Goal: Book appointment/travel/reservation

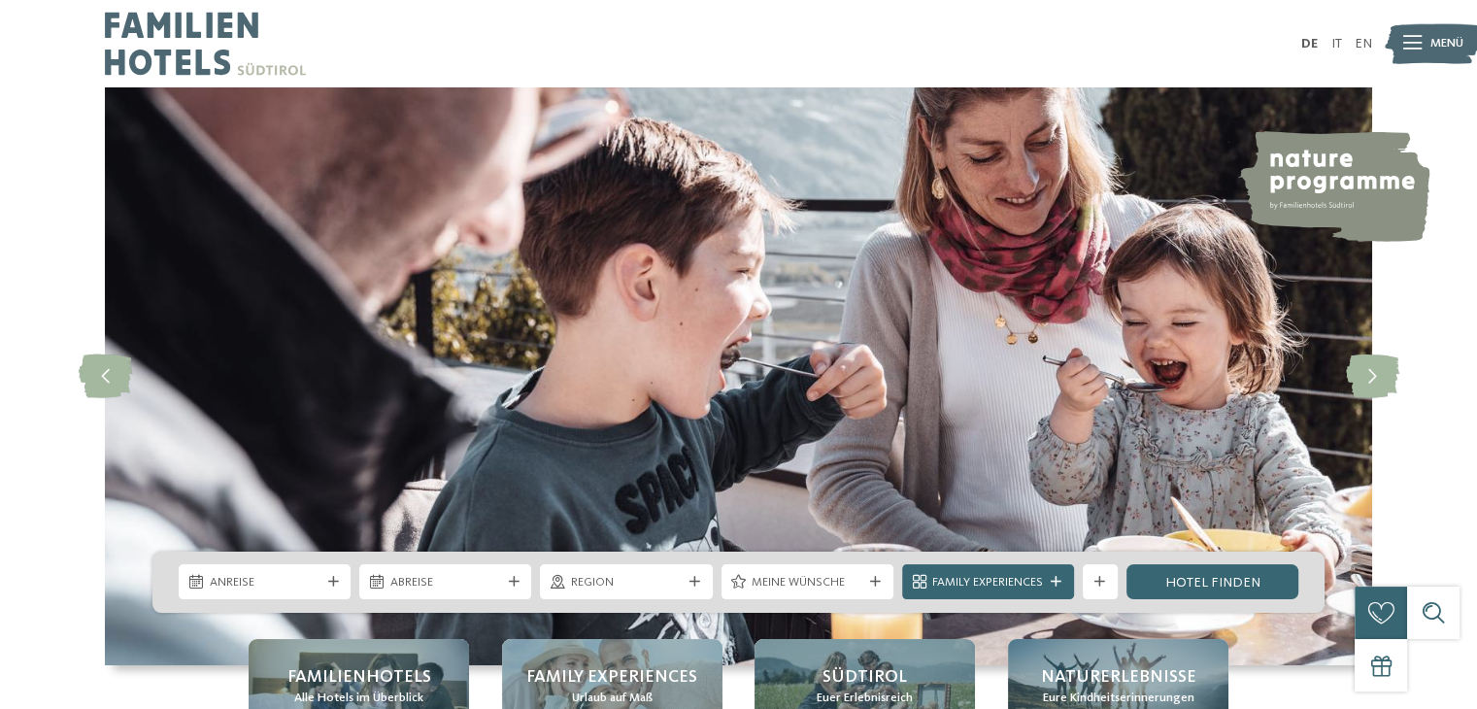
click at [1329, 44] on ul "DE IT EN" at bounding box center [1336, 44] width 71 height 14
click at [1338, 41] on link "IT" at bounding box center [1336, 44] width 11 height 14
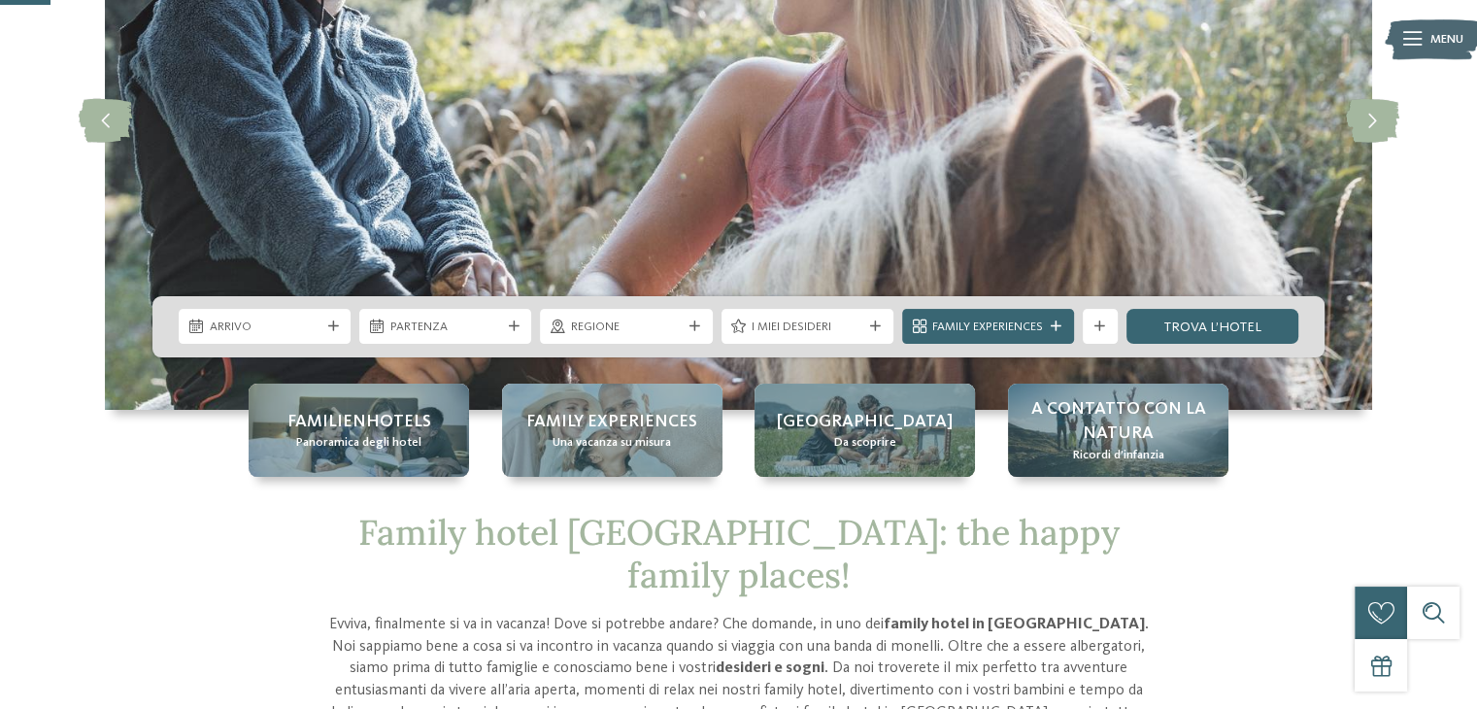
scroll to position [256, 0]
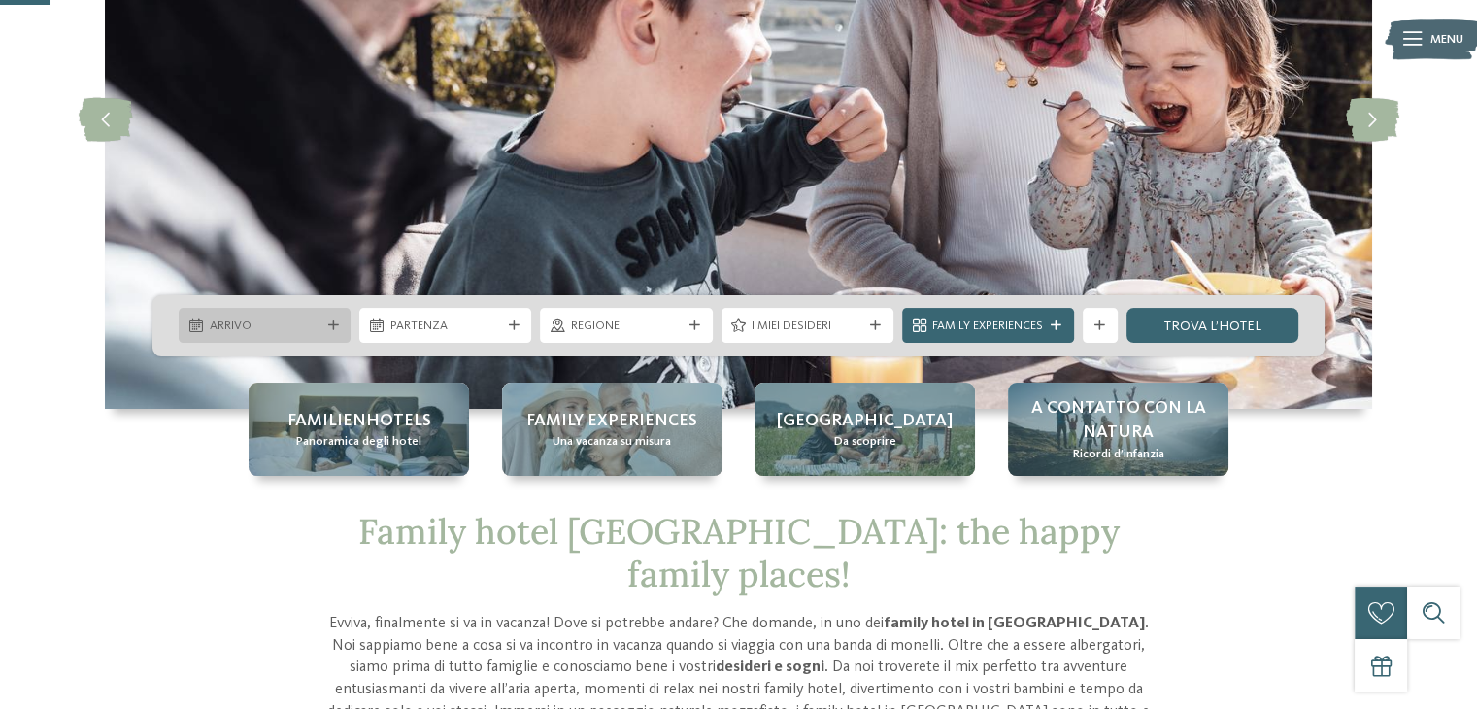
click at [334, 322] on icon at bounding box center [333, 326] width 11 height 11
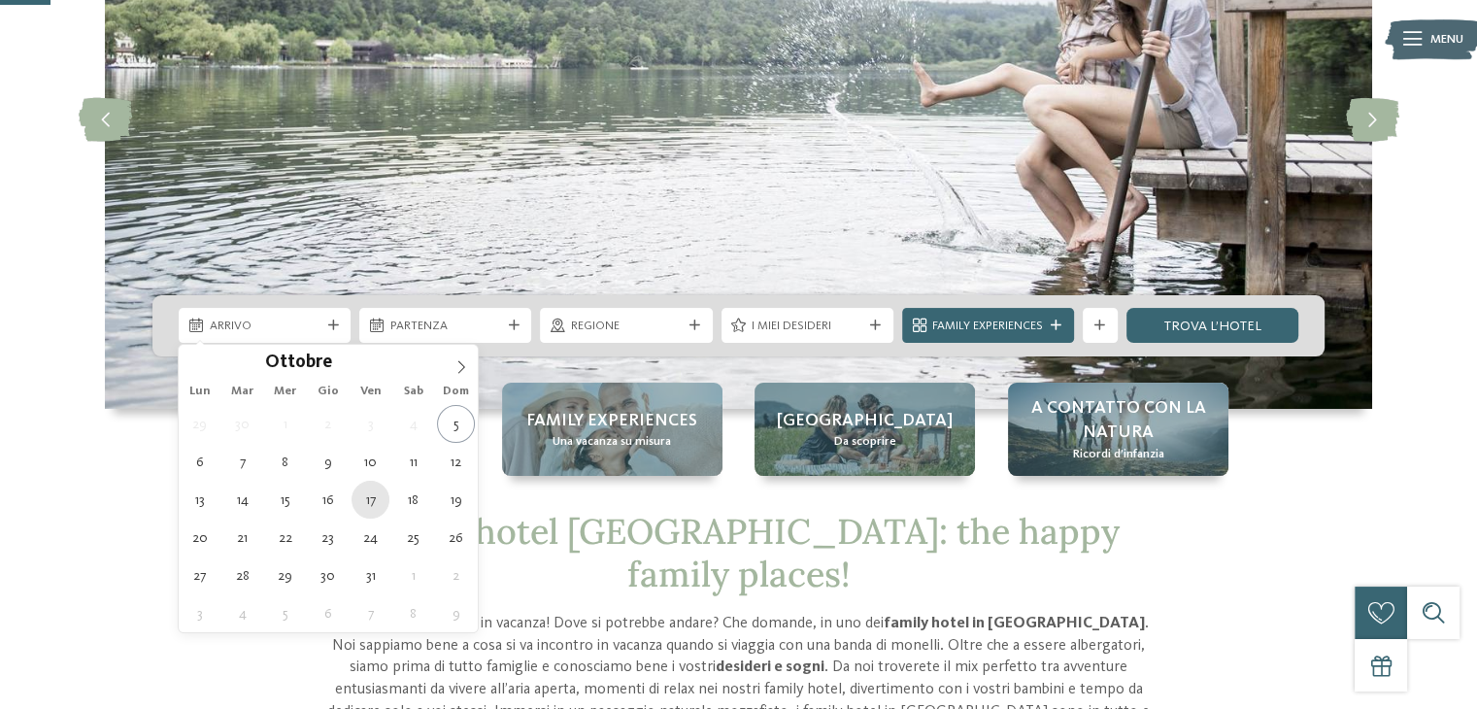
type div "[DATE]"
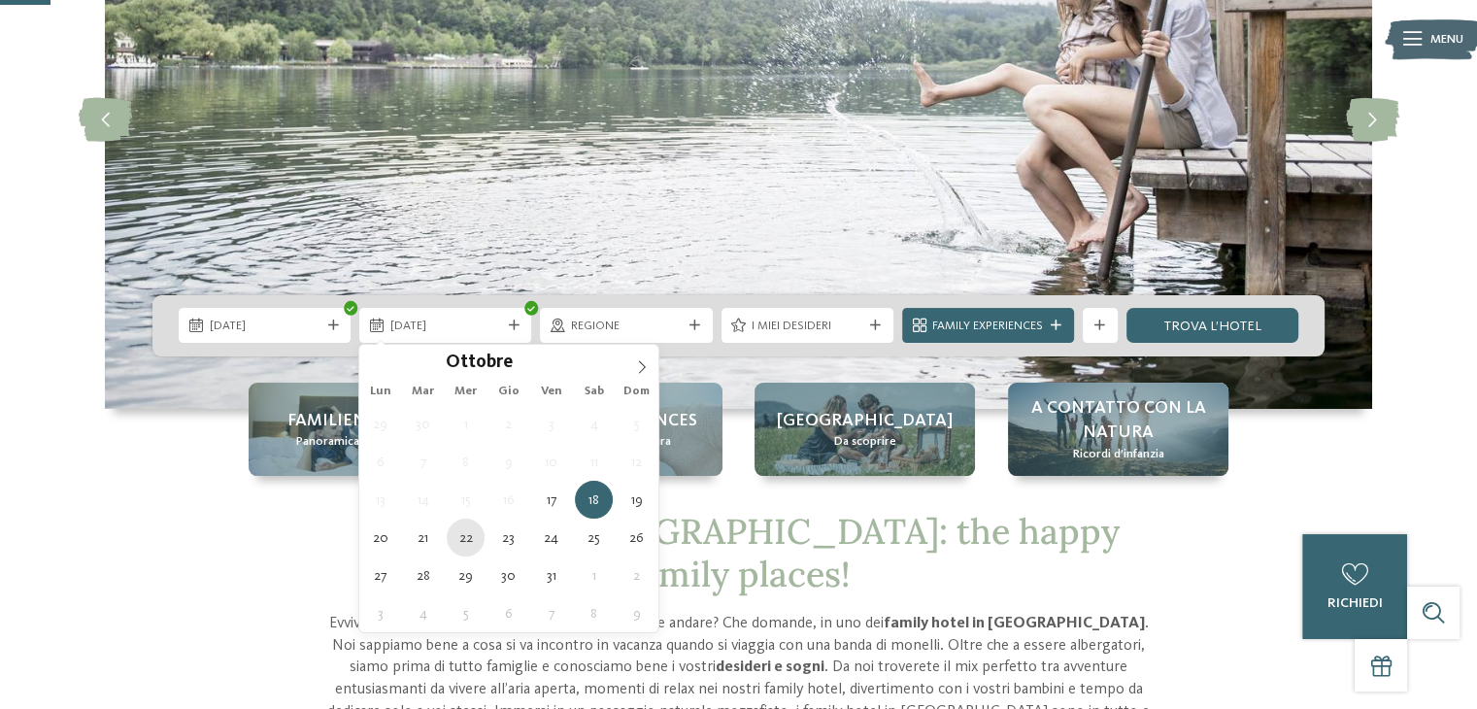
type div "[DATE]"
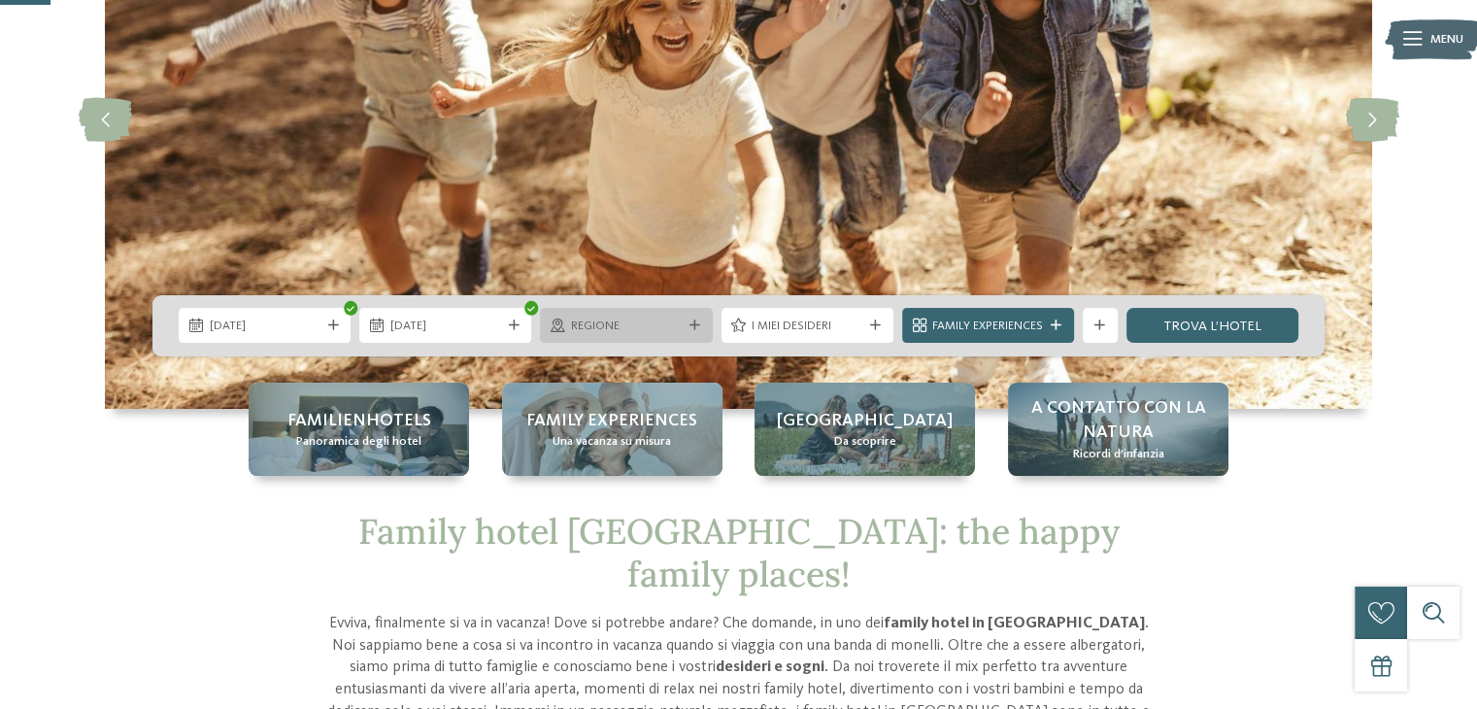
click at [664, 325] on span "Regione" at bounding box center [626, 326] width 111 height 17
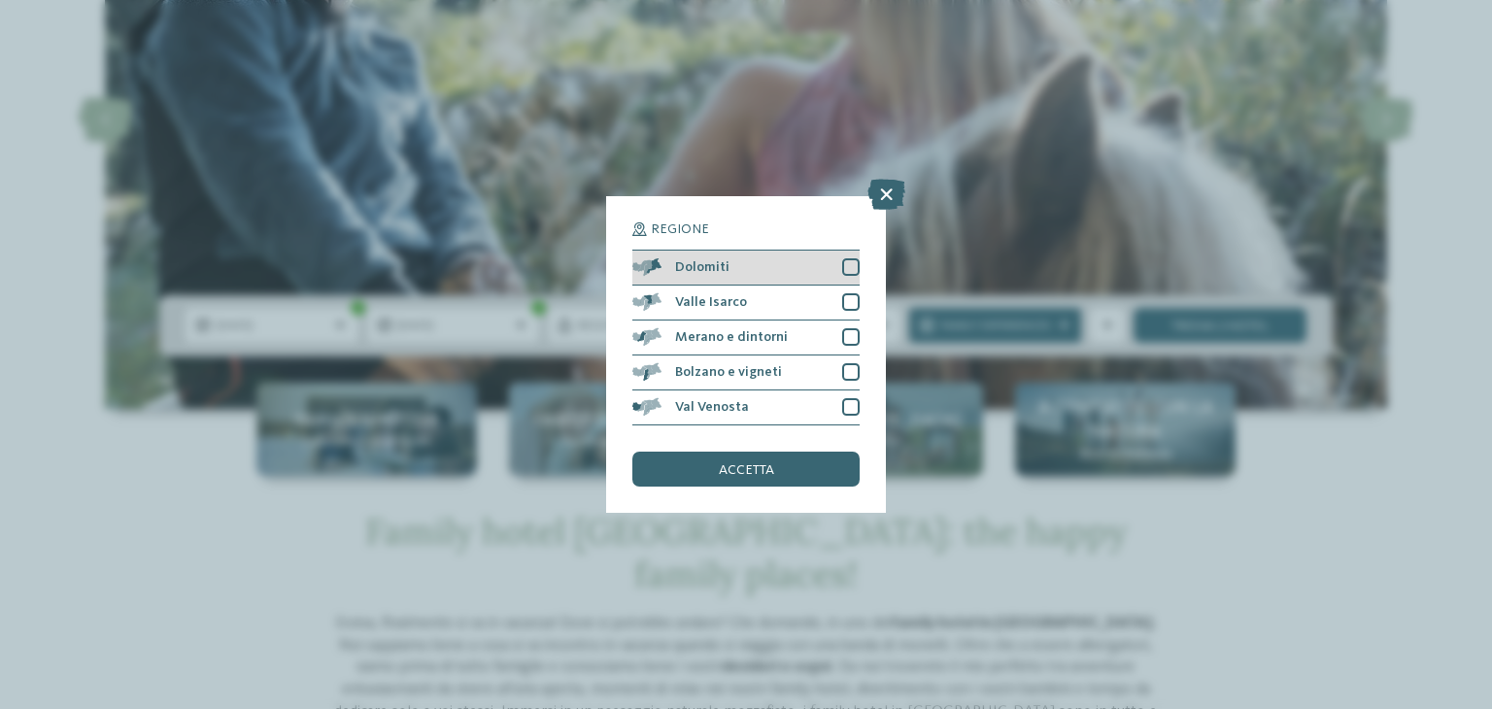
click at [733, 265] on div "Dolomiti" at bounding box center [745, 268] width 227 height 35
click at [699, 467] on div "accetta" at bounding box center [745, 469] width 227 height 35
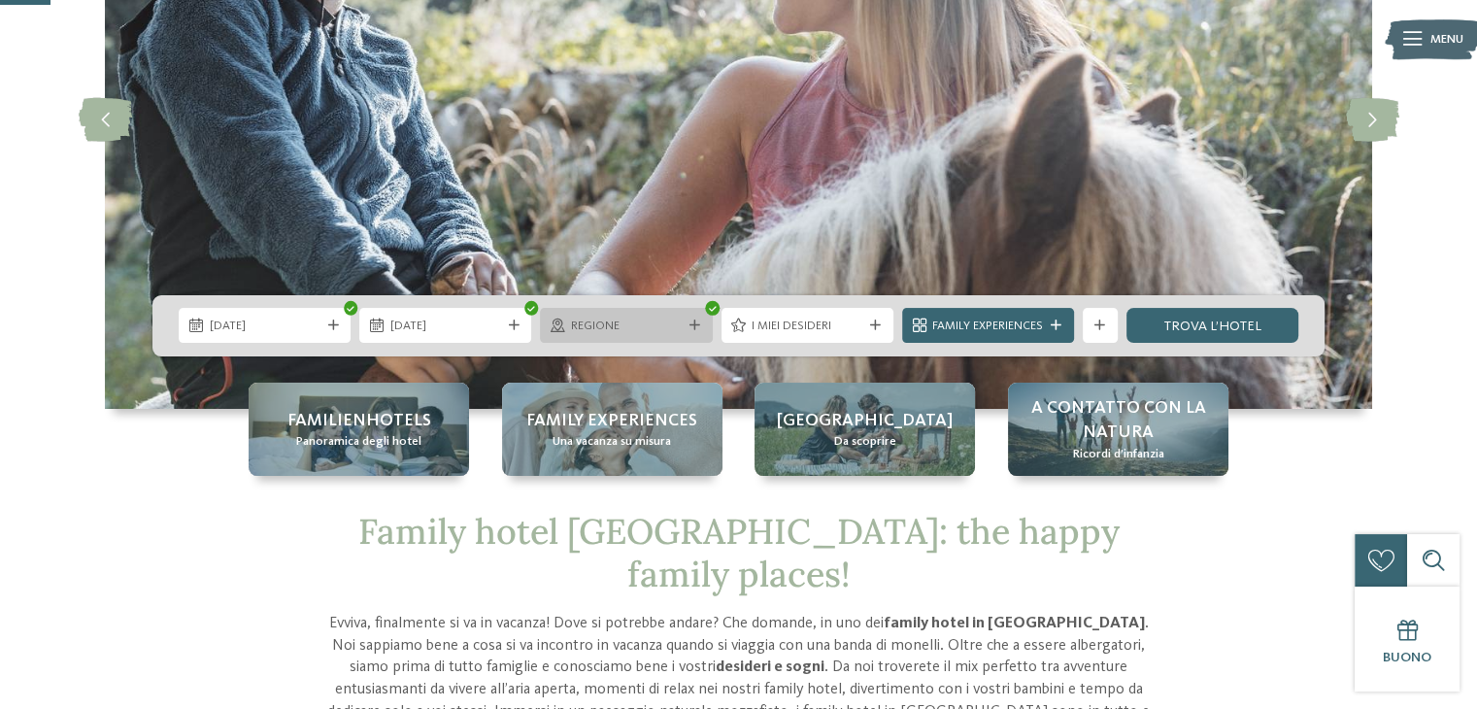
click at [693, 322] on icon at bounding box center [695, 326] width 11 height 11
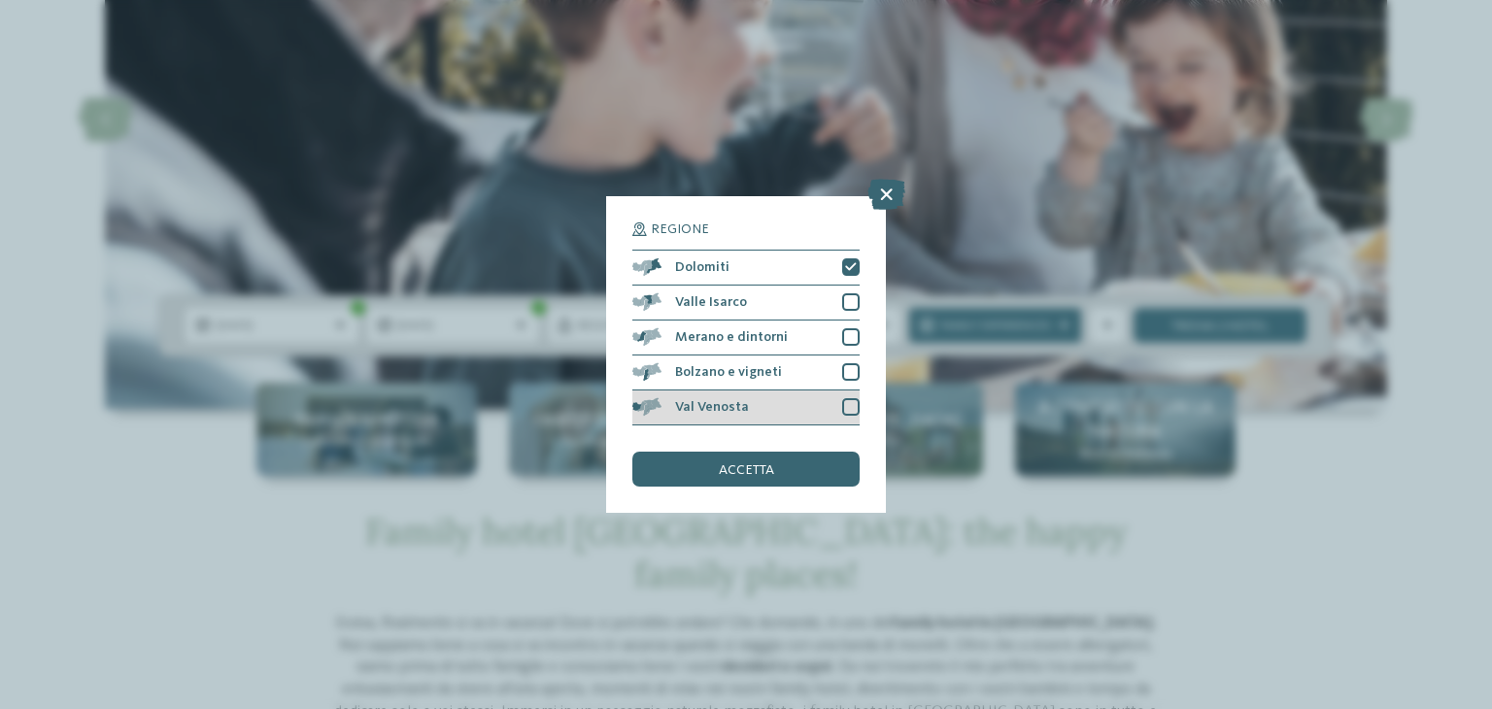
click at [843, 408] on div at bounding box center [850, 406] width 17 height 17
click at [820, 470] on div "accetta" at bounding box center [745, 469] width 227 height 35
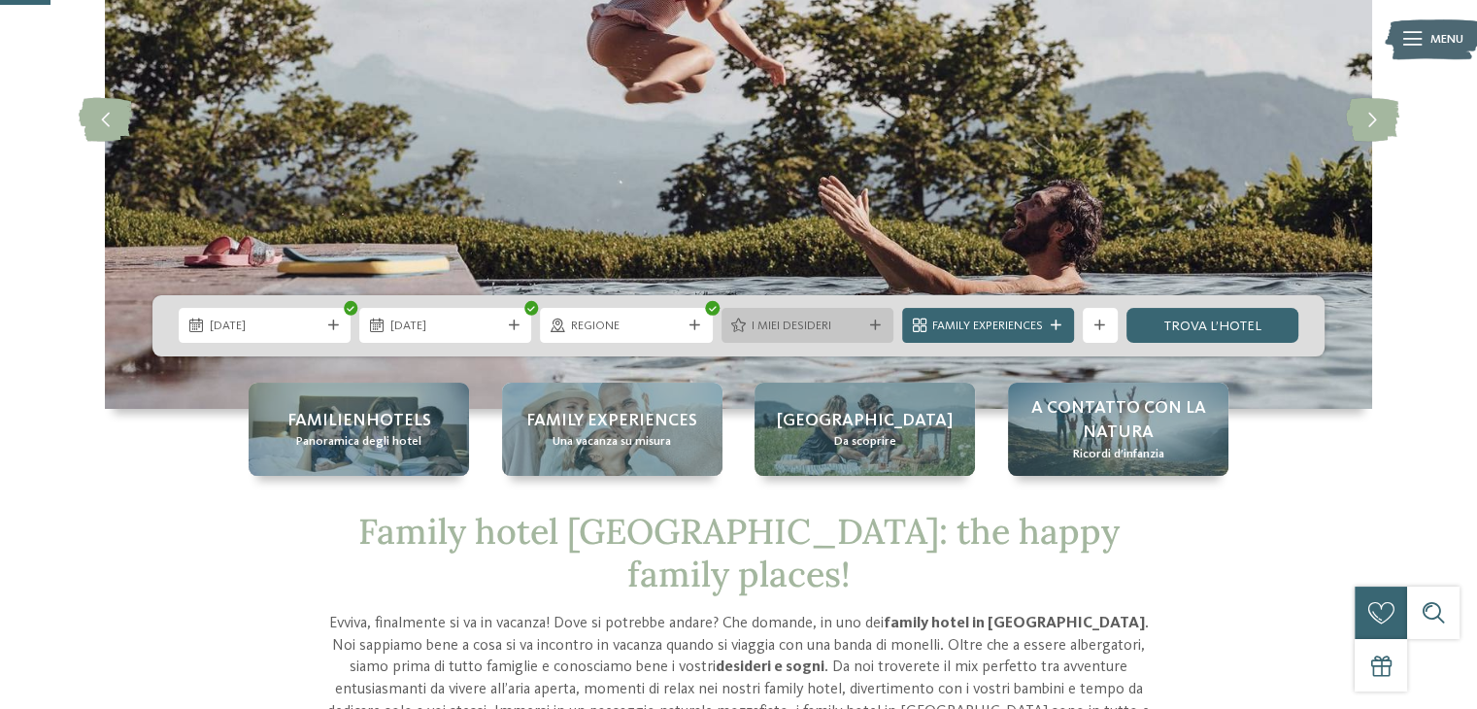
click at [884, 323] on div "I miei desideri" at bounding box center [808, 325] width 172 height 35
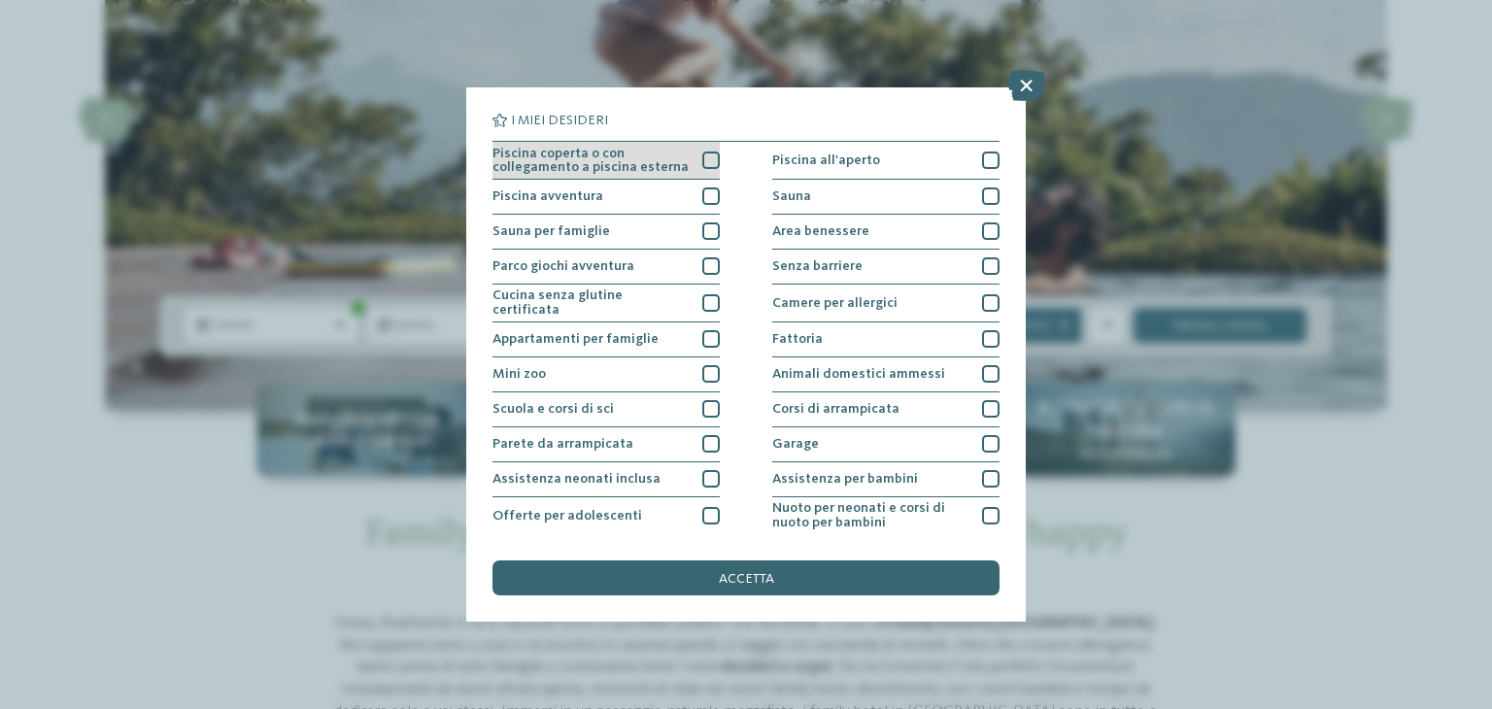
click at [702, 158] on div at bounding box center [710, 160] width 17 height 17
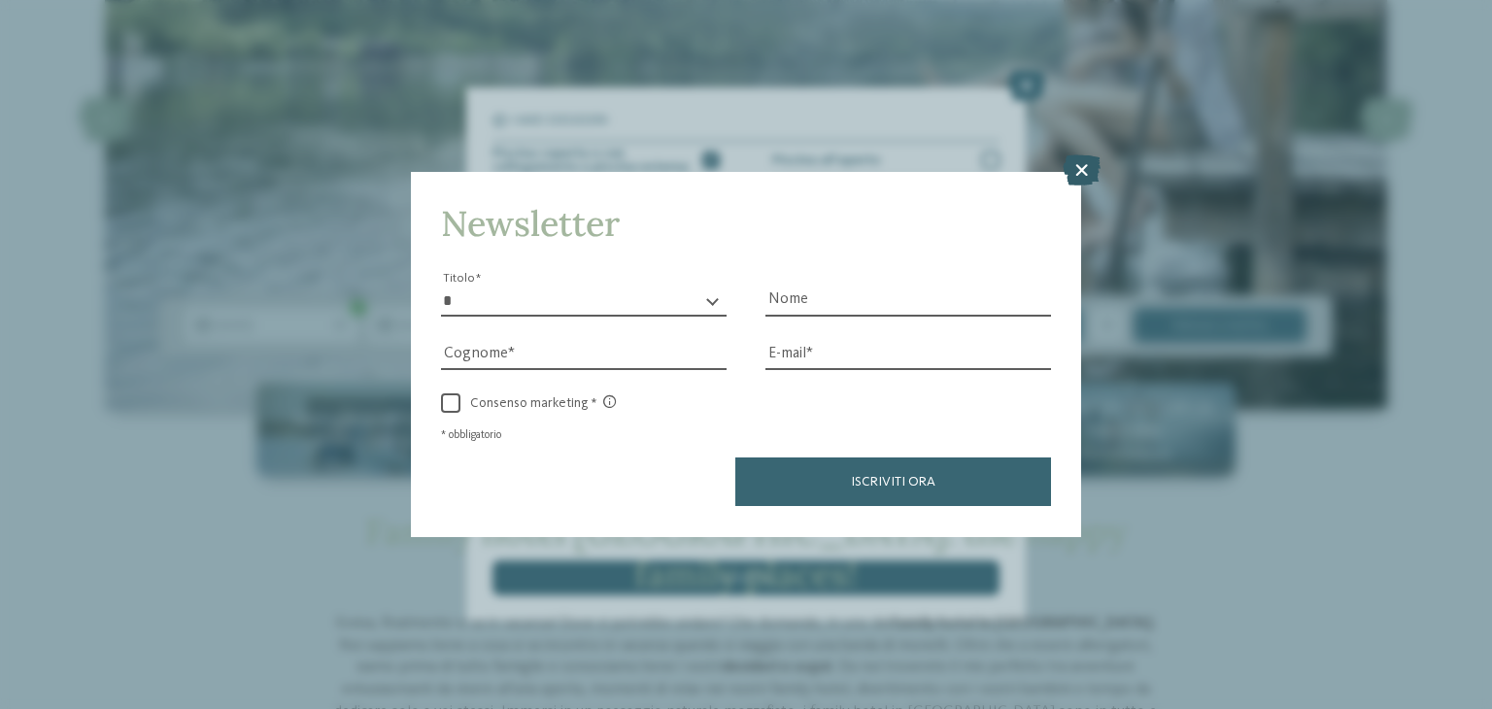
click at [1080, 165] on icon at bounding box center [1082, 170] width 38 height 31
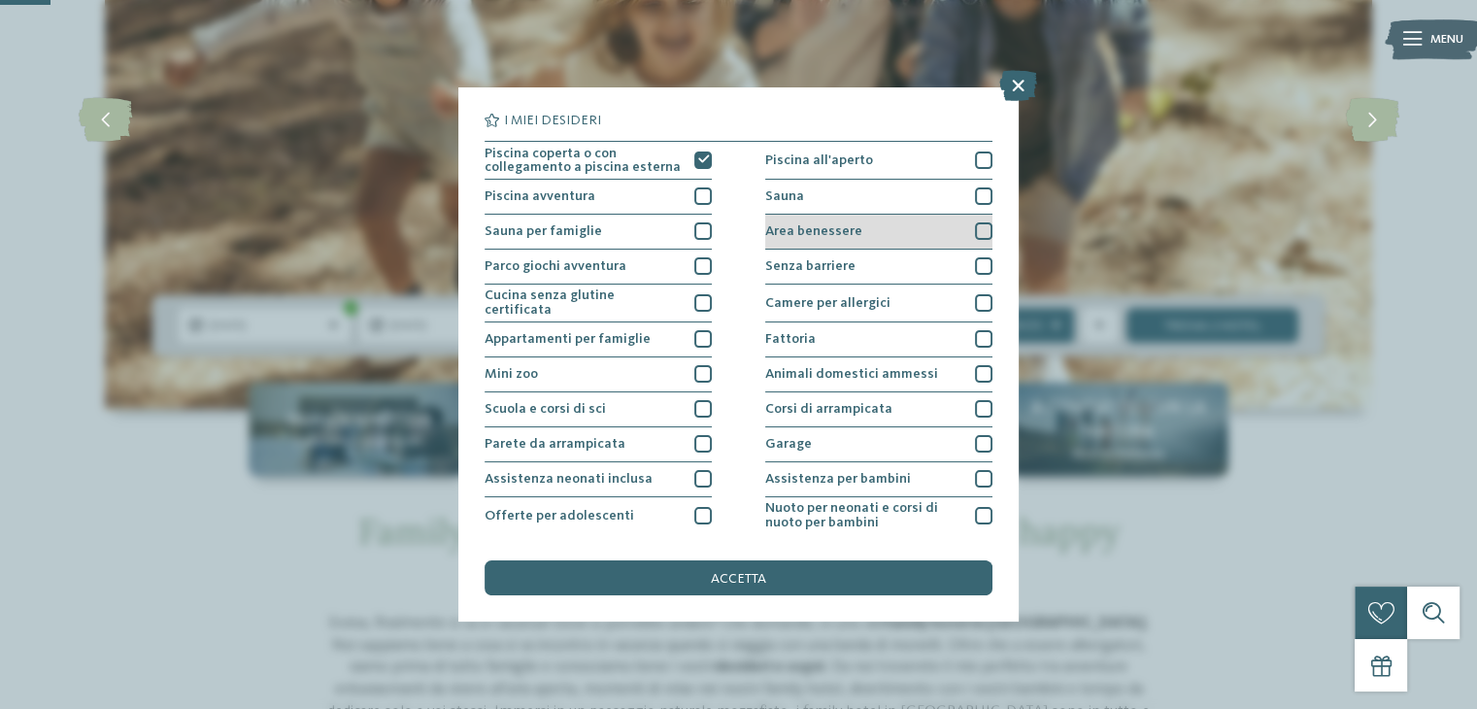
click at [975, 228] on div at bounding box center [983, 230] width 17 height 17
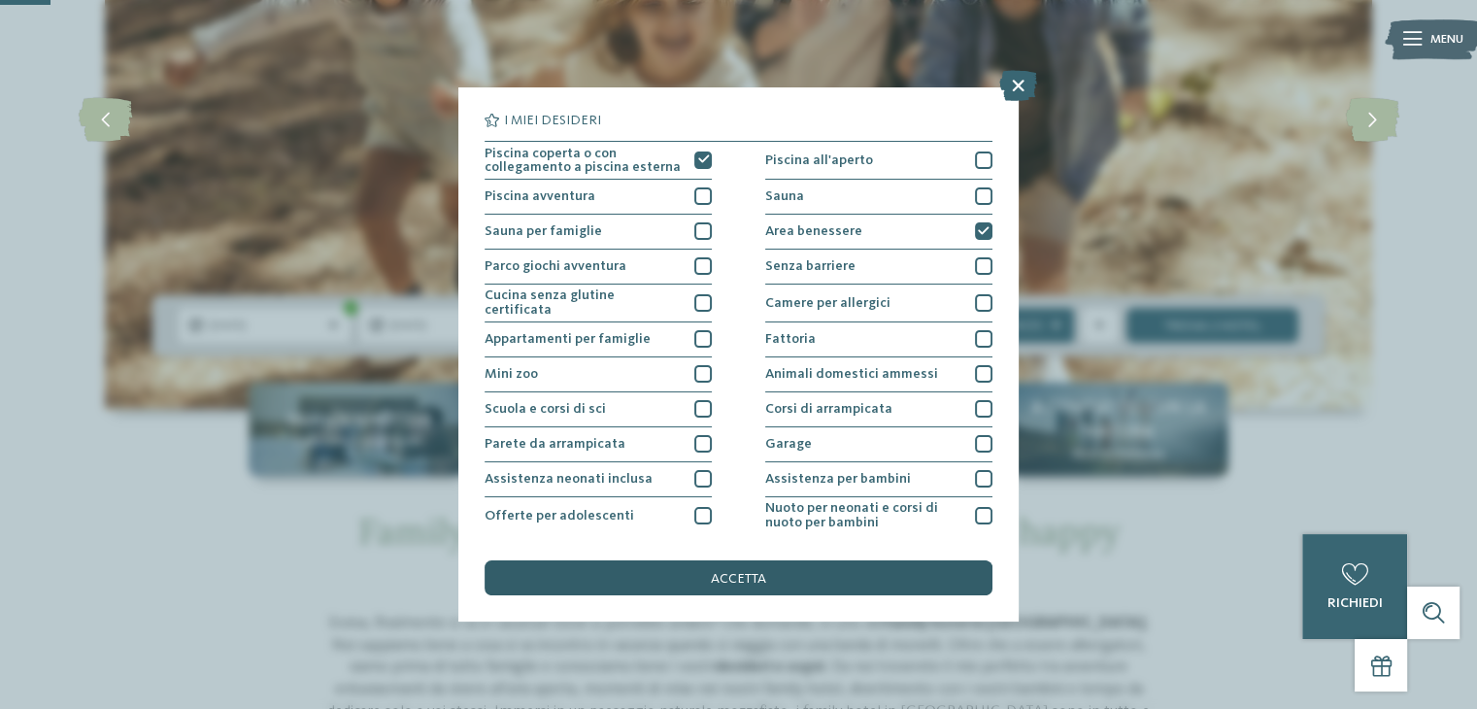
click at [744, 579] on span "accetta" at bounding box center [738, 579] width 55 height 14
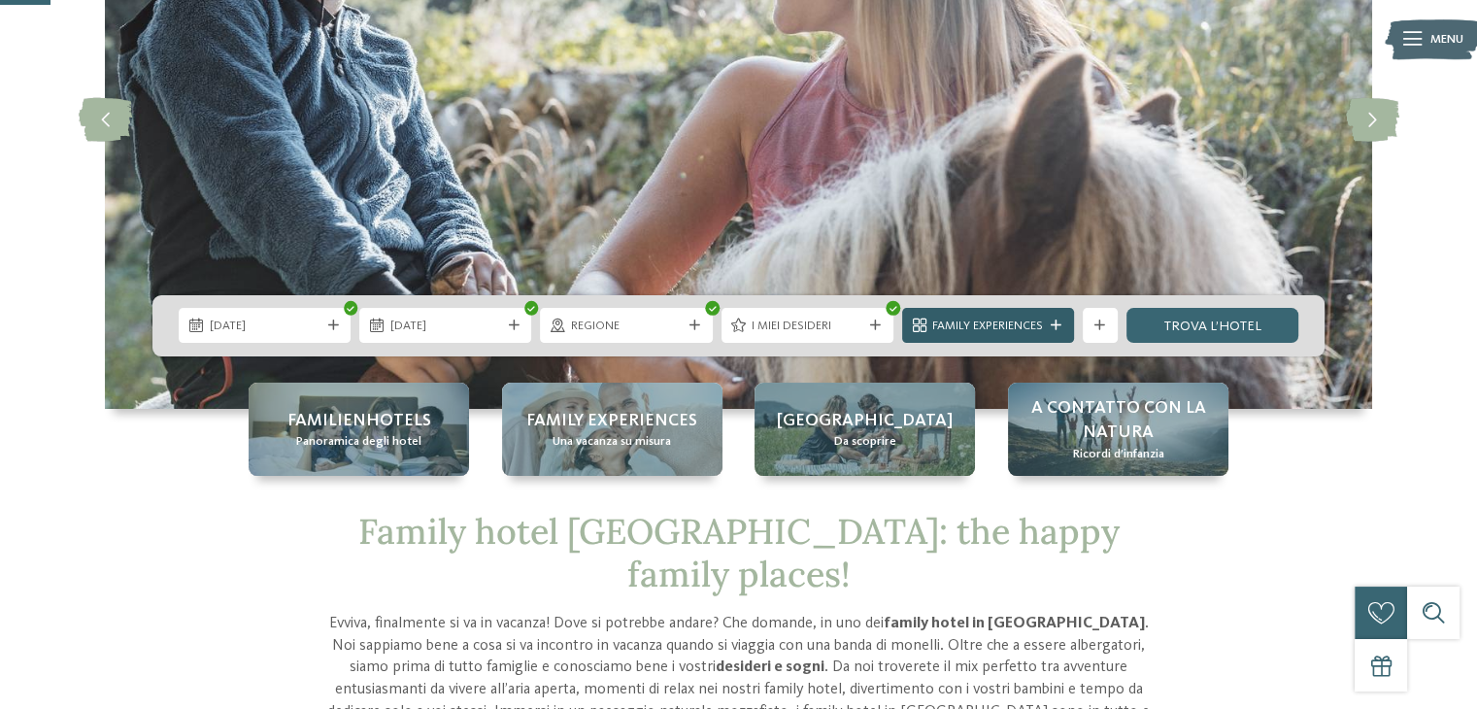
click at [1061, 325] on icon at bounding box center [1056, 326] width 11 height 11
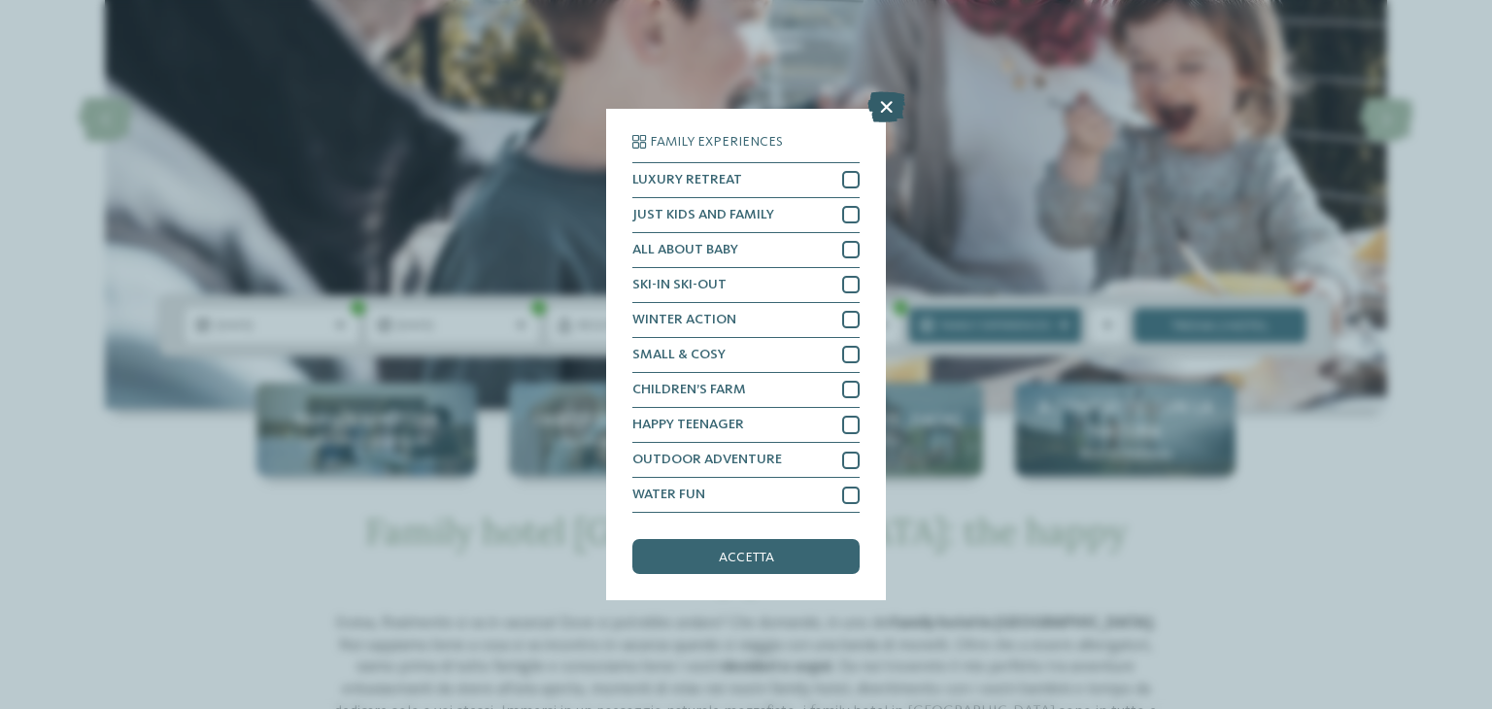
click at [886, 108] on icon at bounding box center [886, 106] width 38 height 31
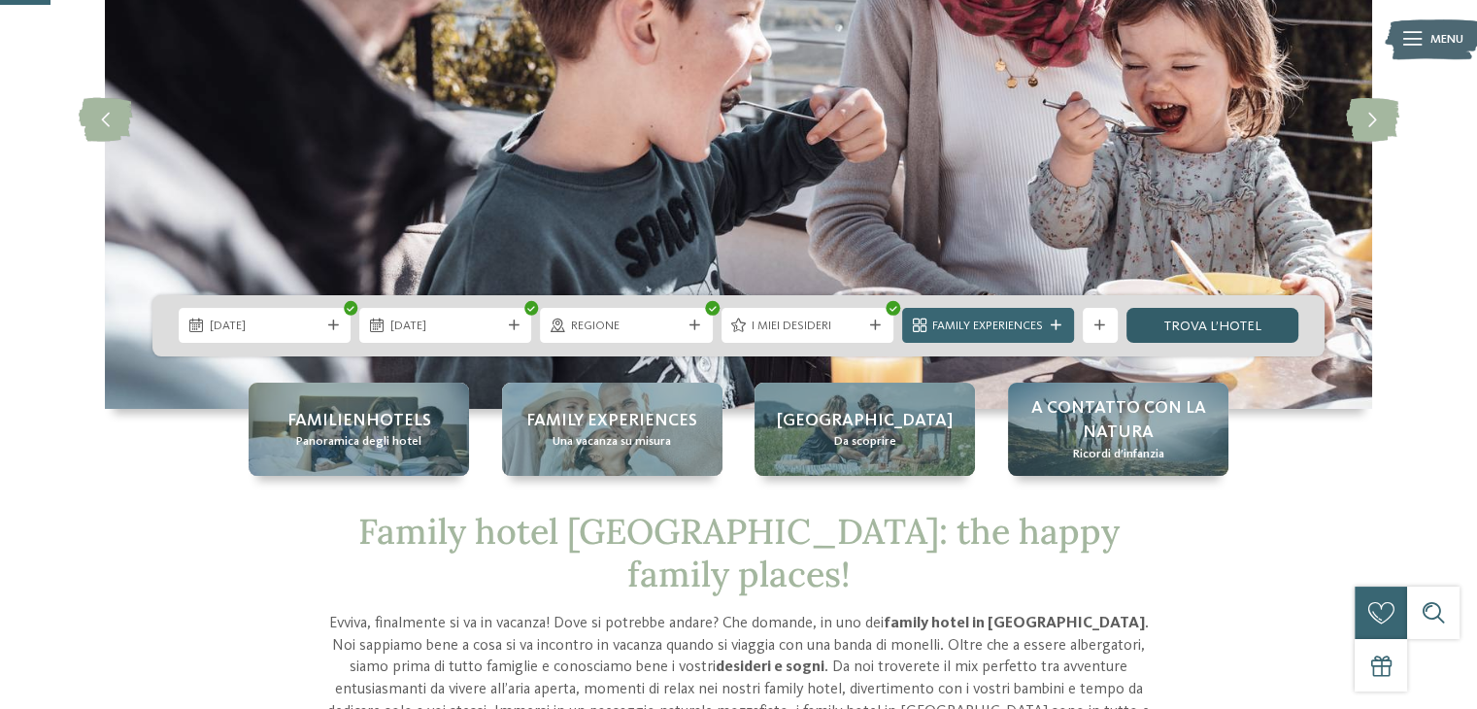
click at [1170, 329] on link "trova l’hotel" at bounding box center [1213, 325] width 172 height 35
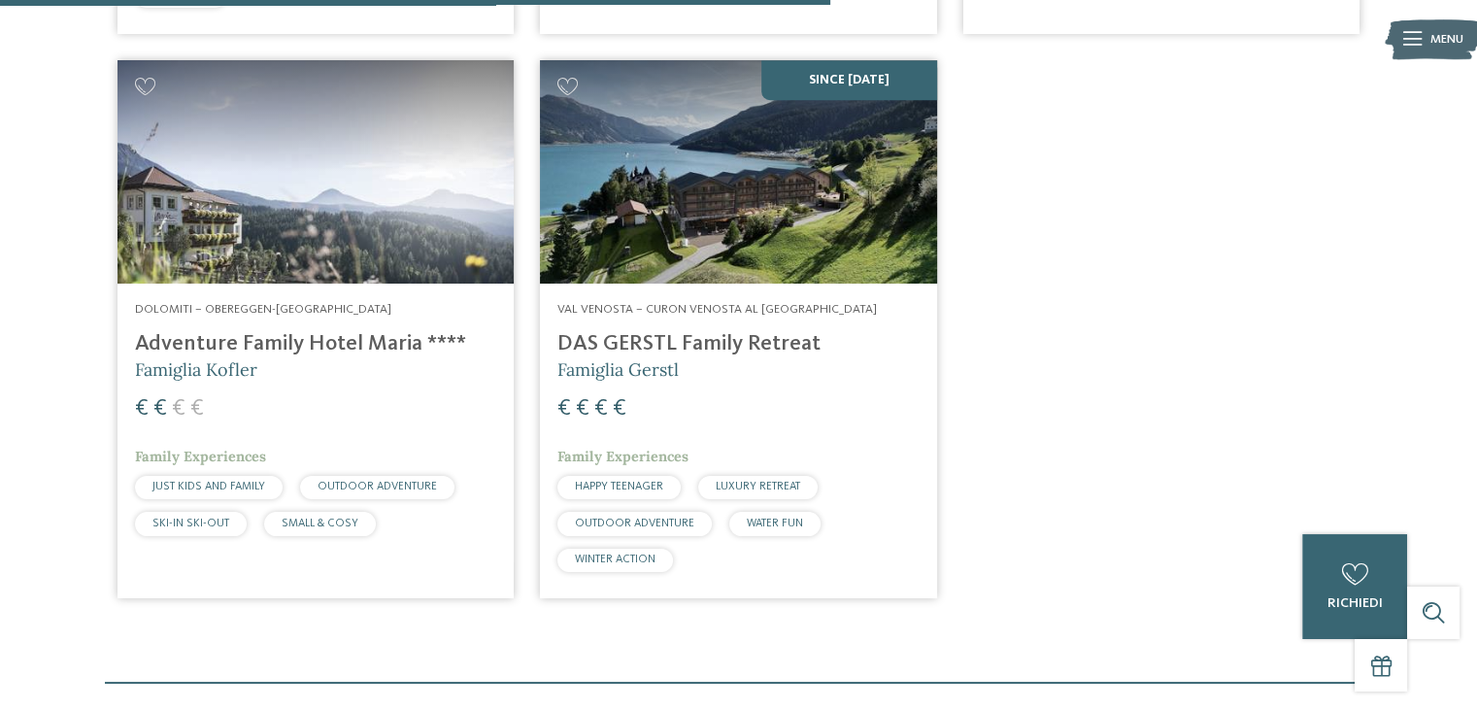
scroll to position [1210, 0]
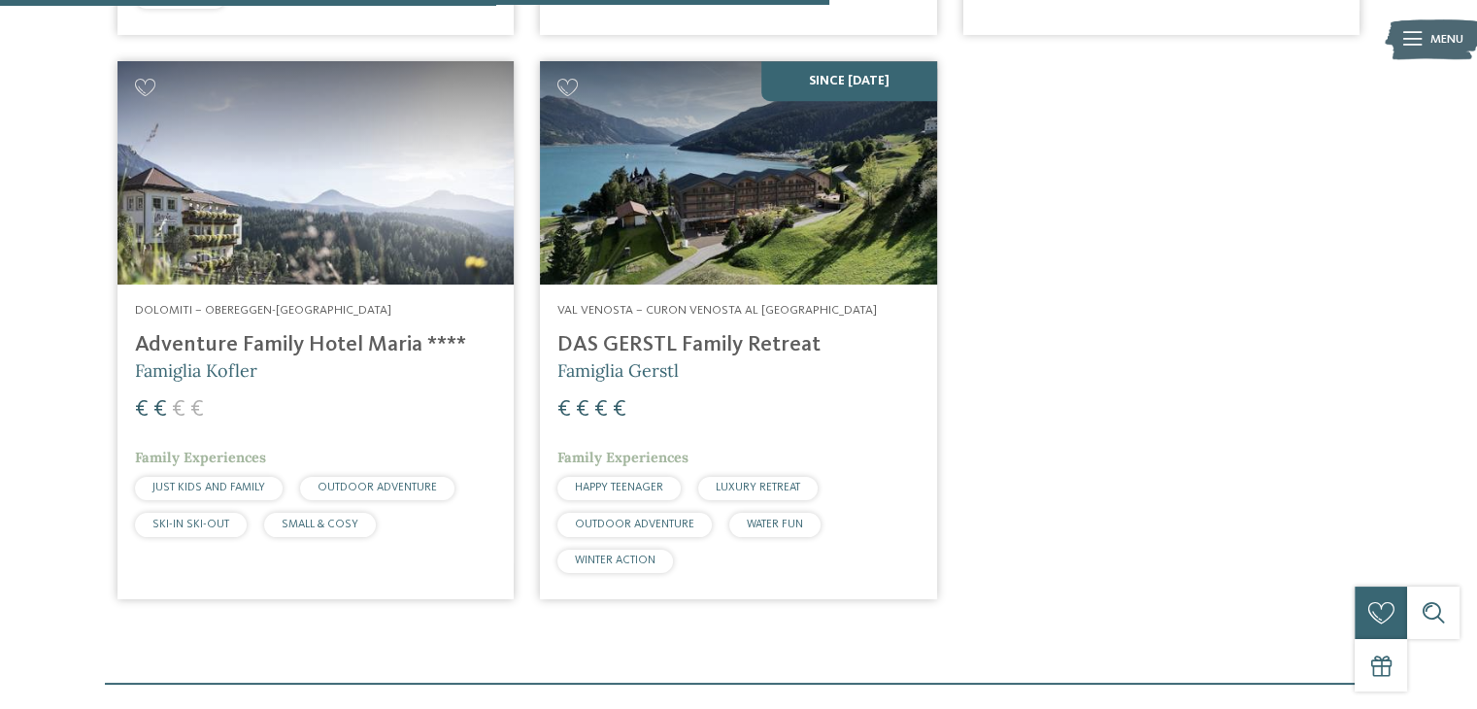
click at [783, 341] on h4 "DAS GERSTL Family Retreat" at bounding box center [737, 345] width 361 height 26
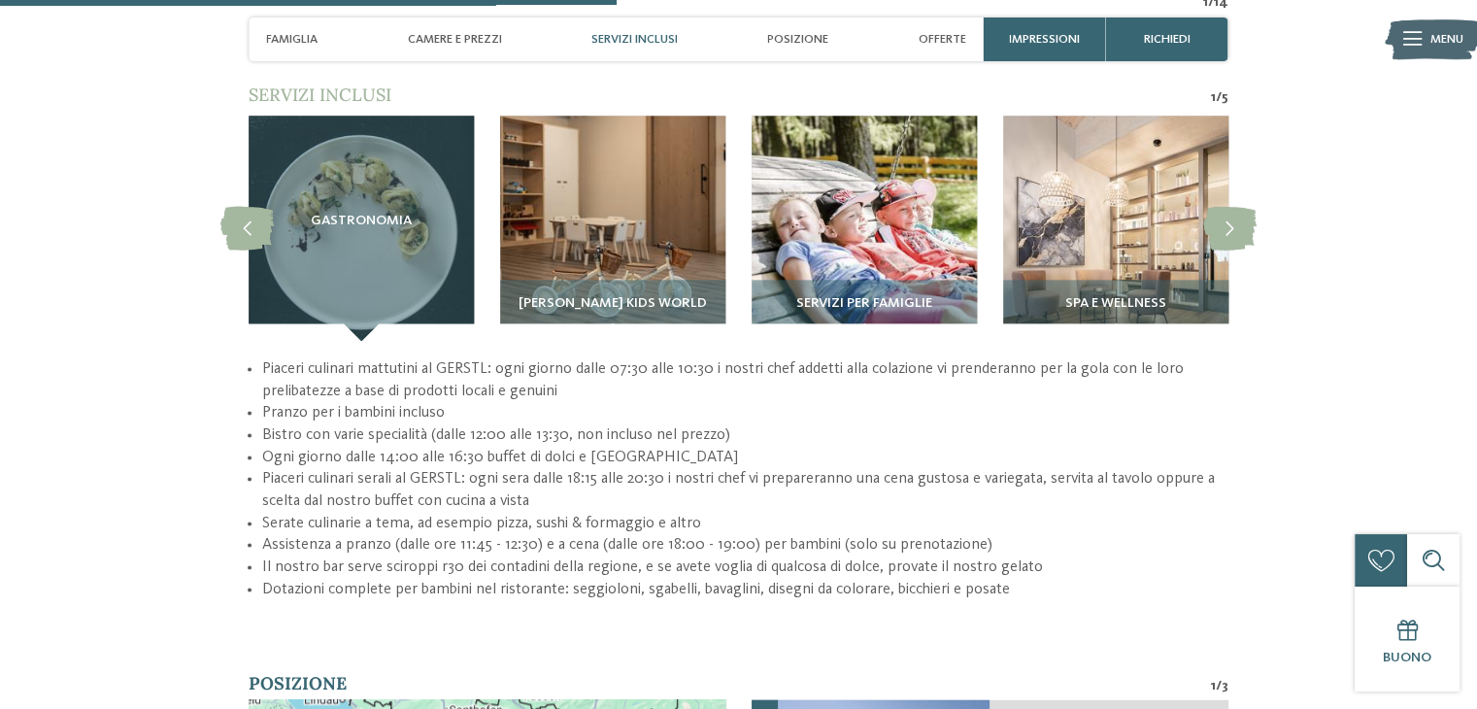
scroll to position [2501, 0]
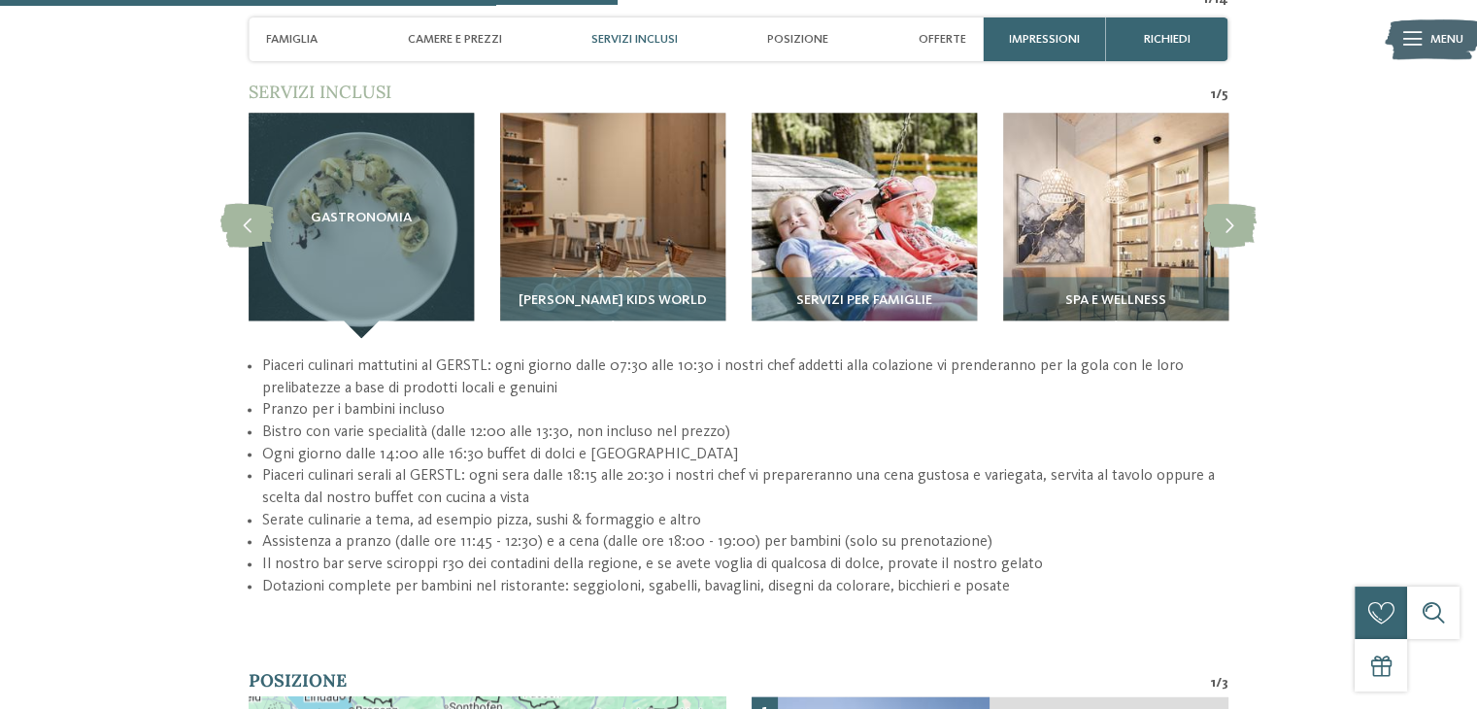
click at [664, 293] on span "GERSTI’s Kids World" at bounding box center [613, 301] width 188 height 16
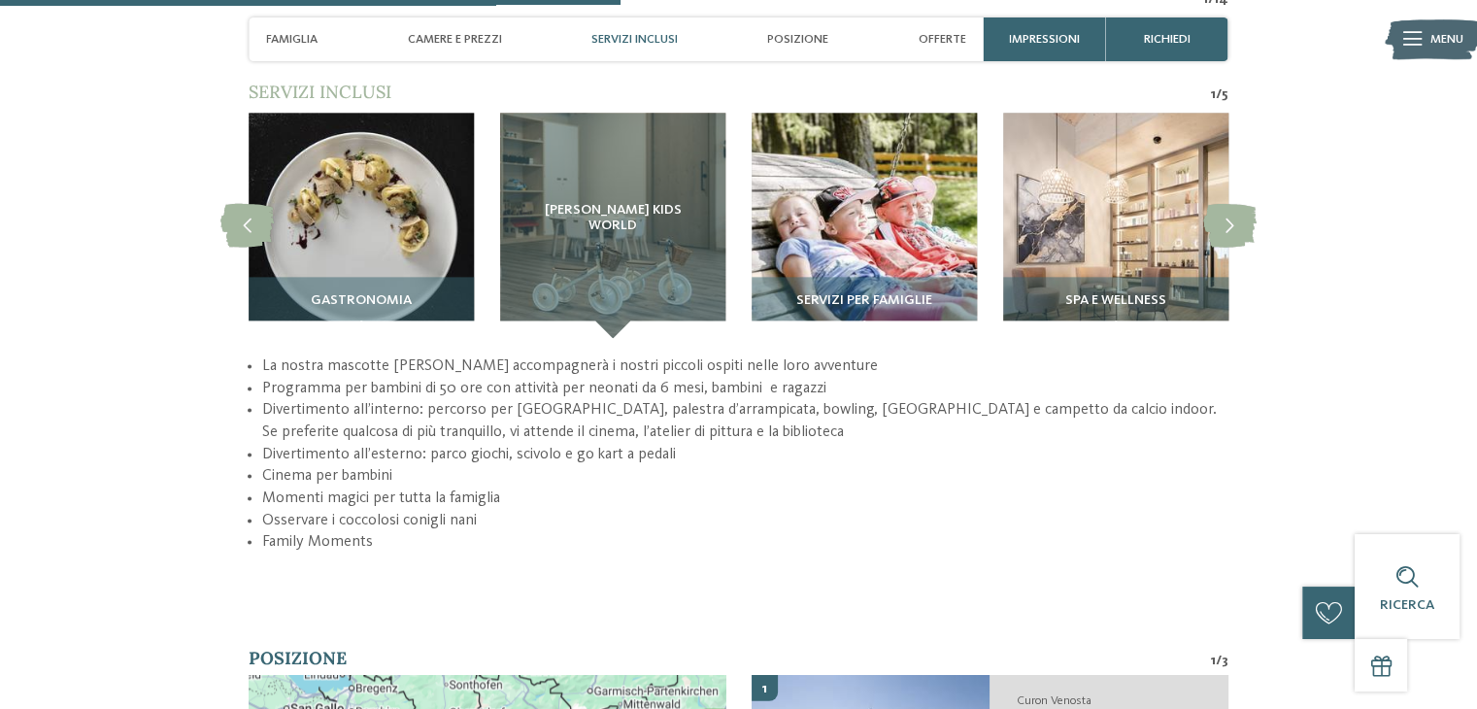
scroll to position [2505, 0]
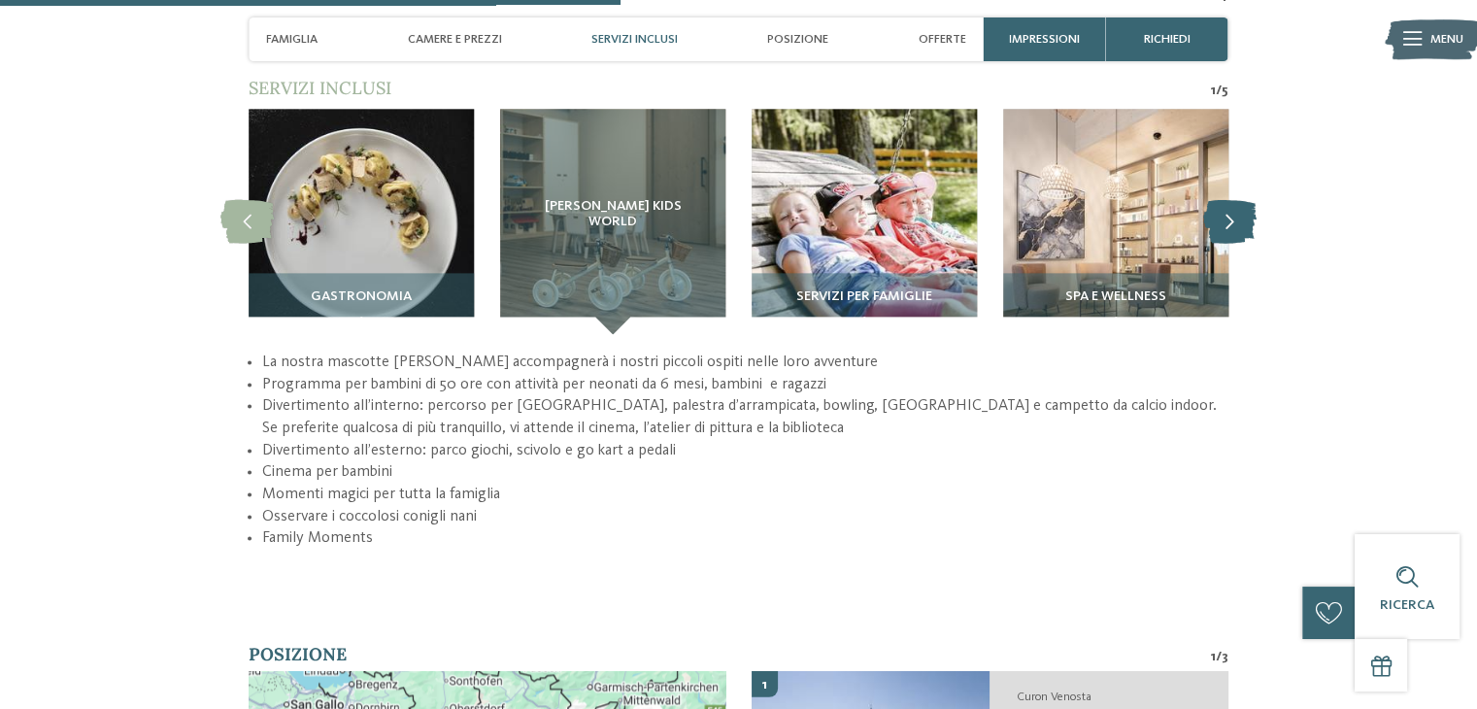
click at [1224, 199] on icon at bounding box center [1229, 221] width 53 height 44
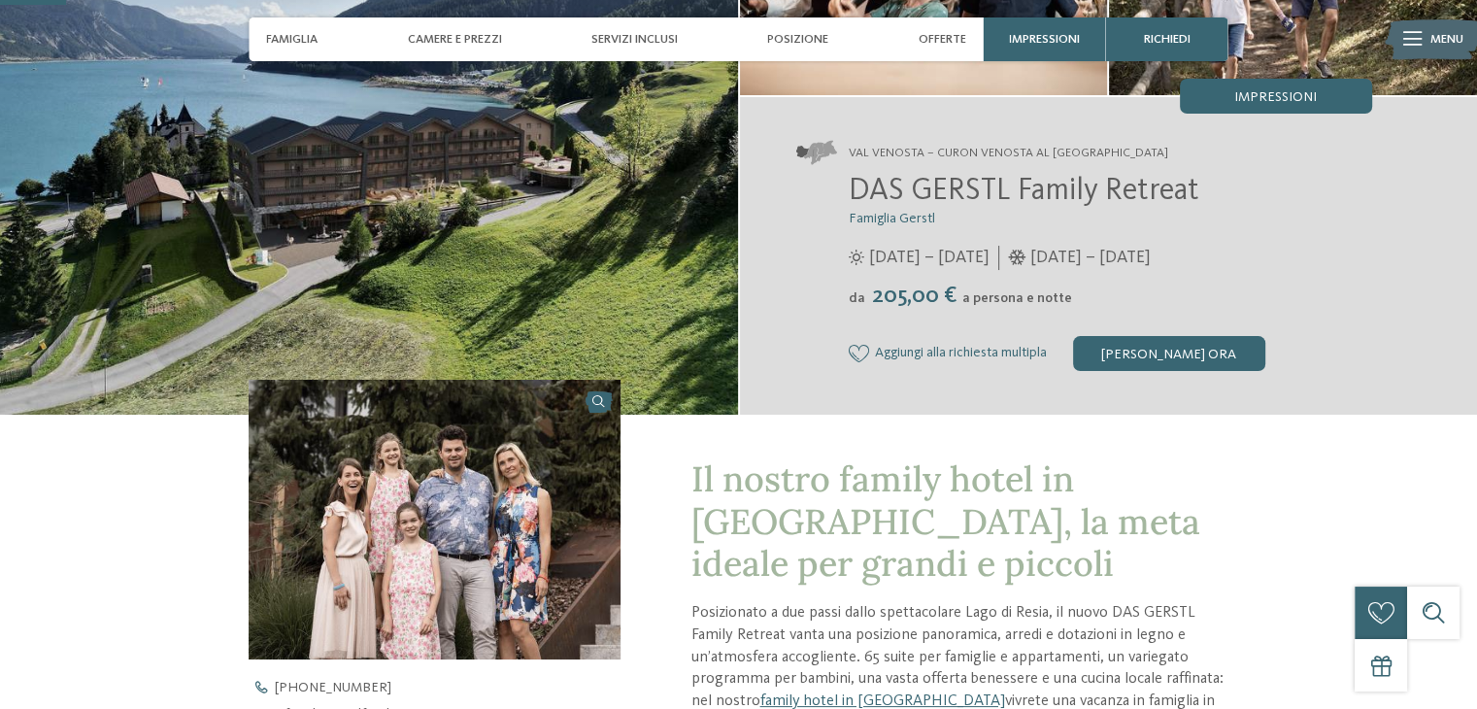
scroll to position [268, 0]
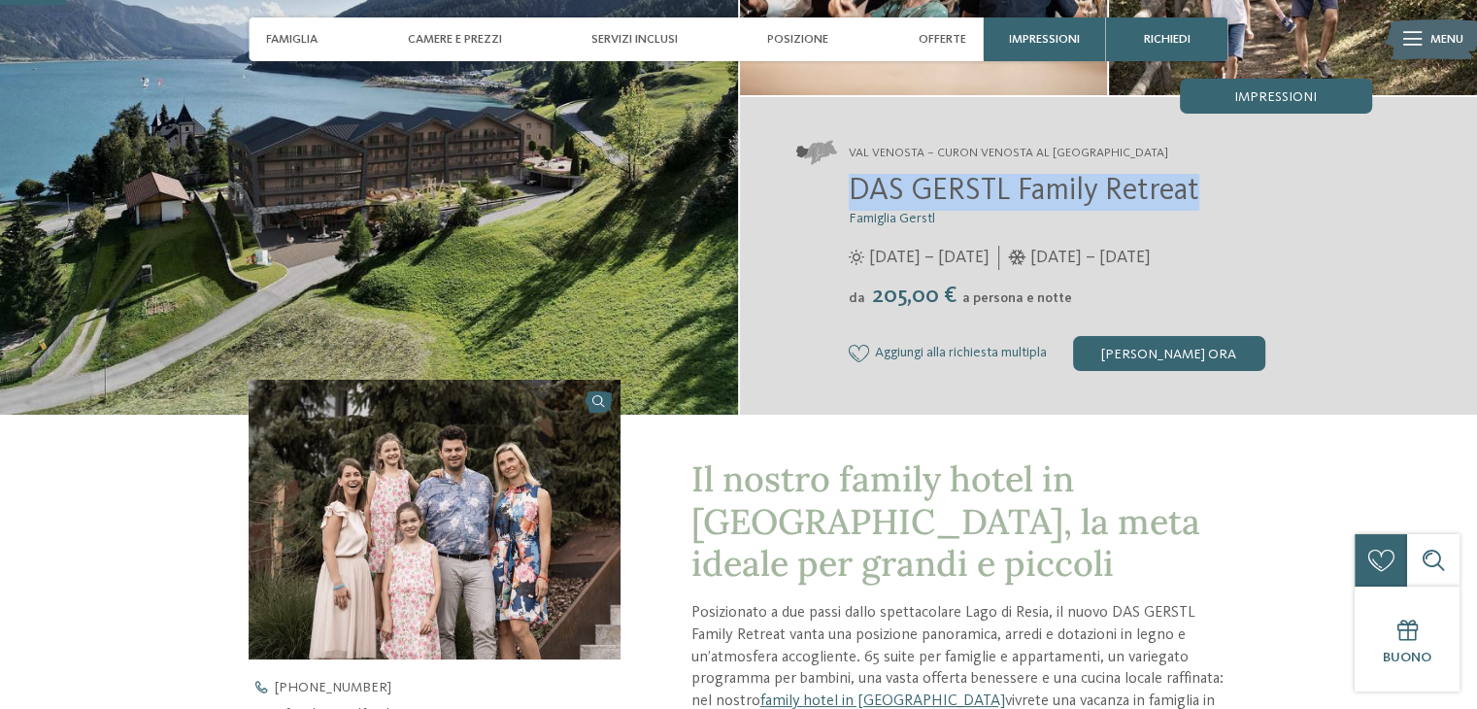
drag, startPoint x: 851, startPoint y: 191, endPoint x: 1207, endPoint y: 186, distance: 356.5
click at [1207, 186] on h2 "DAS GERSTL Family Retreat" at bounding box center [1110, 192] width 523 height 37
copy span "DAS GERSTL Family Retreat"
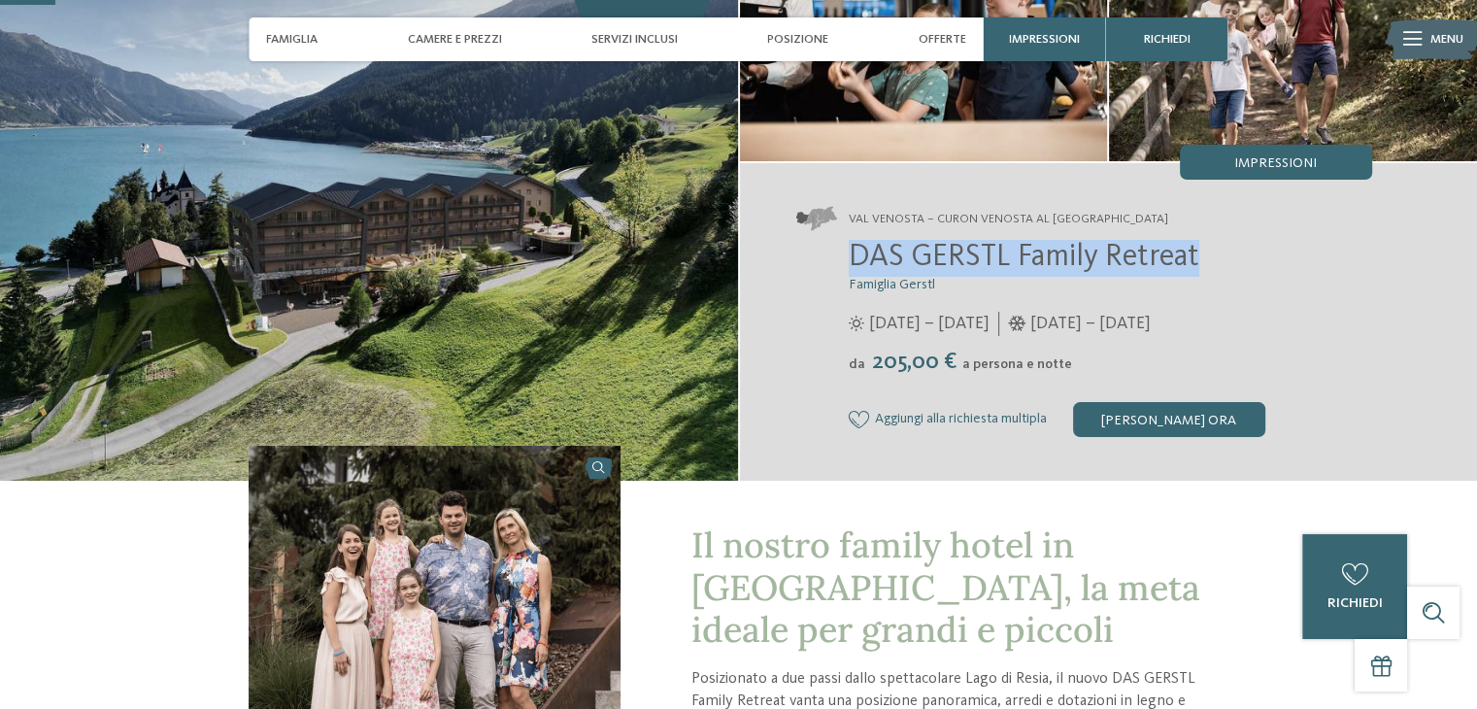
scroll to position [193, 0]
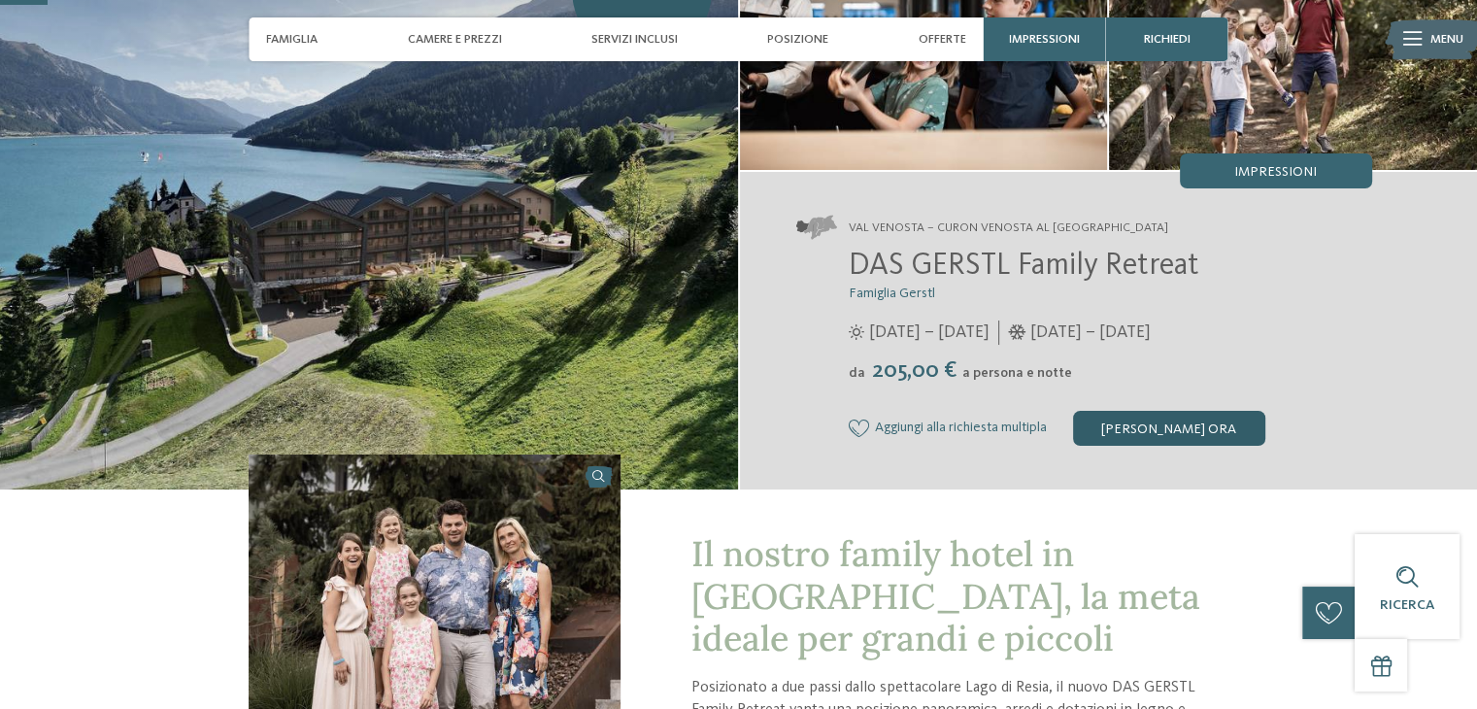
click at [1163, 430] on div "[PERSON_NAME] ora" at bounding box center [1169, 428] width 192 height 35
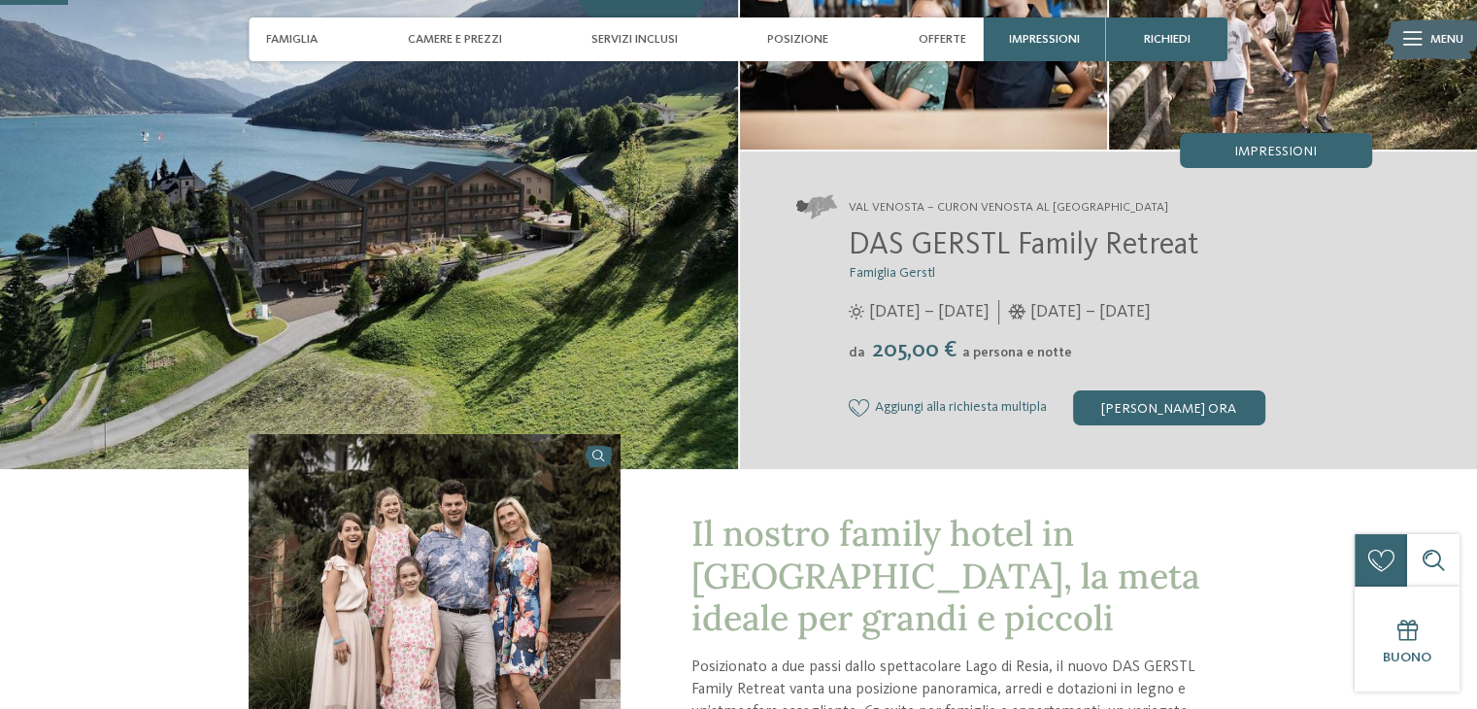
scroll to position [192, 0]
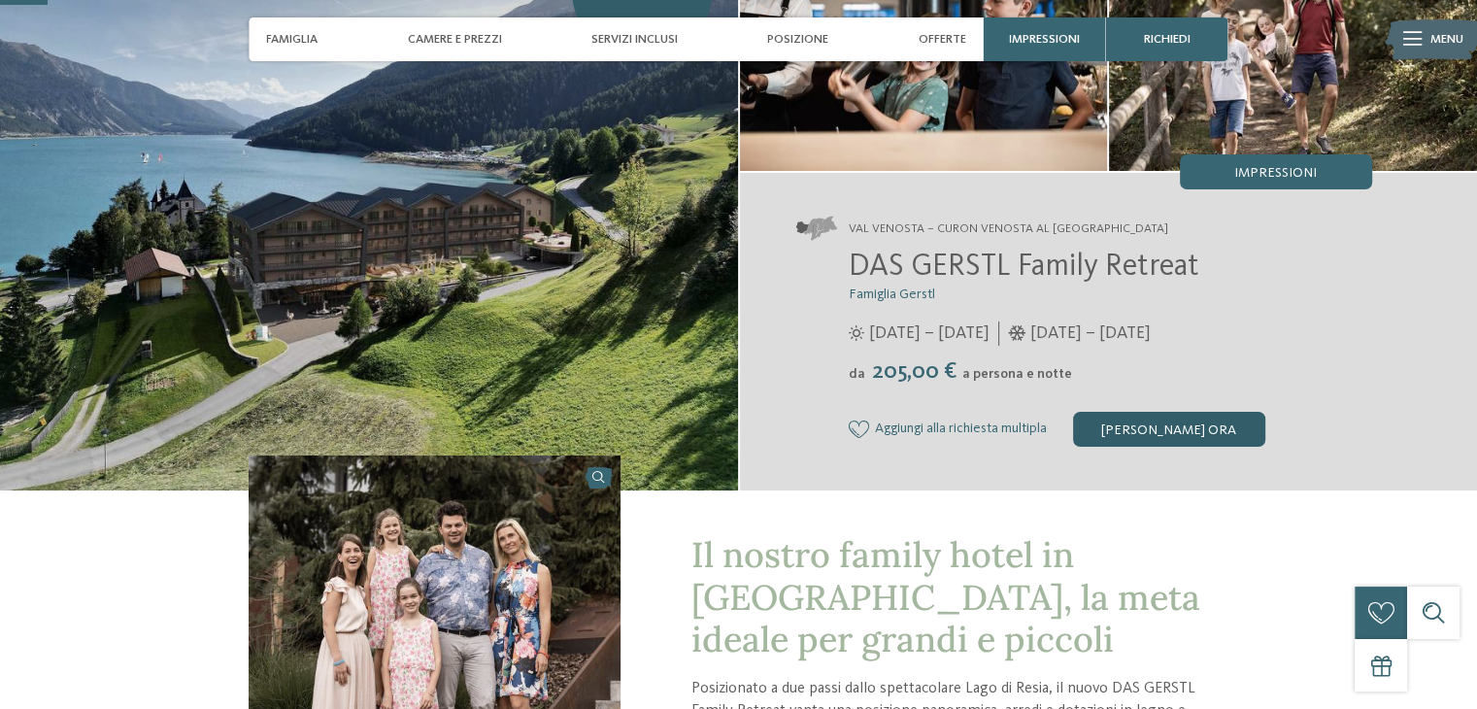
click at [1130, 417] on div "[PERSON_NAME] ora" at bounding box center [1169, 429] width 192 height 35
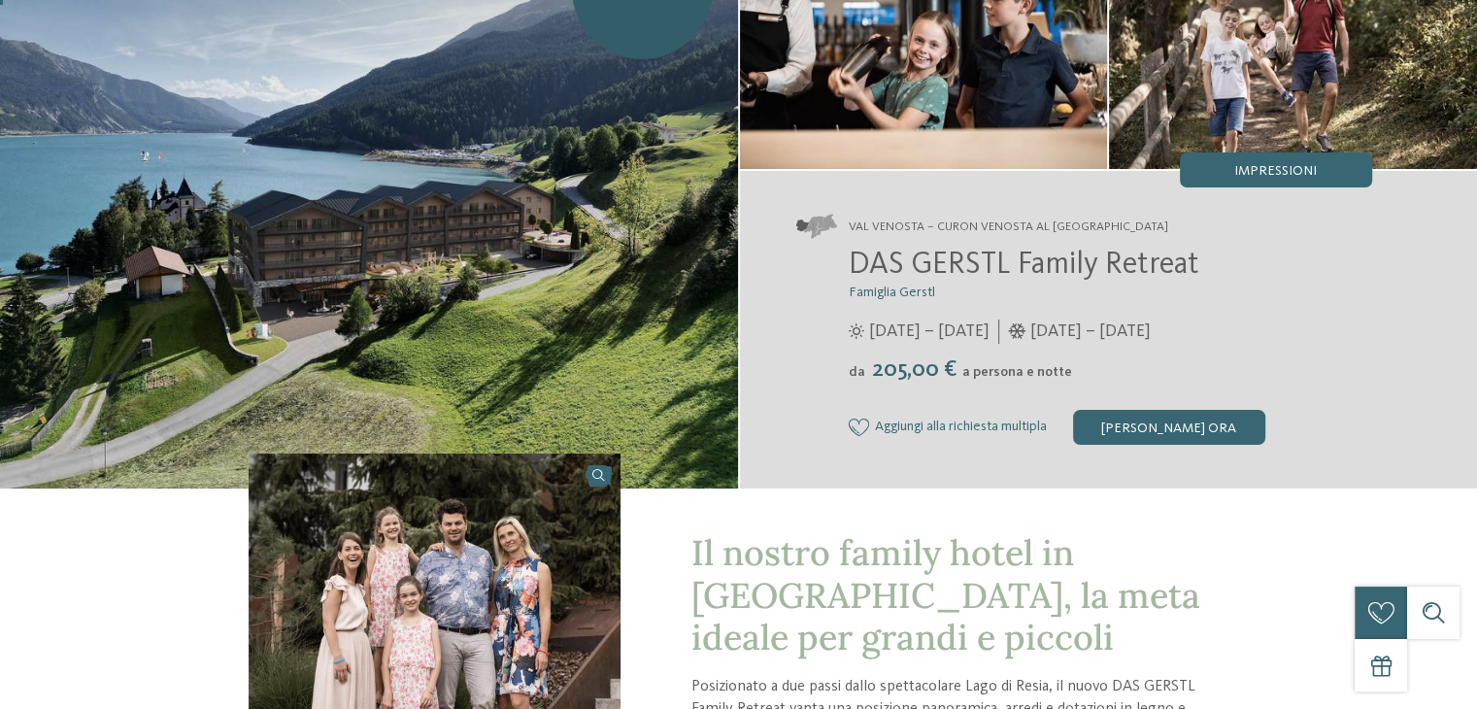
scroll to position [0, 0]
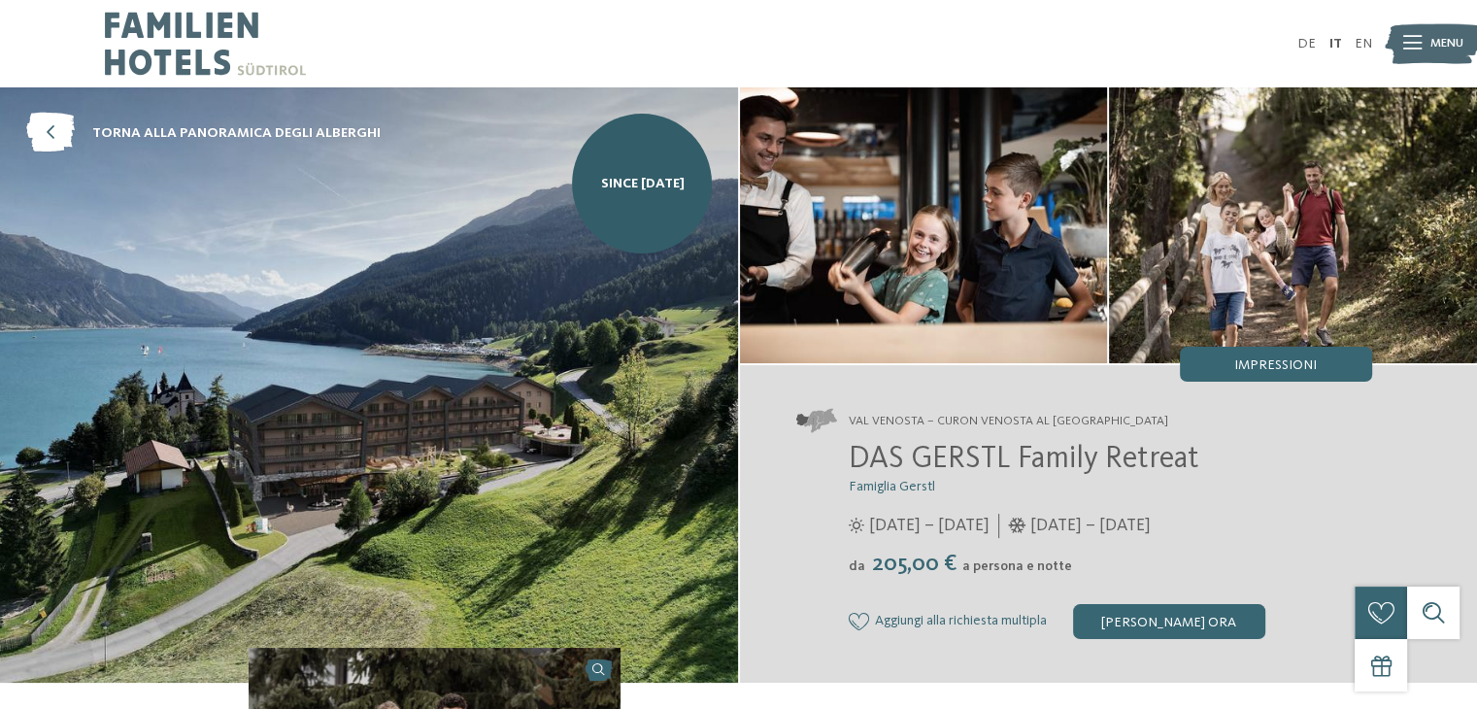
click at [1435, 46] on span "Menu" at bounding box center [1447, 43] width 33 height 17
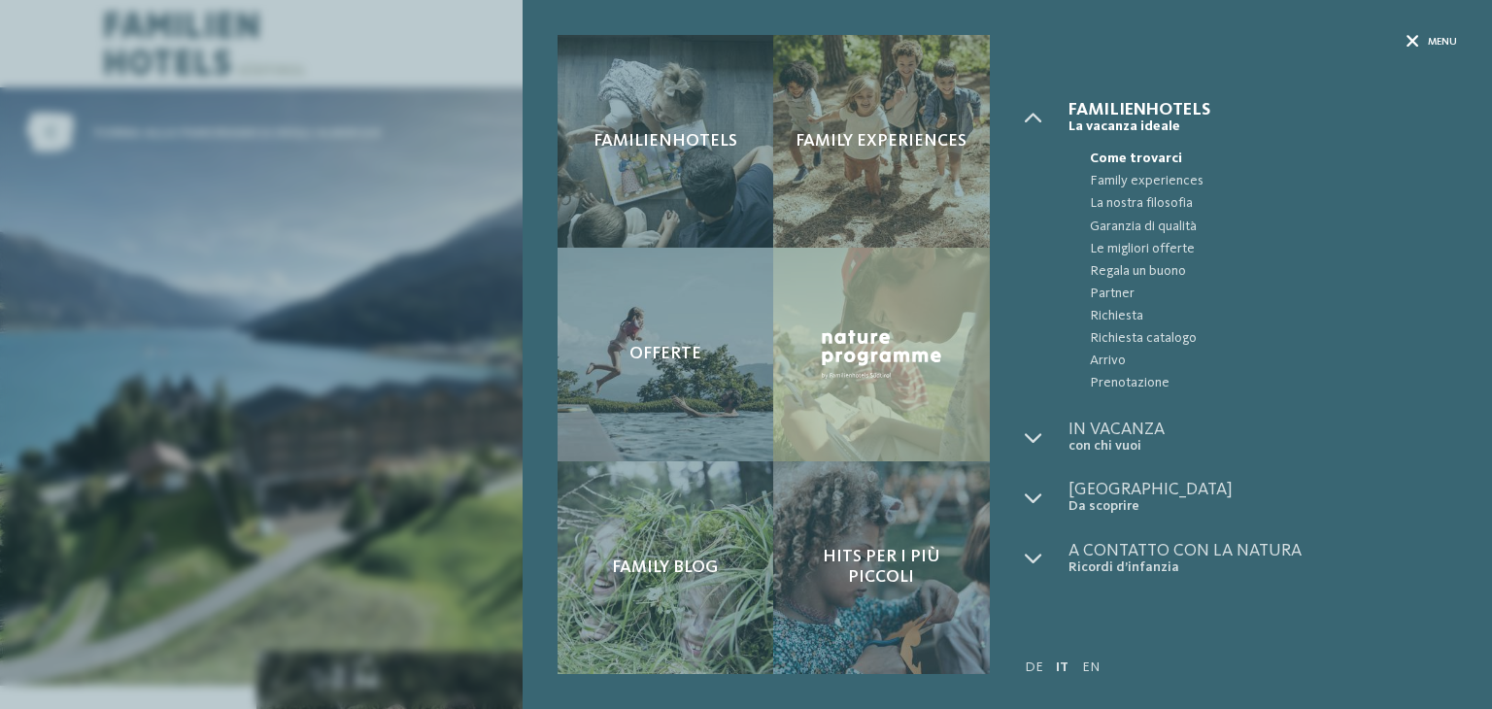
click at [1414, 41] on icon at bounding box center [1412, 42] width 13 height 13
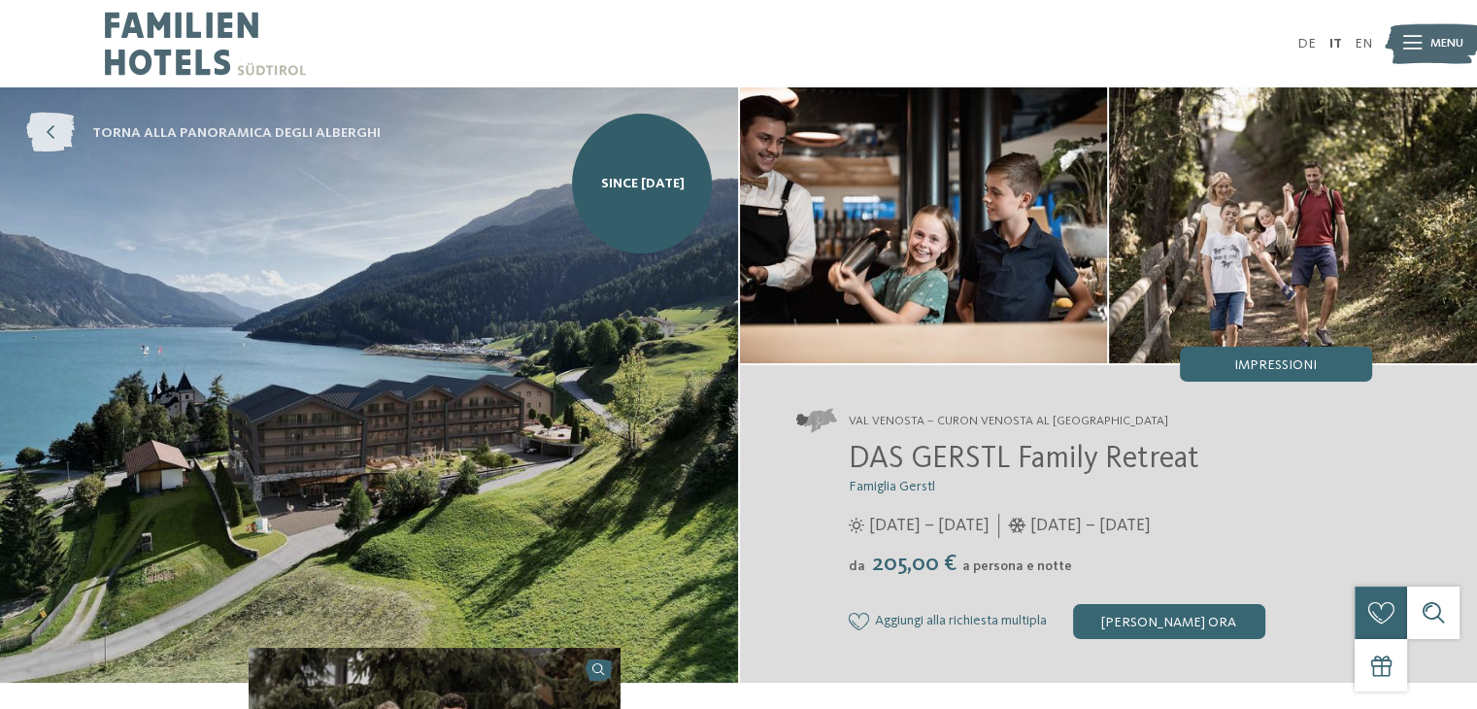
click at [54, 140] on icon at bounding box center [50, 134] width 49 height 40
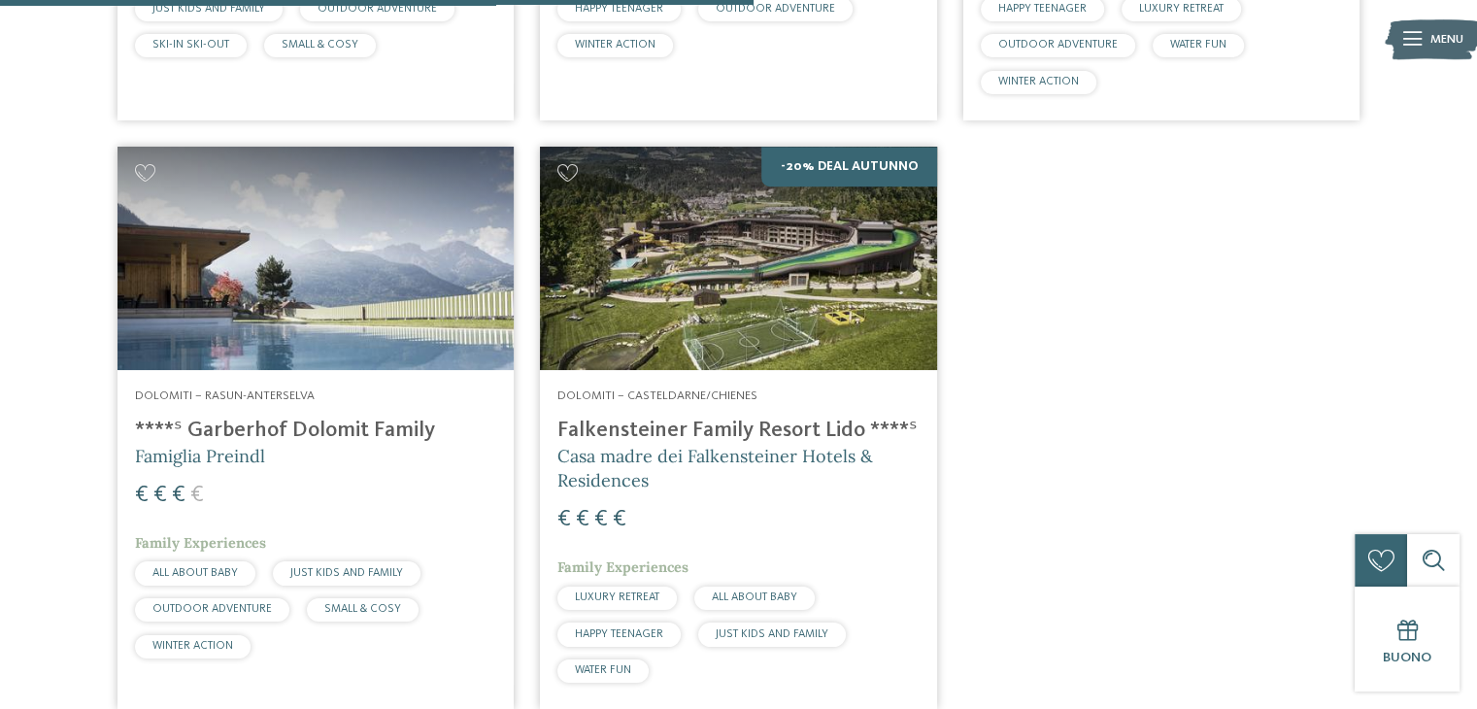
scroll to position [1101, 0]
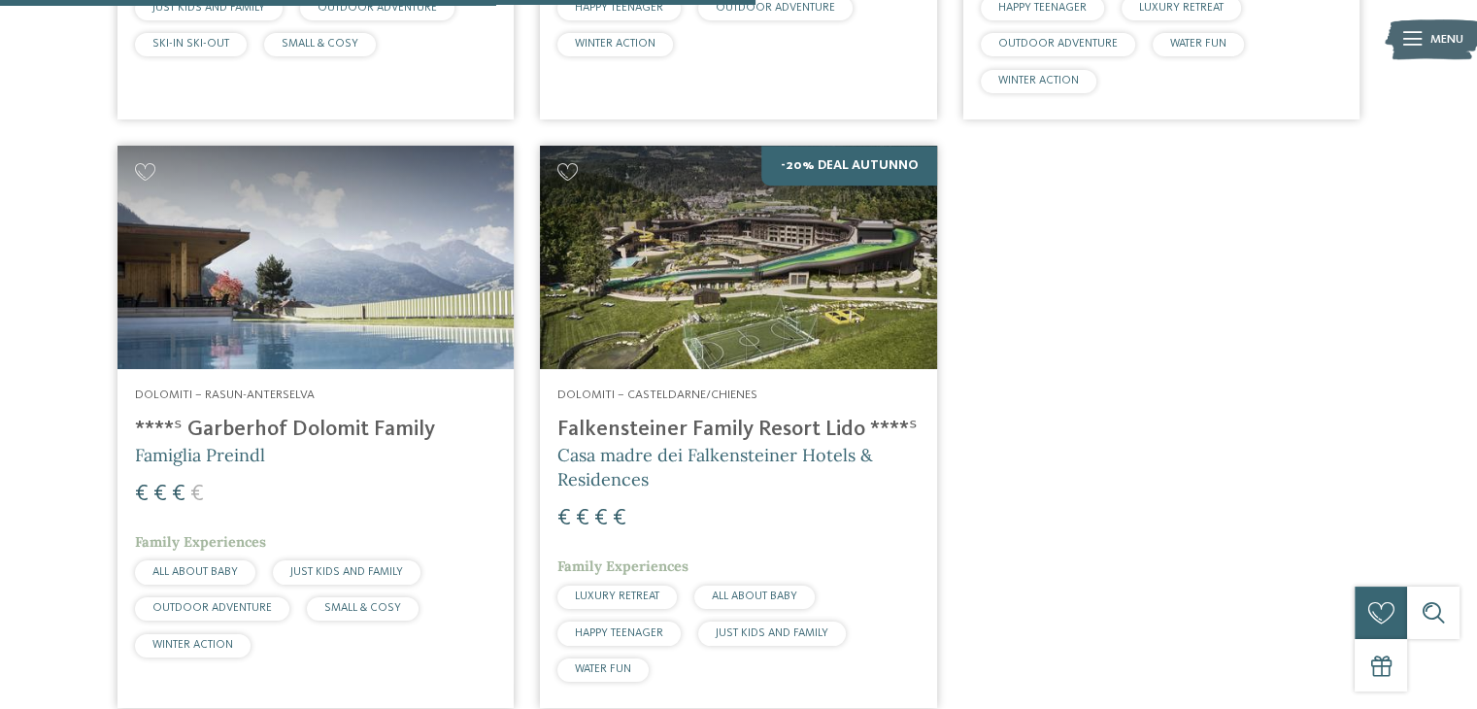
click at [167, 426] on h4 "****ˢ Garberhof Dolomit Family" at bounding box center [315, 430] width 361 height 26
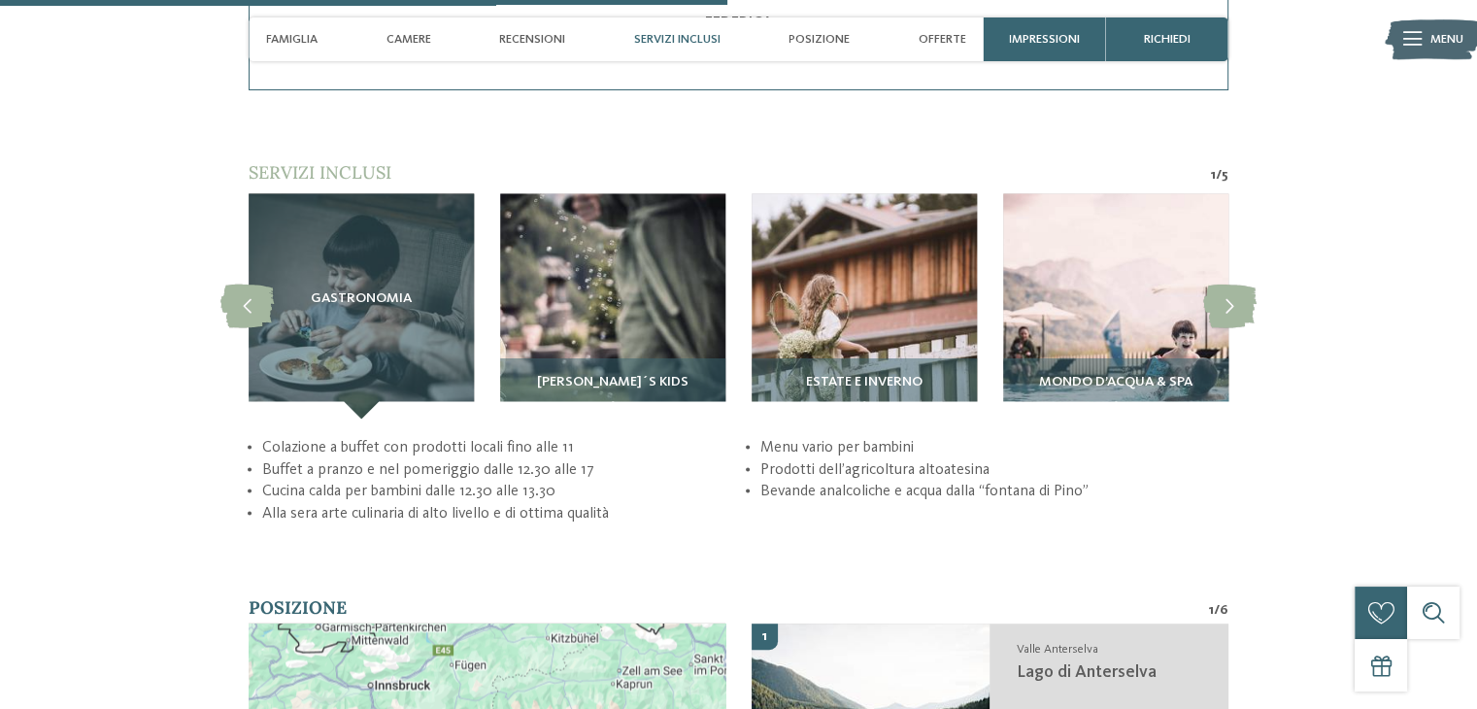
scroll to position [3390, 0]
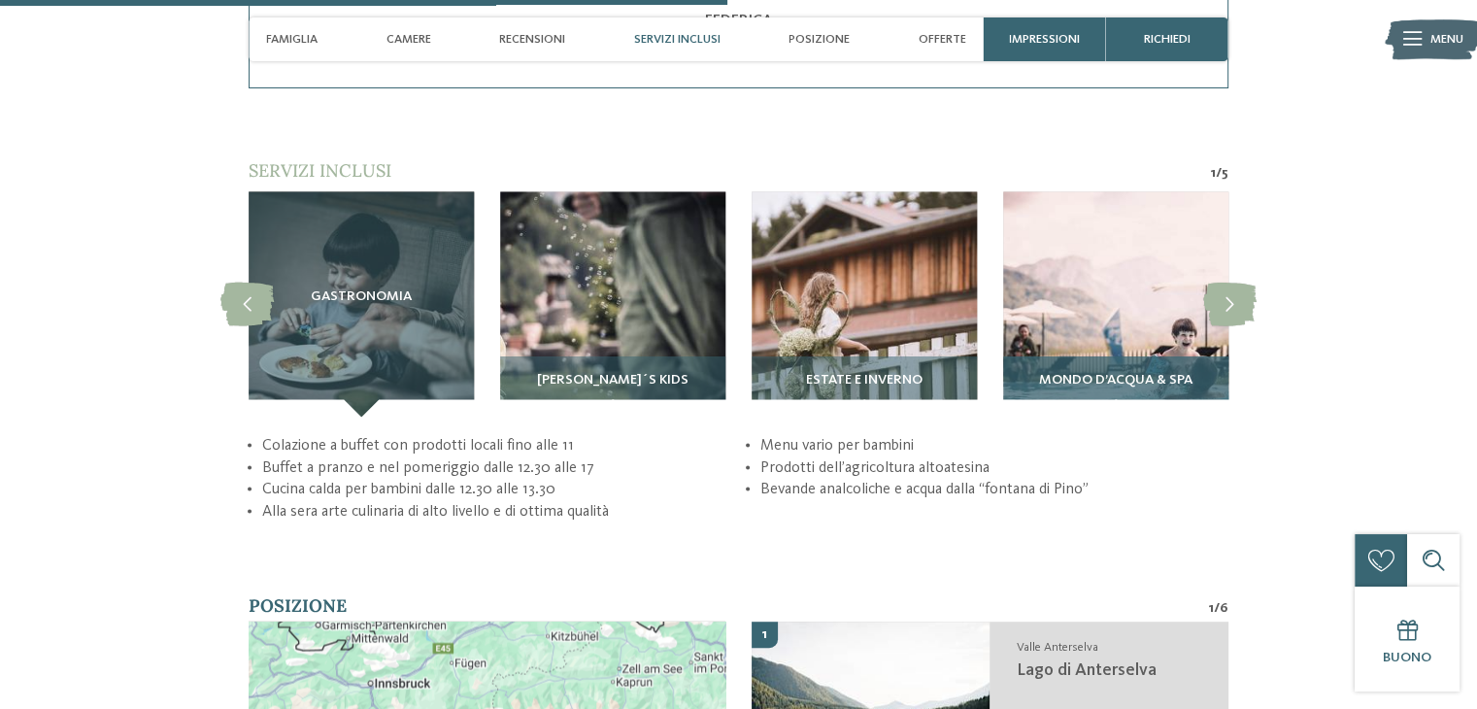
click at [1065, 355] on div "Mondo d’acqua & Spa" at bounding box center [1115, 385] width 225 height 61
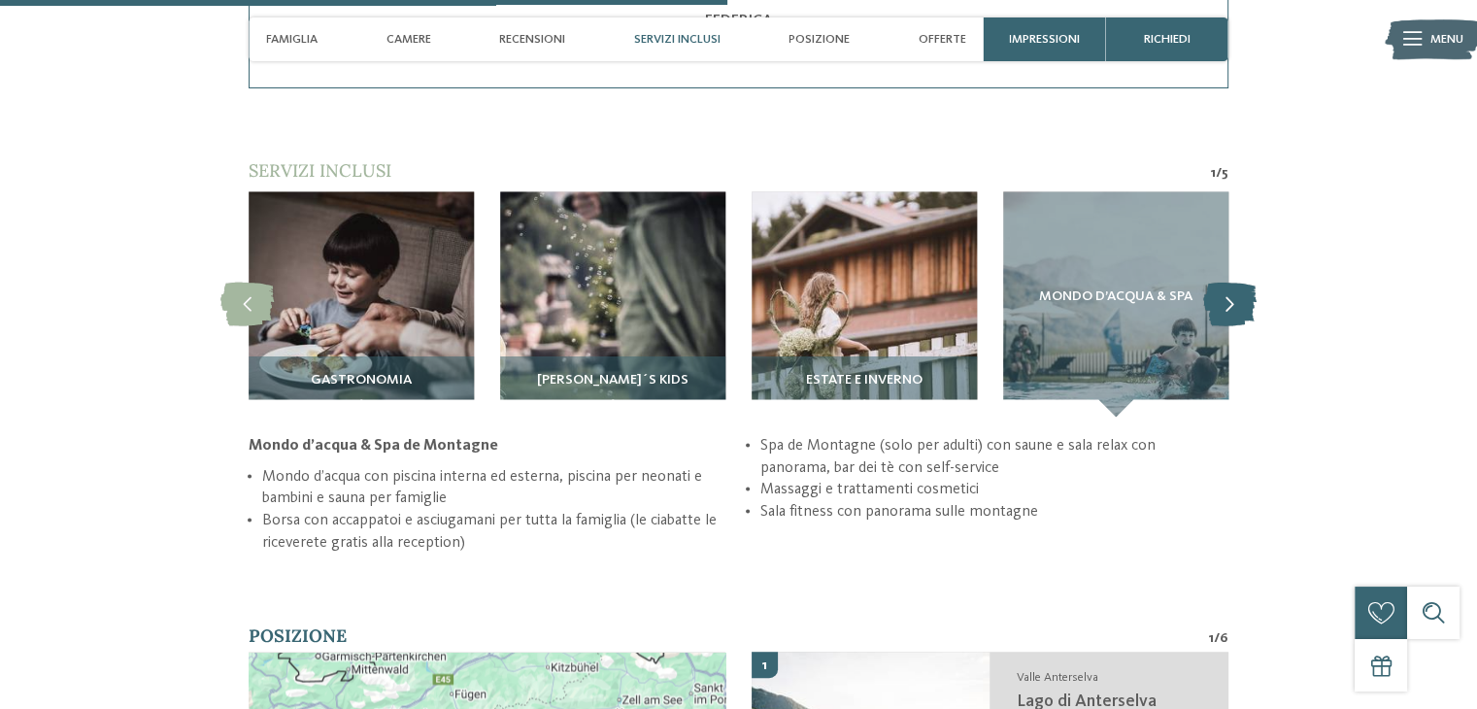
click at [1242, 282] on icon at bounding box center [1229, 304] width 53 height 44
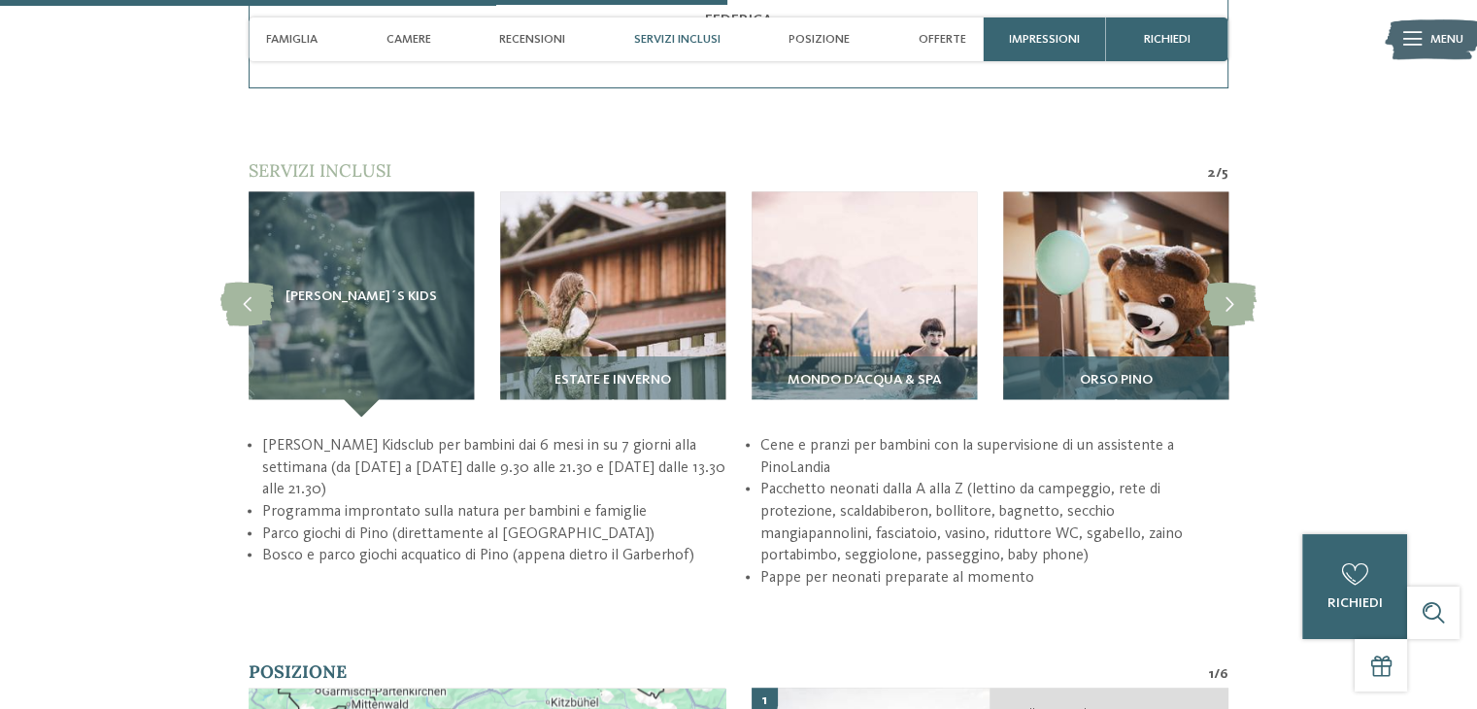
click at [1153, 355] on div "Orso Pino" at bounding box center [1115, 385] width 225 height 61
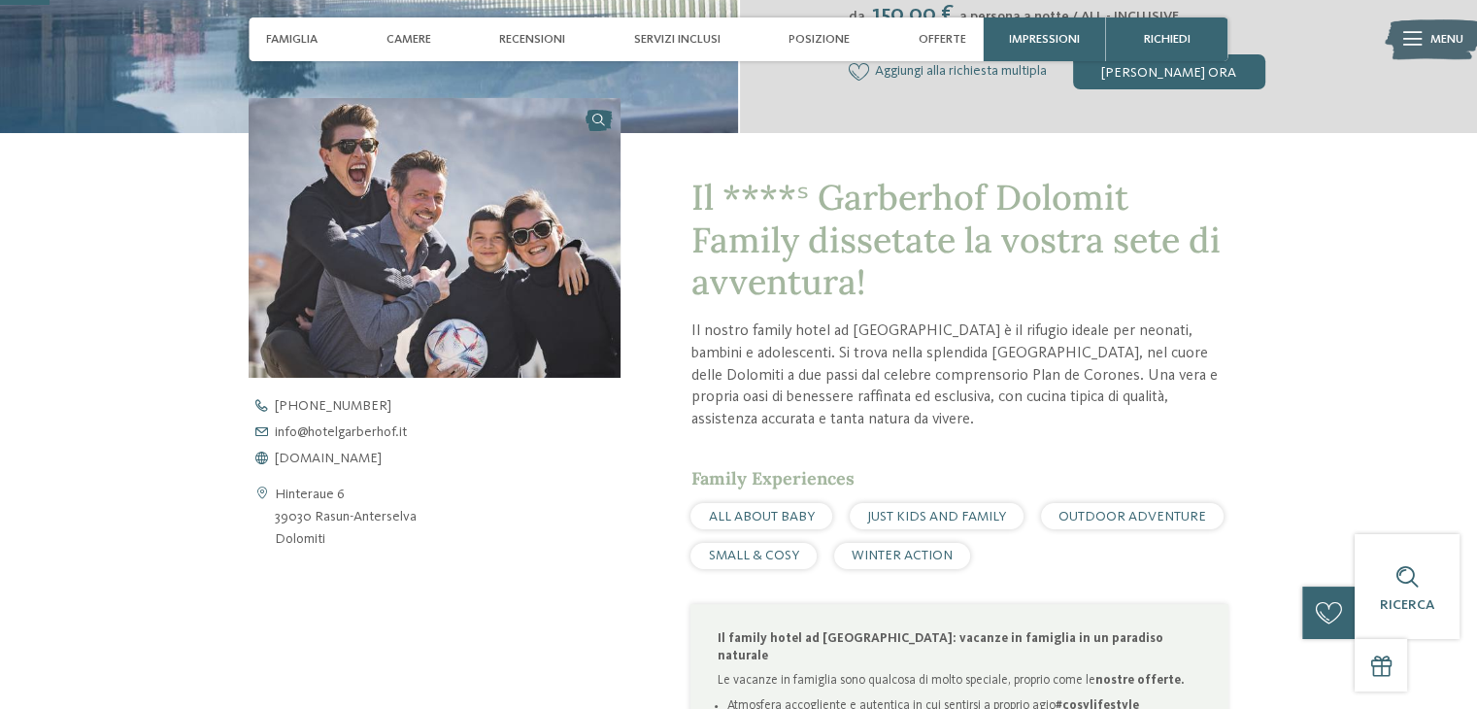
scroll to position [0, 0]
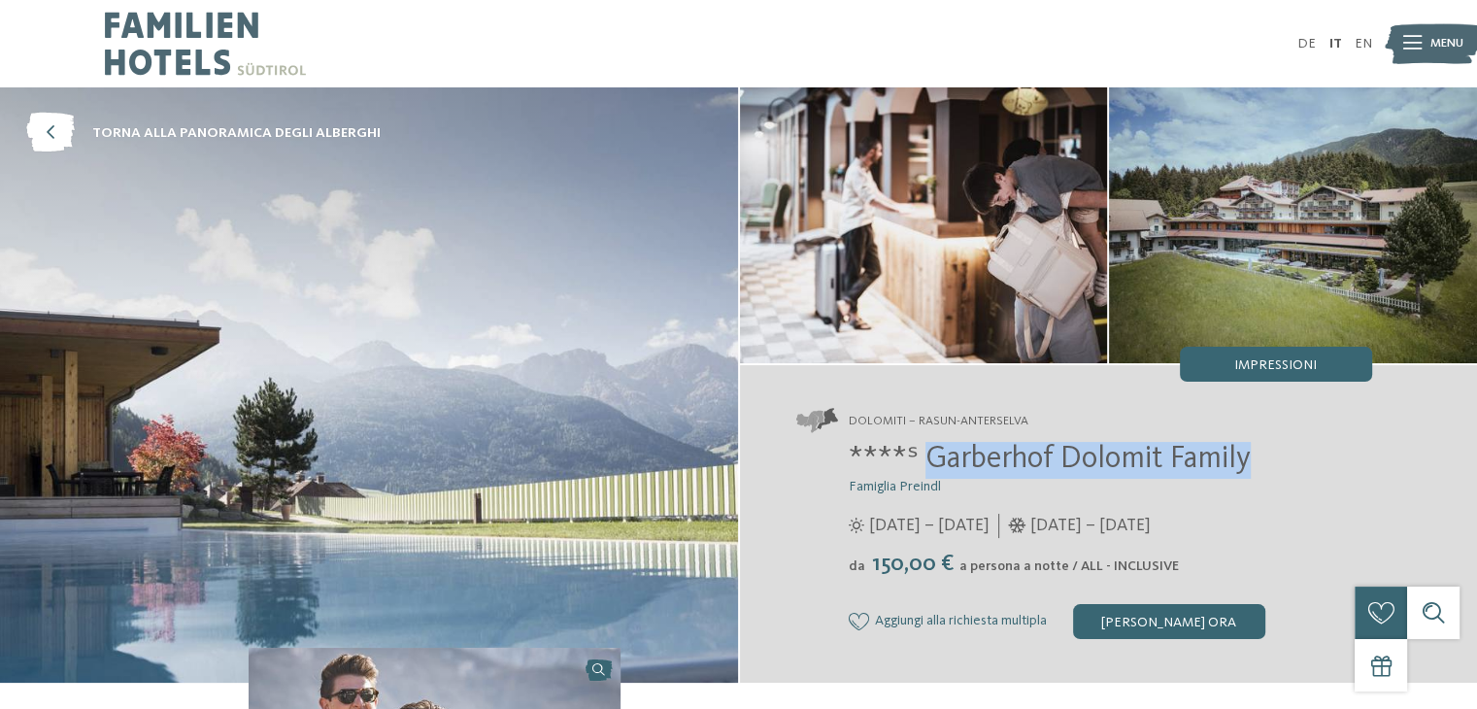
drag, startPoint x: 928, startPoint y: 464, endPoint x: 1248, endPoint y: 464, distance: 319.5
click at [1248, 464] on span "****ˢ Garberhof Dolomit Family" at bounding box center [1050, 459] width 402 height 31
copy span "Garberhof Dolomit Family"
click at [57, 125] on icon at bounding box center [50, 134] width 49 height 40
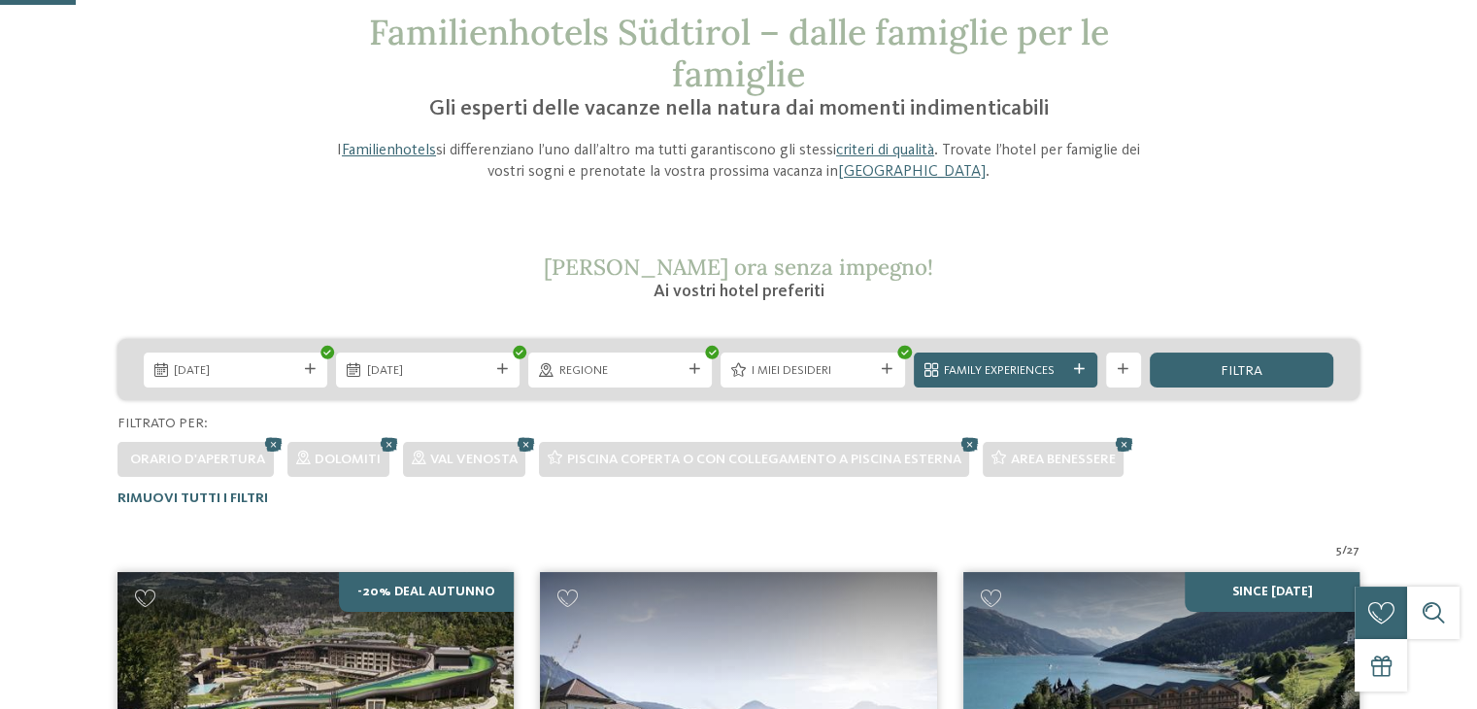
scroll to position [110, 0]
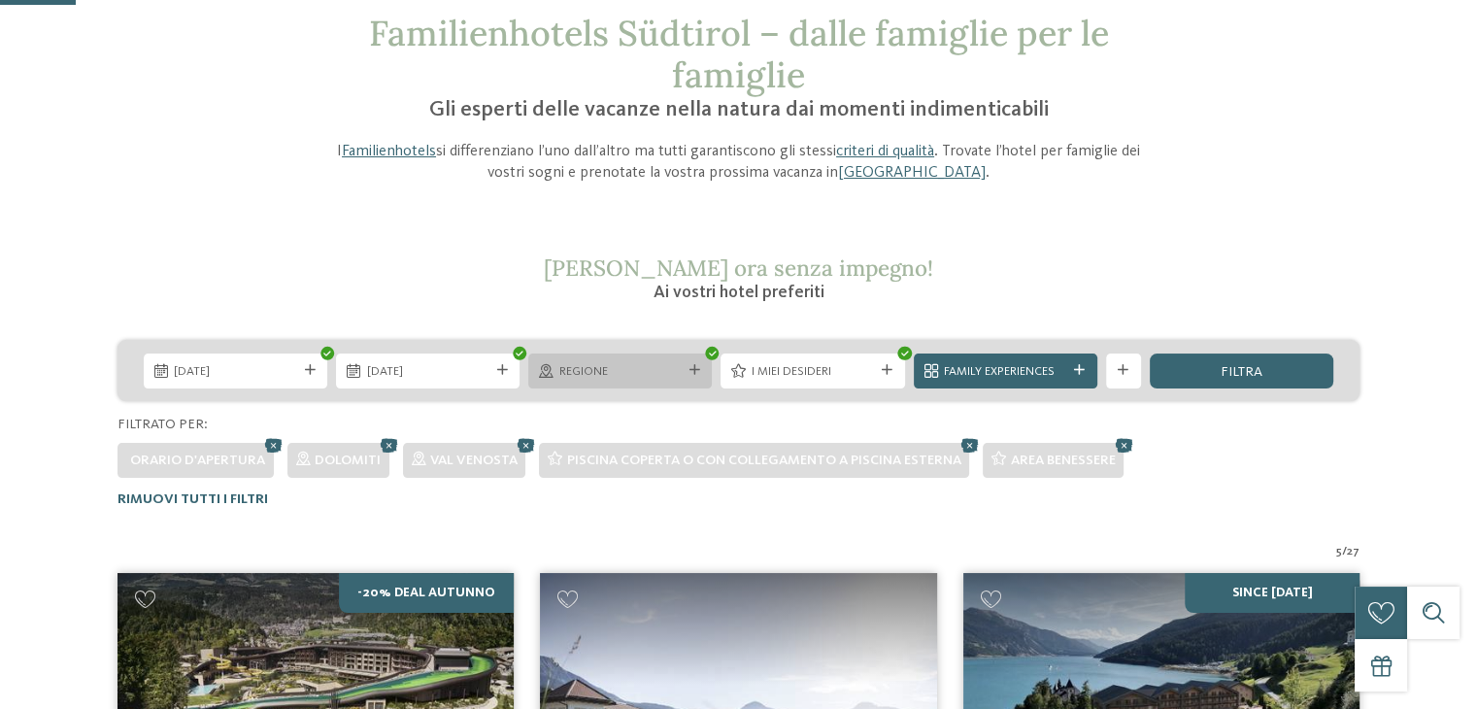
click at [566, 382] on div "Regione" at bounding box center [620, 371] width 184 height 35
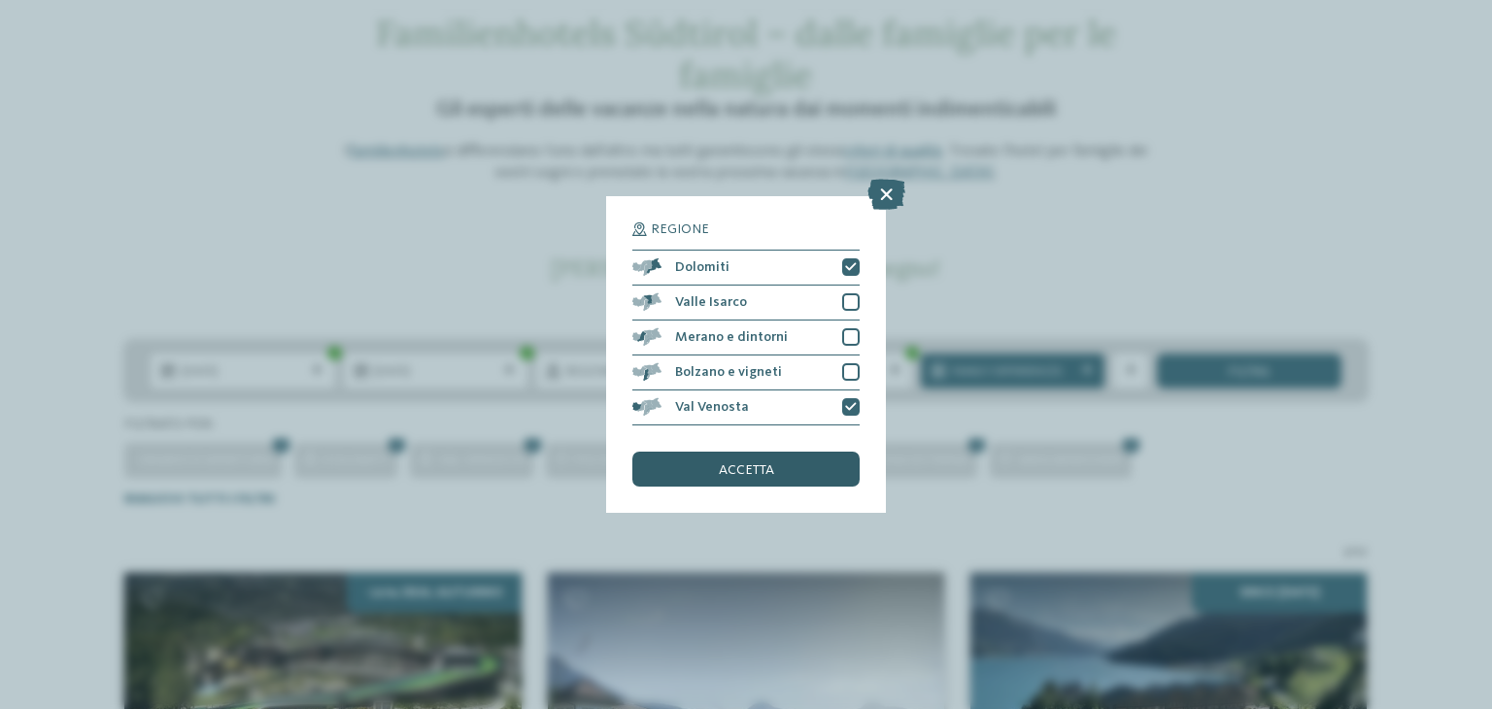
click at [668, 474] on div "accetta" at bounding box center [745, 469] width 227 height 35
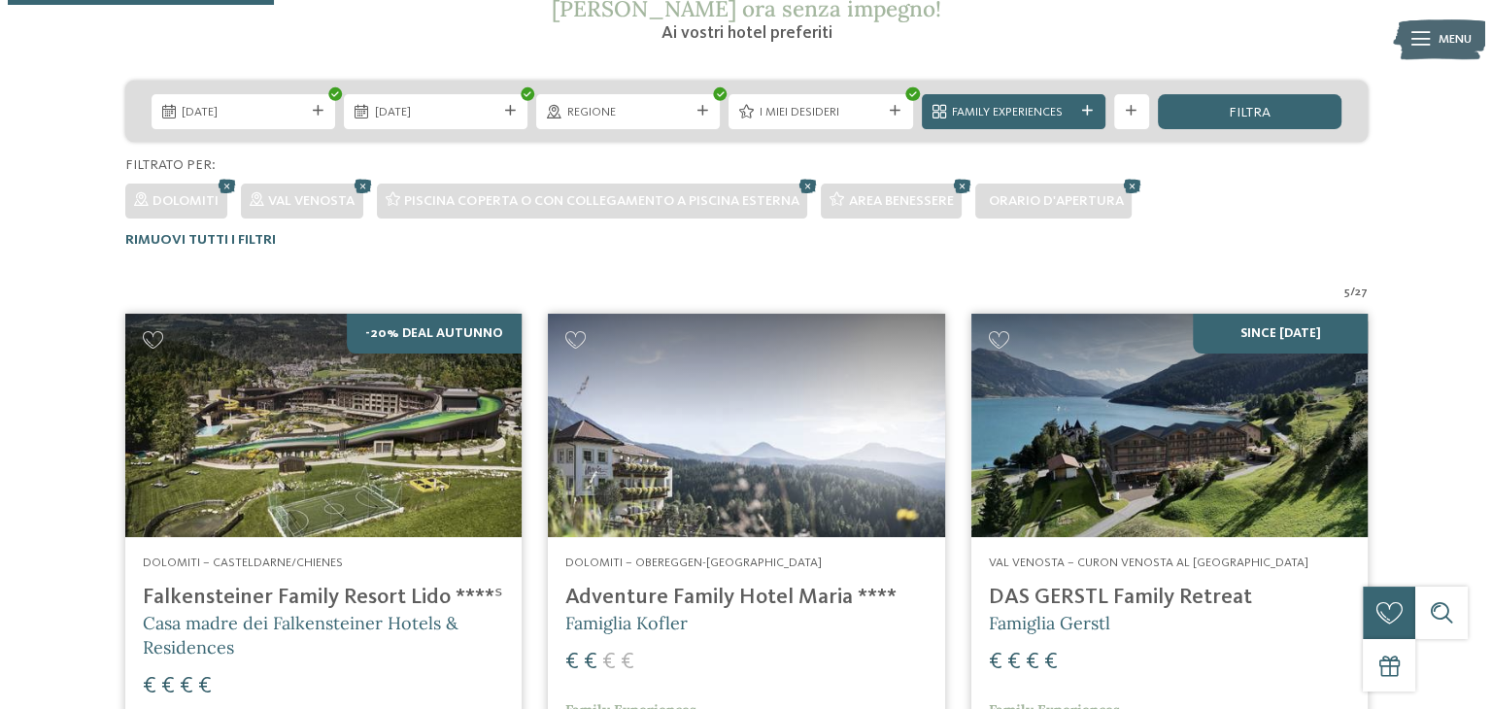
scroll to position [369, 0]
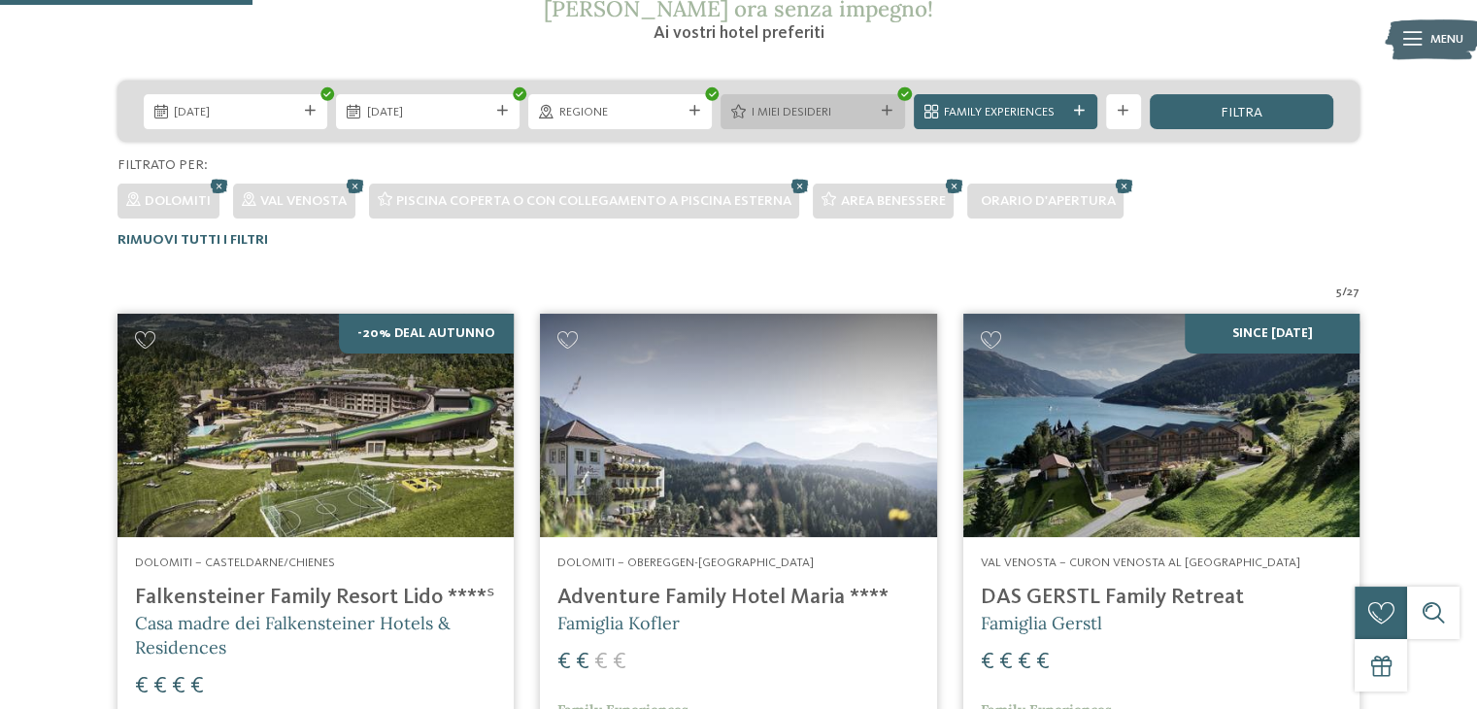
click at [832, 114] on span "I miei desideri" at bounding box center [813, 112] width 122 height 17
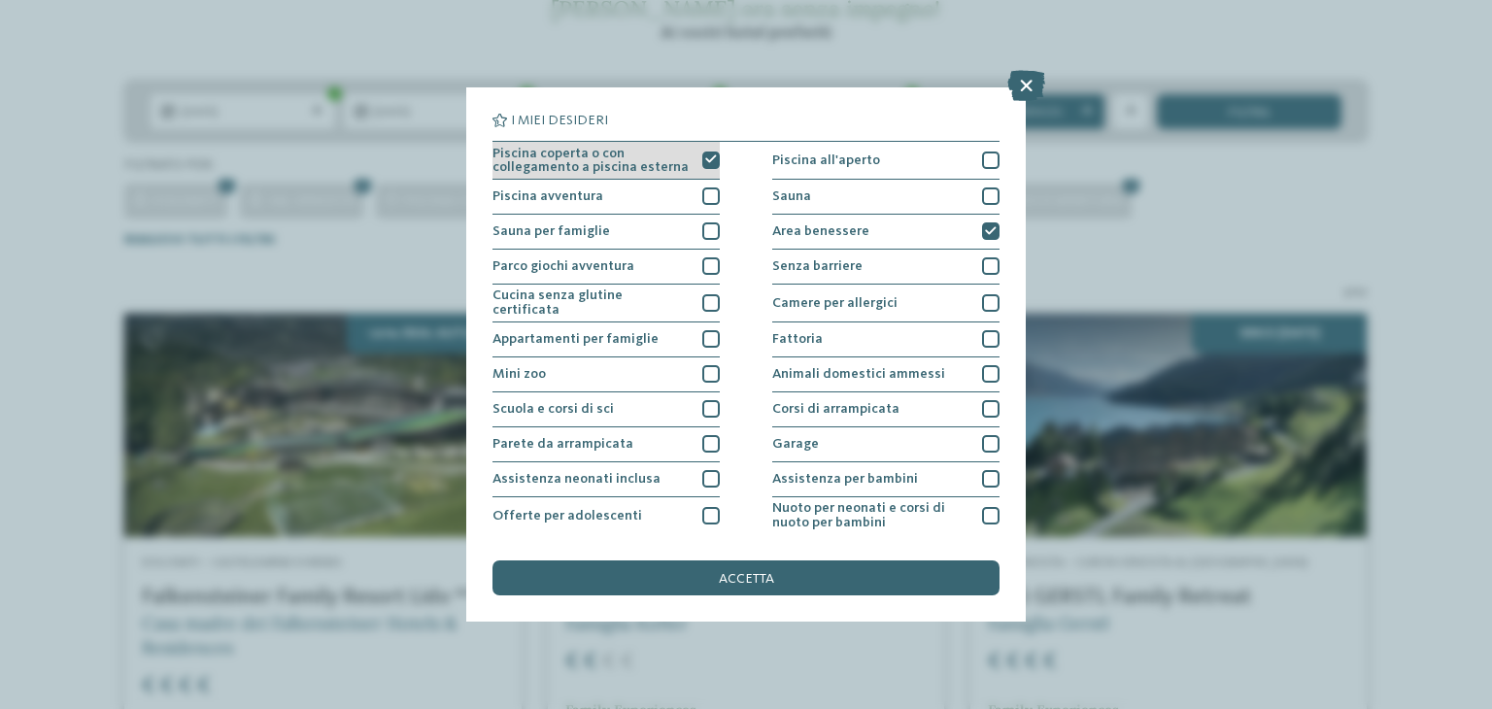
click at [709, 155] on icon at bounding box center [711, 159] width 12 height 11
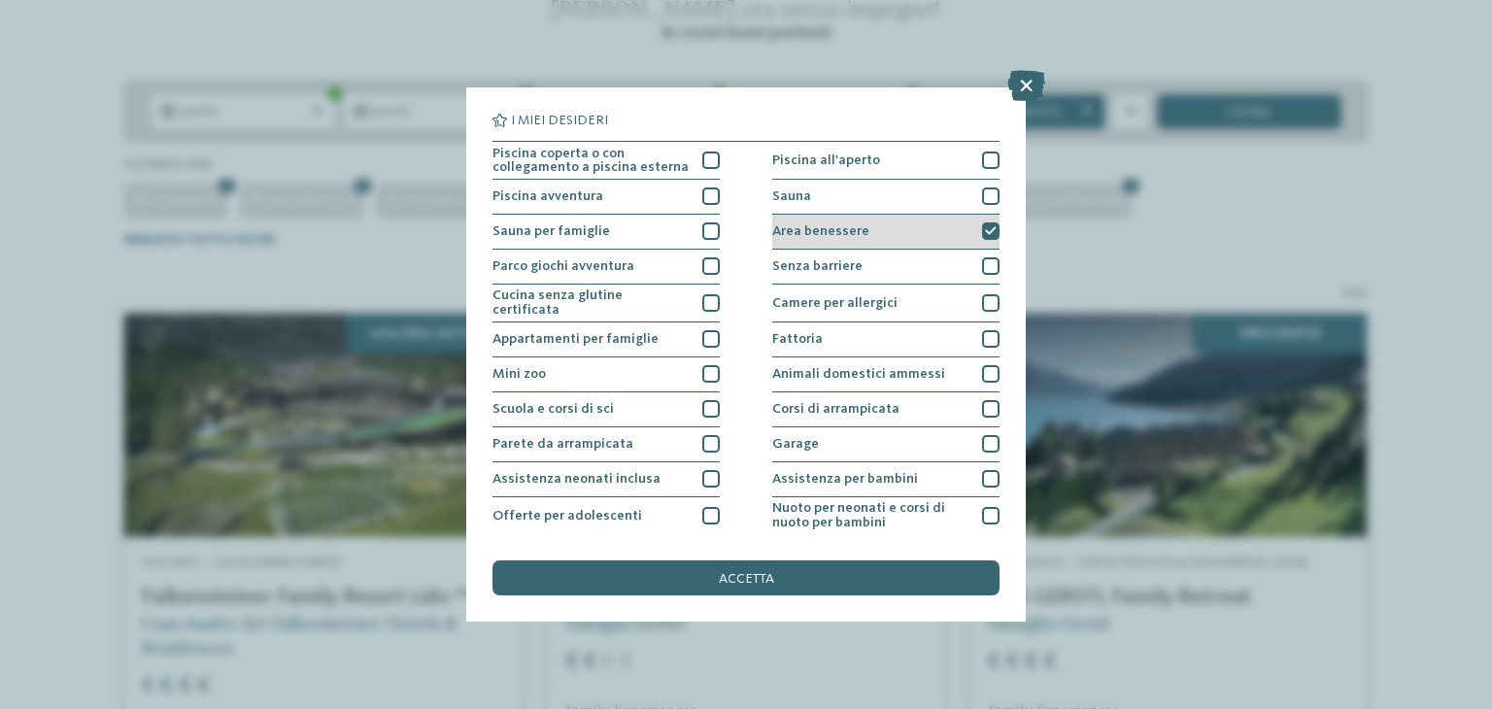
click at [985, 226] on icon at bounding box center [991, 231] width 12 height 11
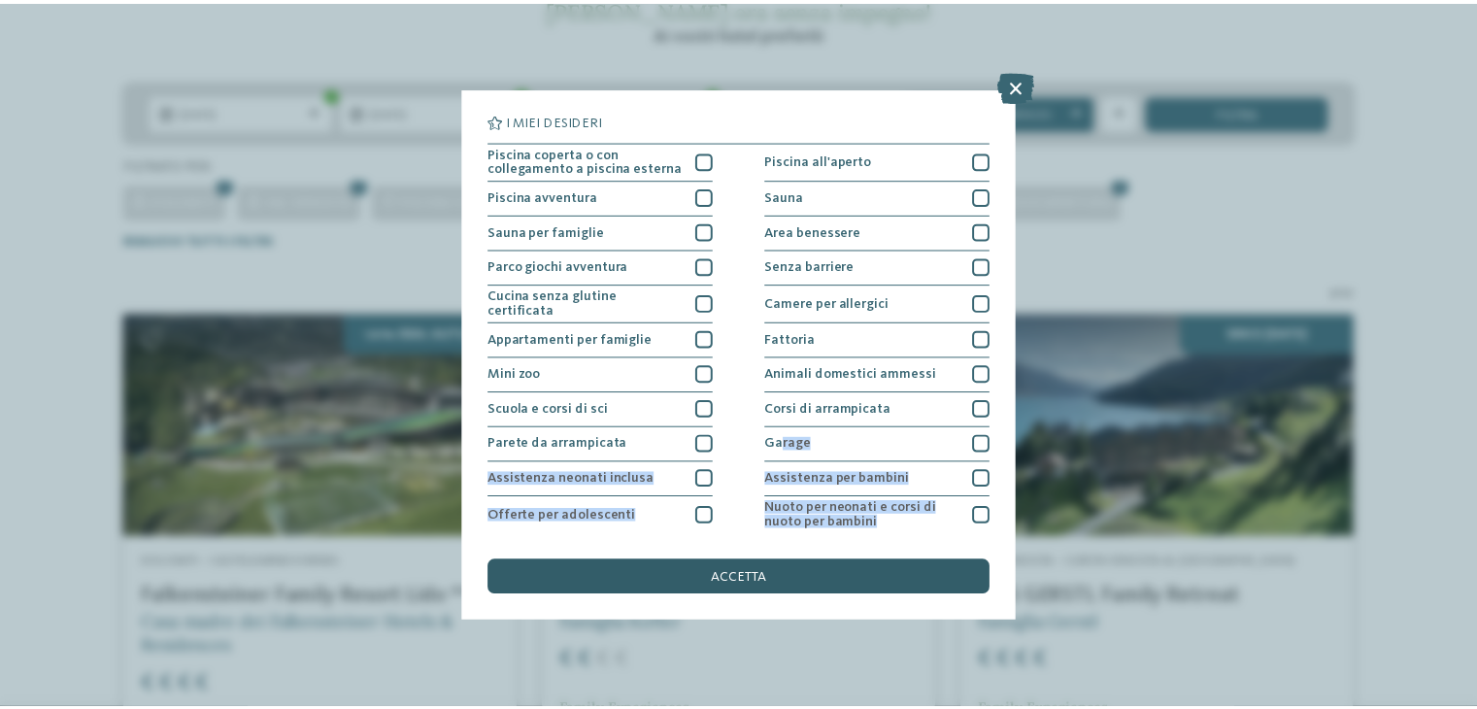
scroll to position [210, 0]
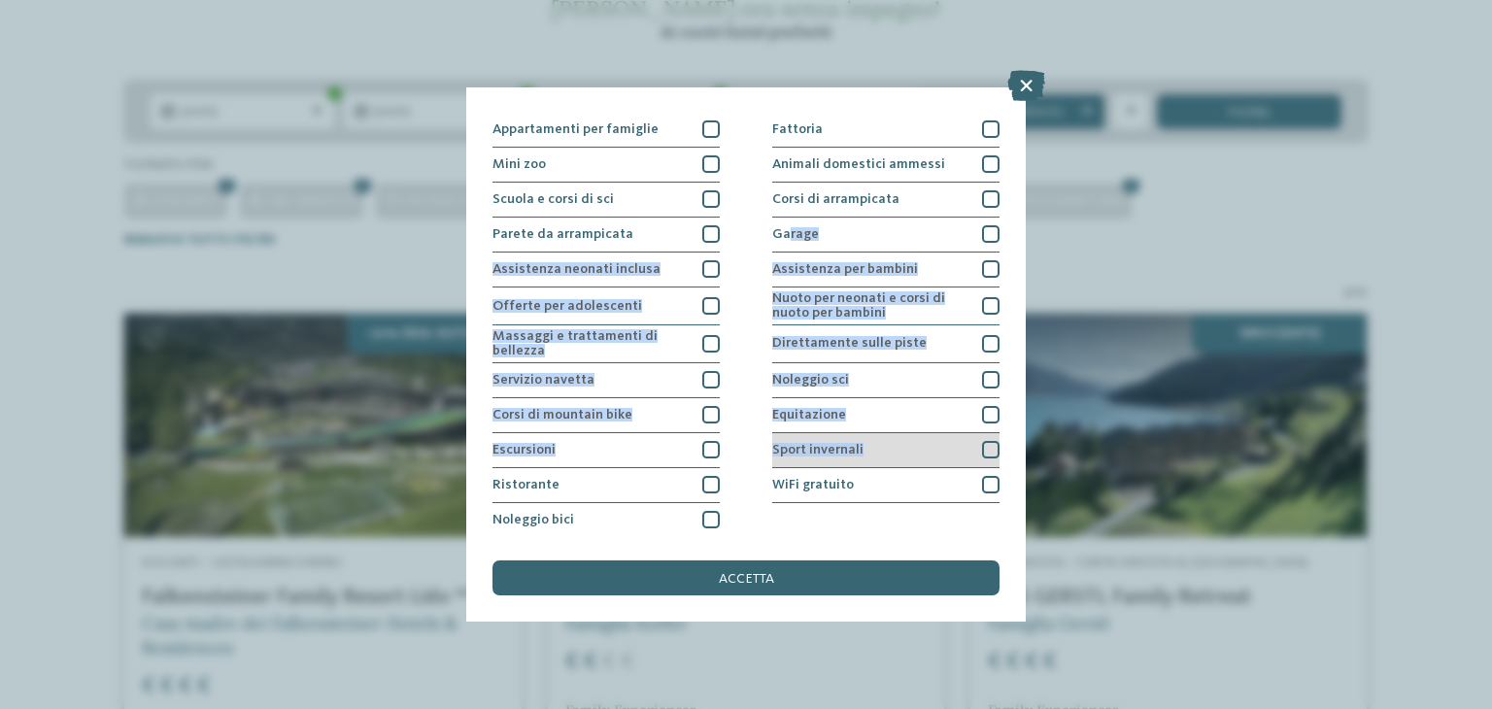
drag, startPoint x: 784, startPoint y: 444, endPoint x: 865, endPoint y: 458, distance: 82.9
click at [865, 458] on div "Piscina coperta o con collegamento a piscina esterna Piscina all'aperto Piscina…" at bounding box center [745, 234] width 507 height 607
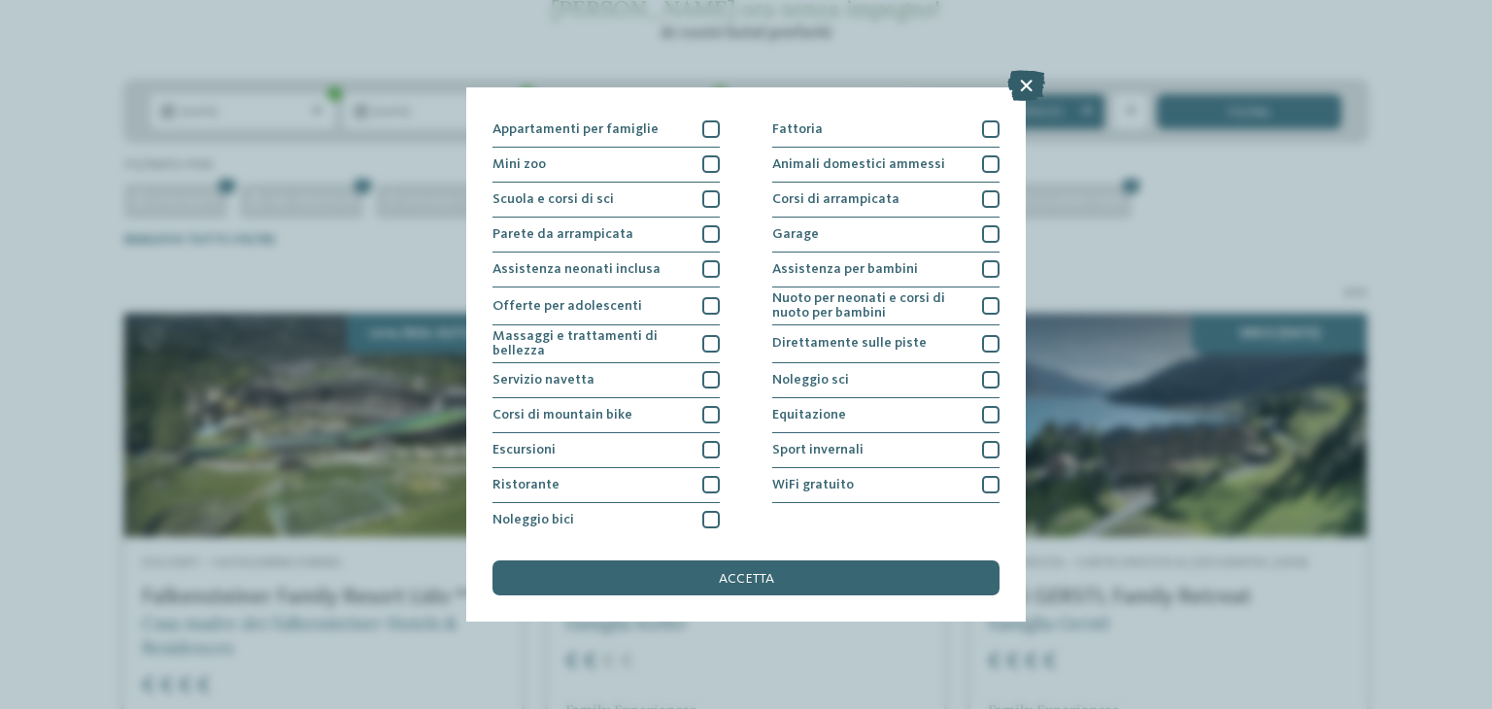
click at [1033, 77] on icon at bounding box center [1026, 85] width 38 height 31
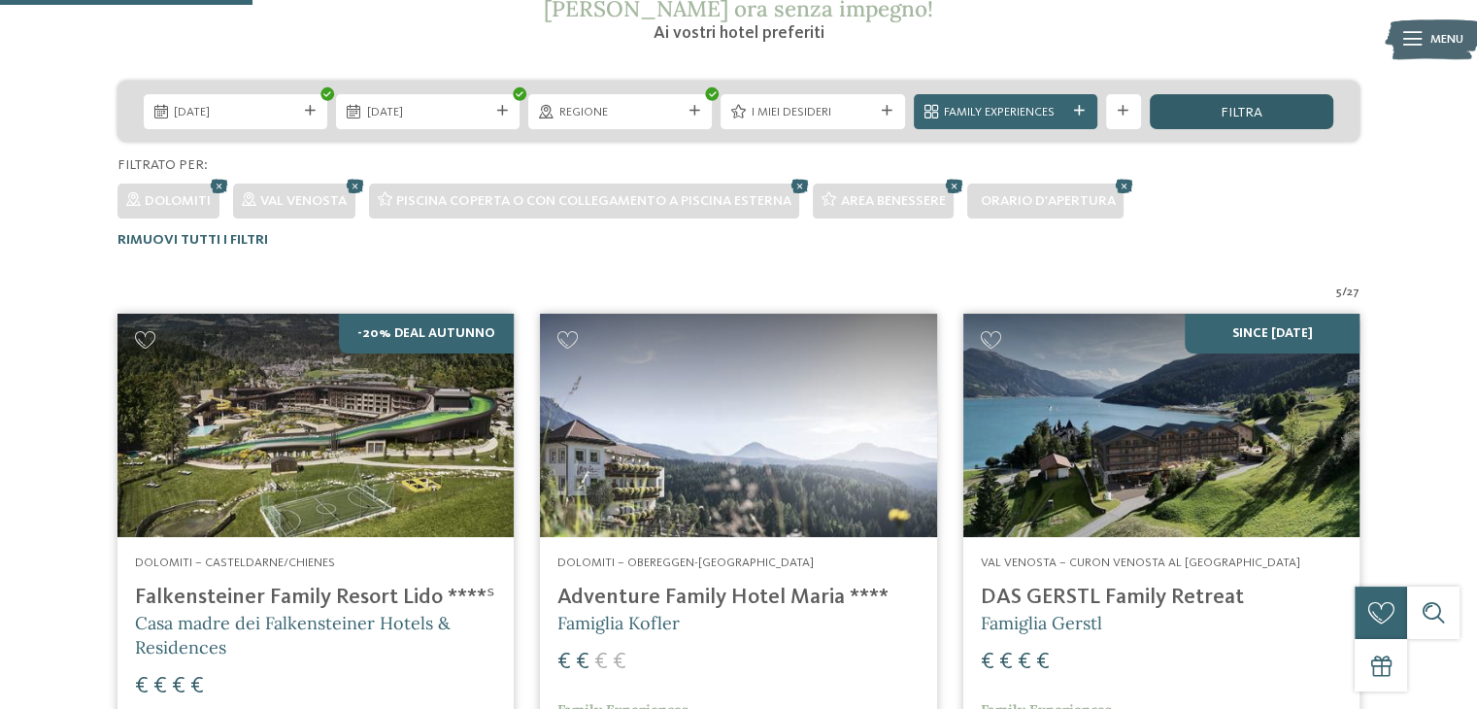
click at [1231, 114] on span "filtra" at bounding box center [1242, 113] width 42 height 14
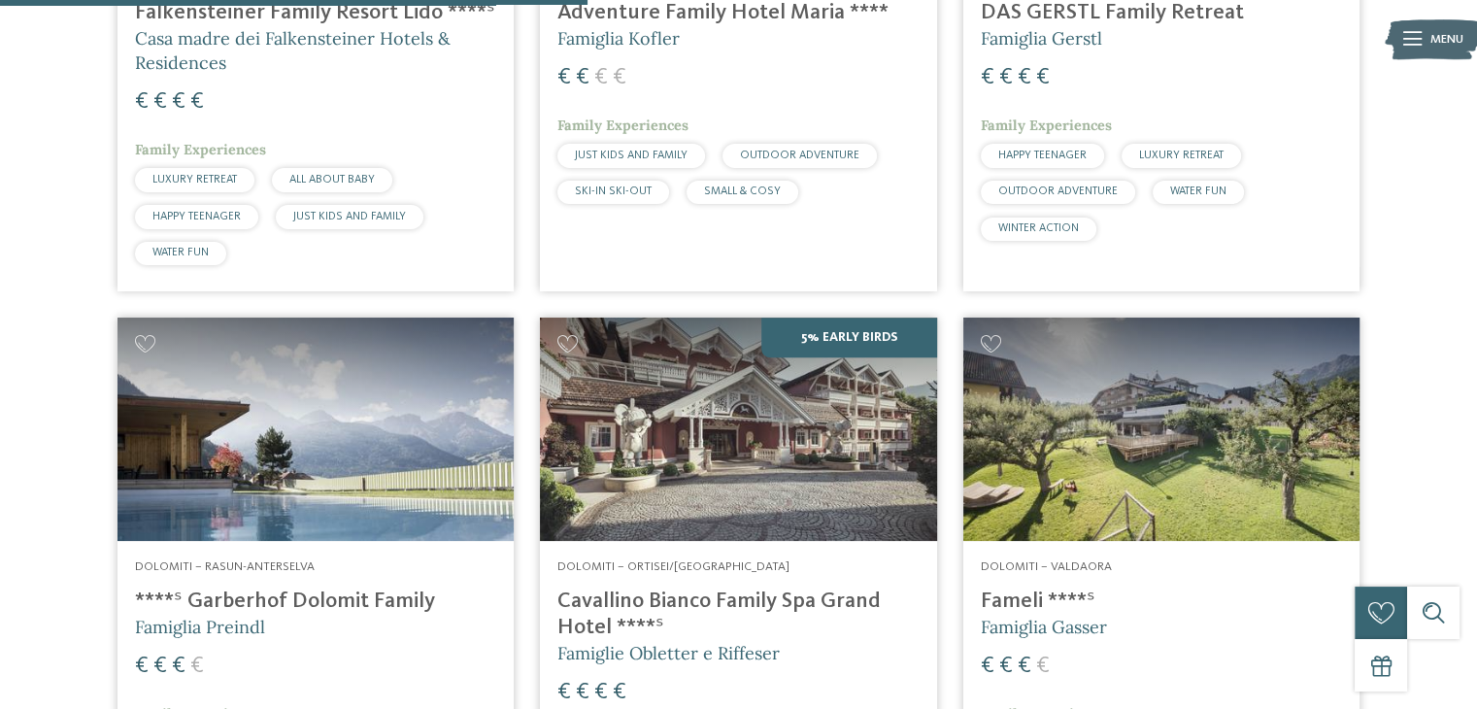
scroll to position [1087, 0]
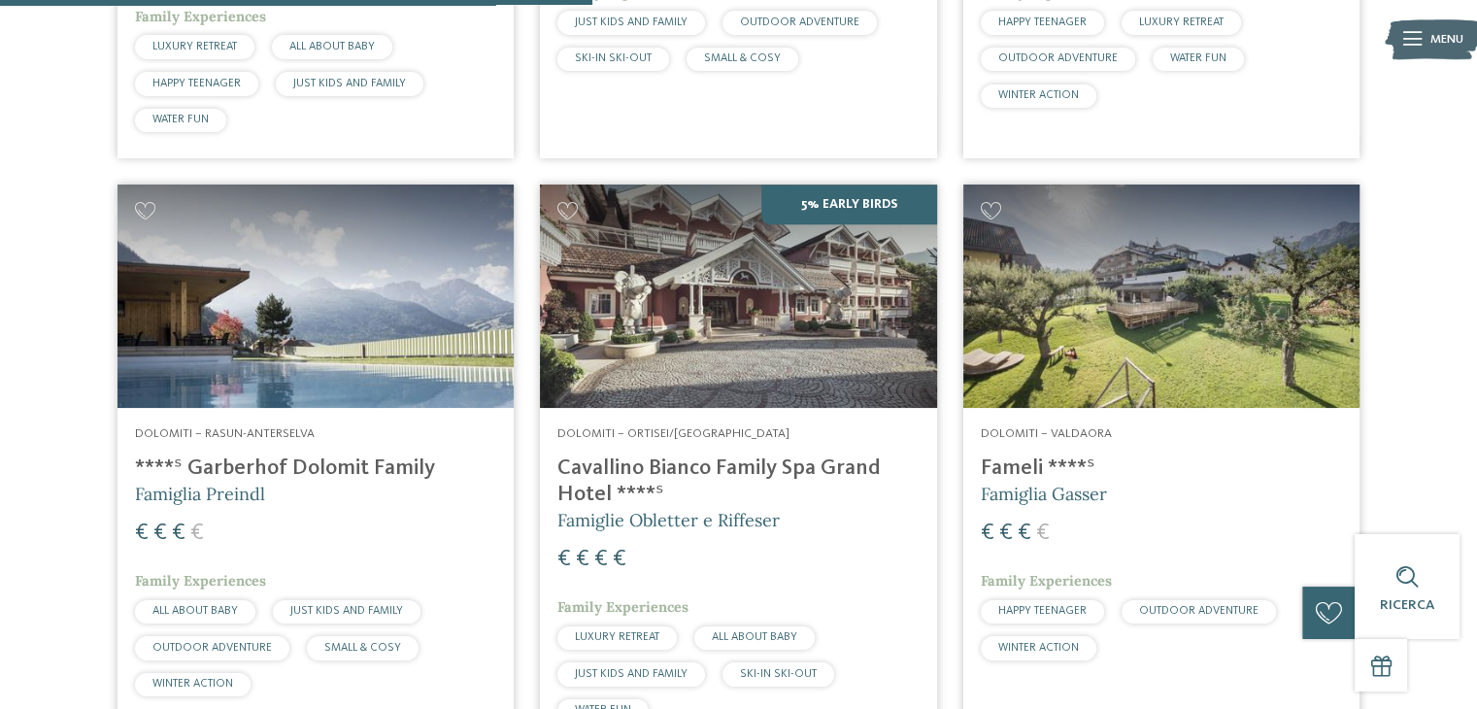
click at [1064, 260] on img at bounding box center [1161, 296] width 396 height 223
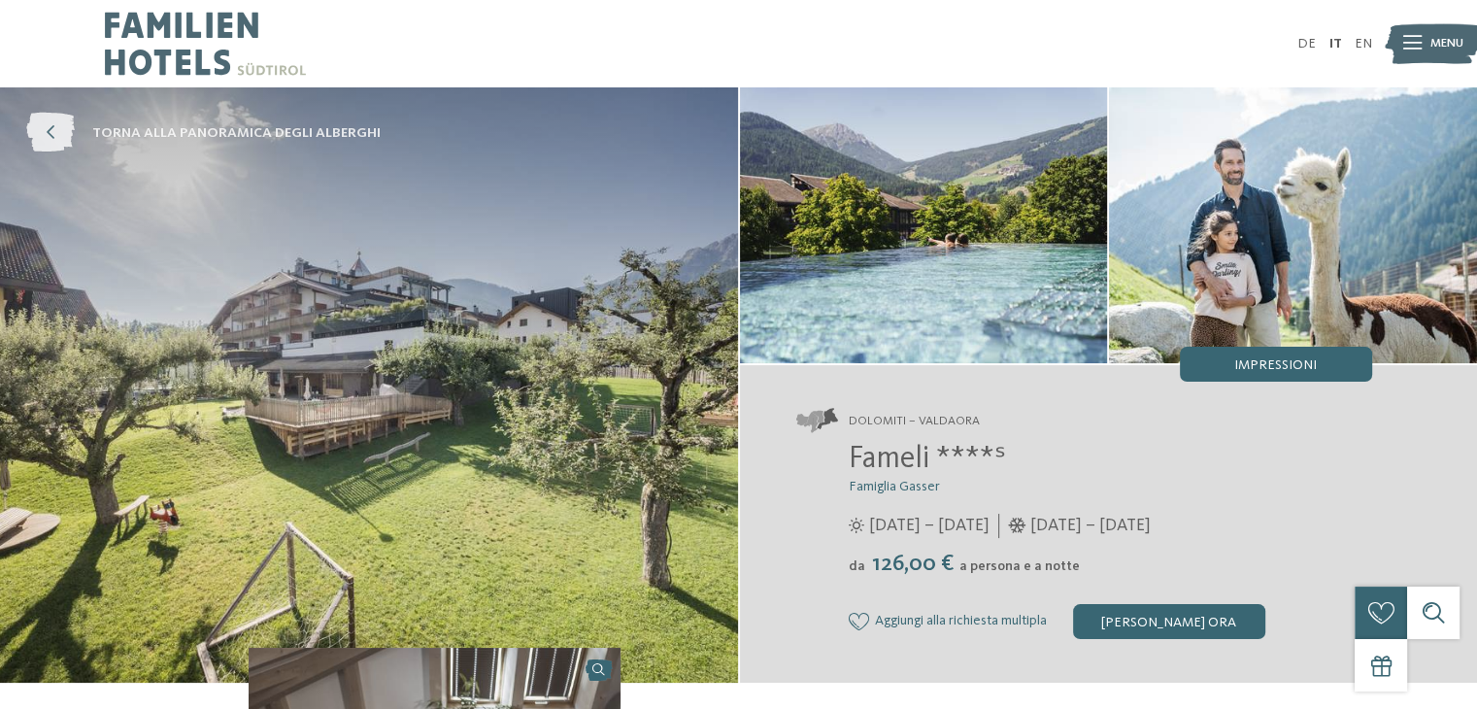
click at [57, 141] on icon at bounding box center [50, 134] width 49 height 40
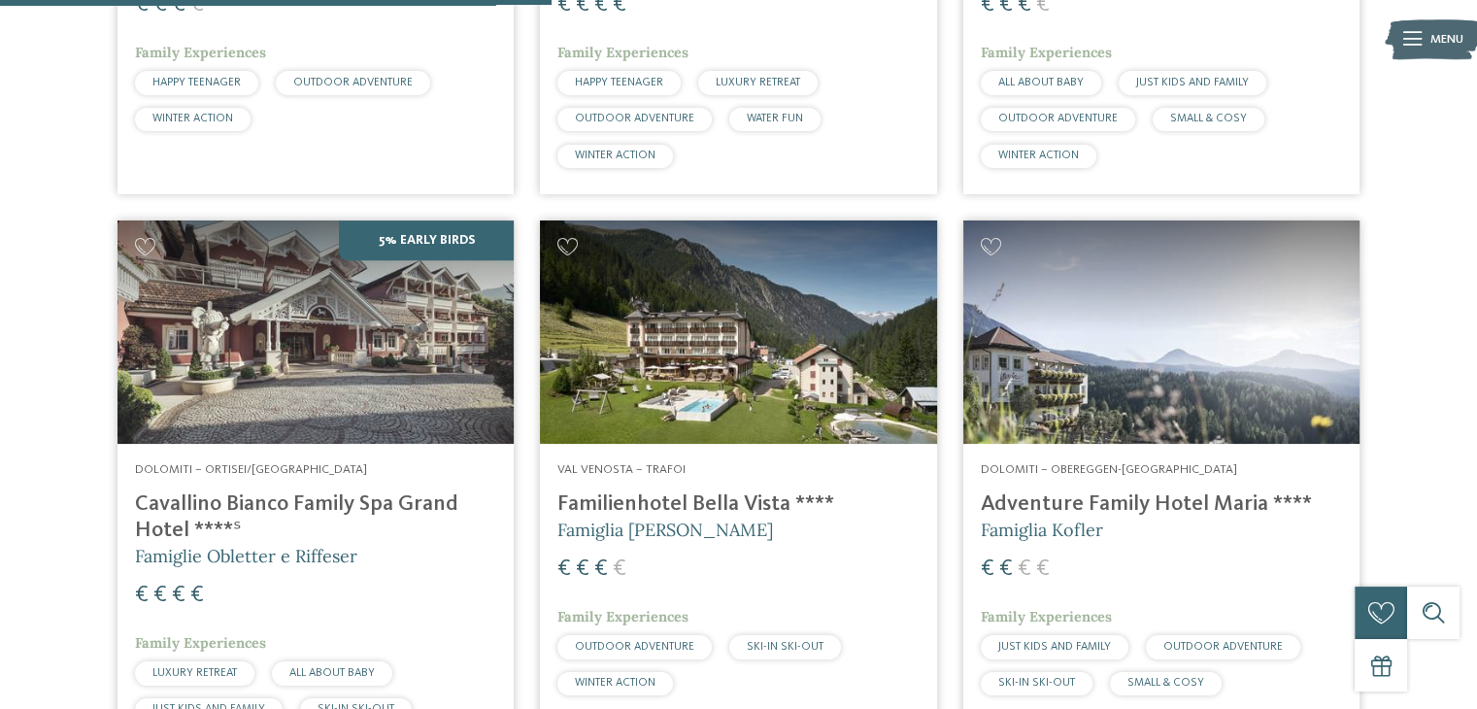
scroll to position [1028, 0]
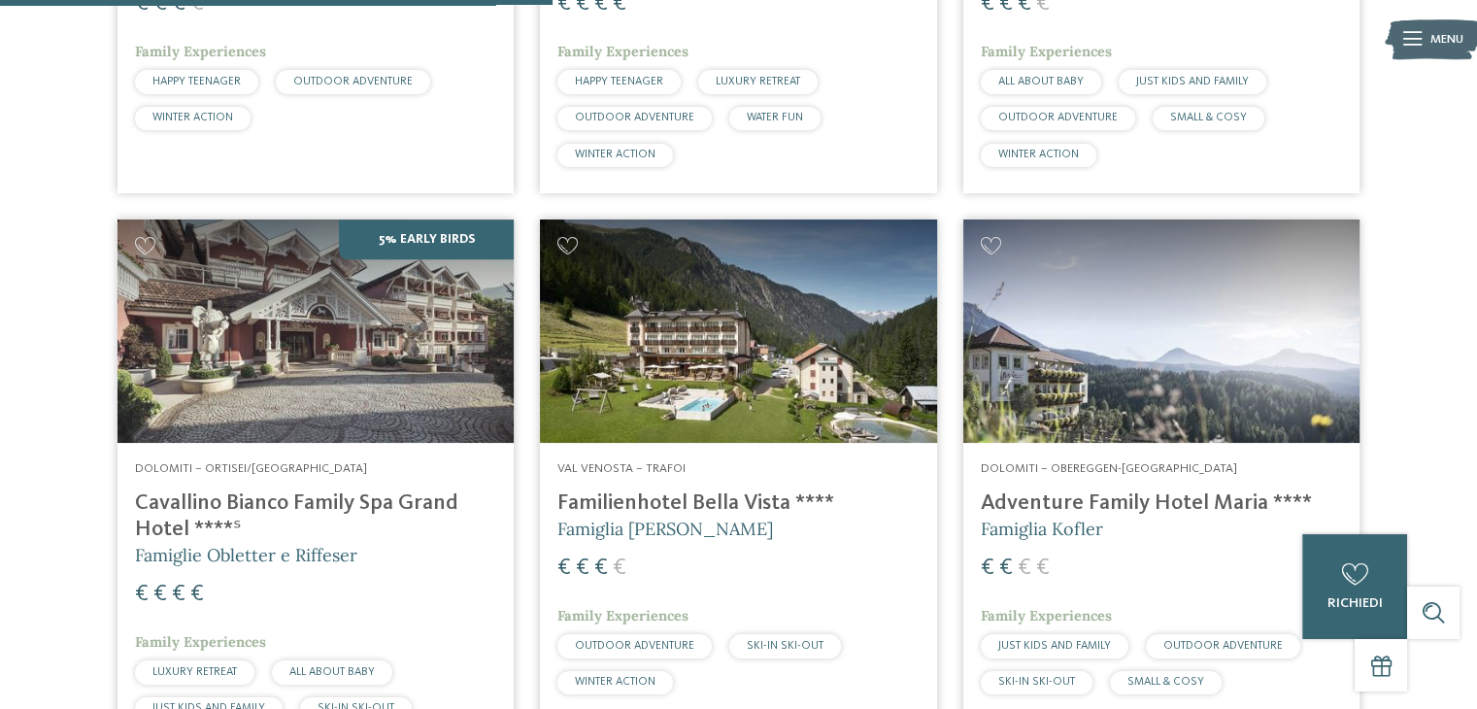
click at [735, 403] on img at bounding box center [738, 330] width 396 height 223
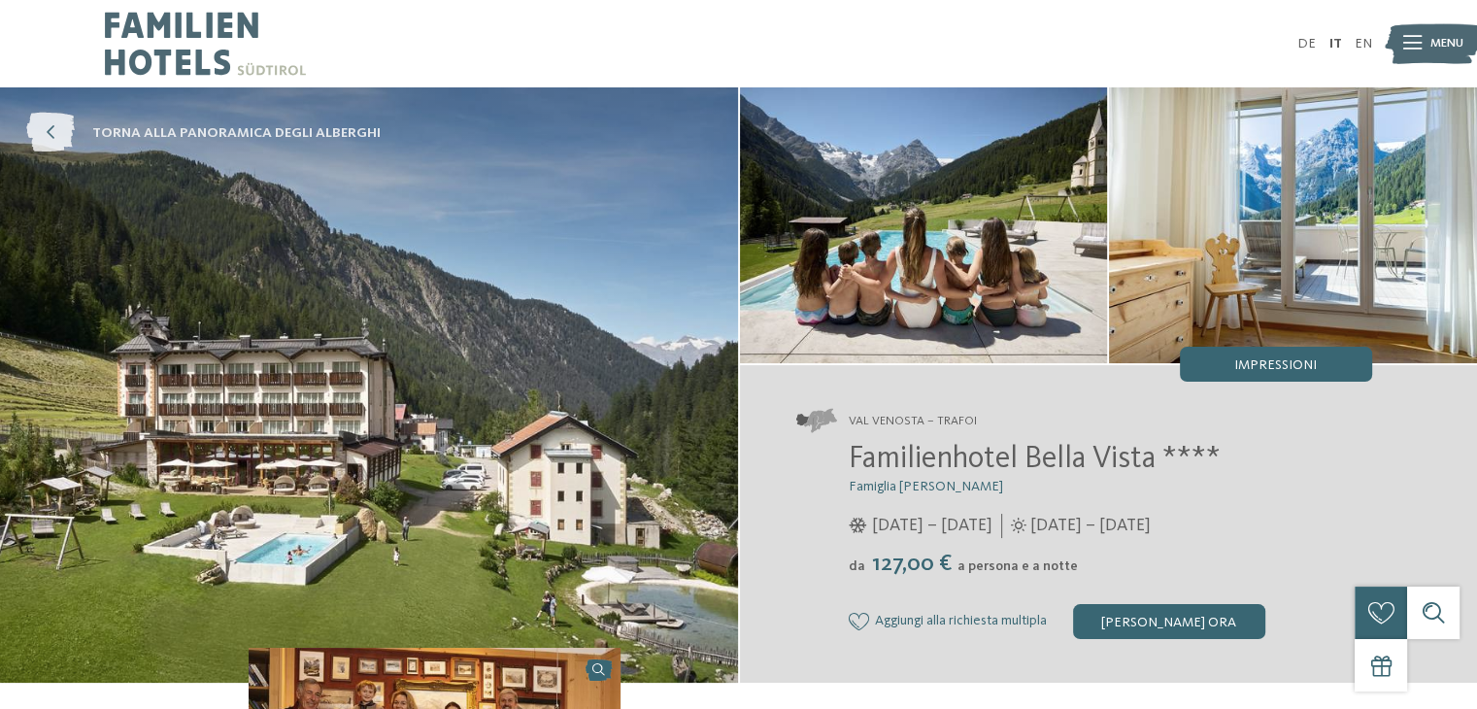
click at [48, 133] on icon at bounding box center [50, 134] width 49 height 40
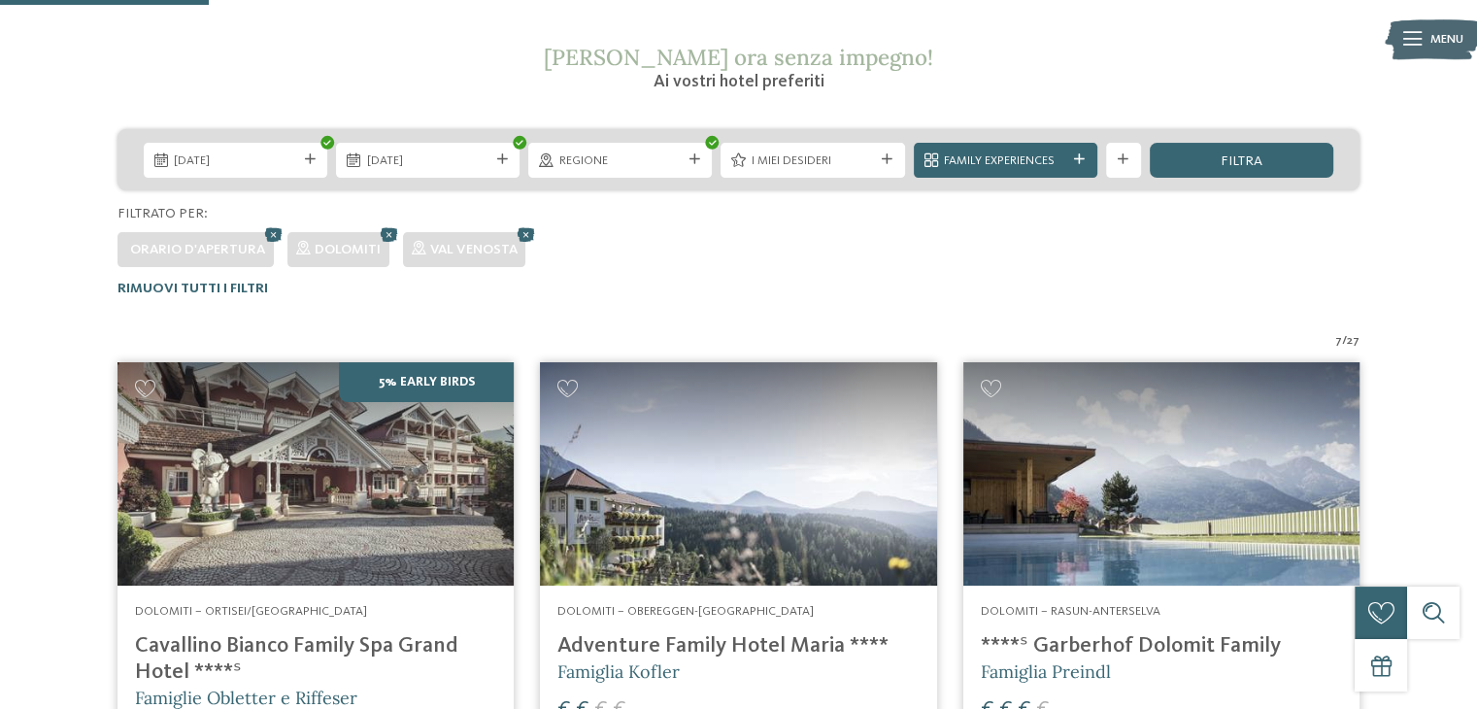
scroll to position [471, 0]
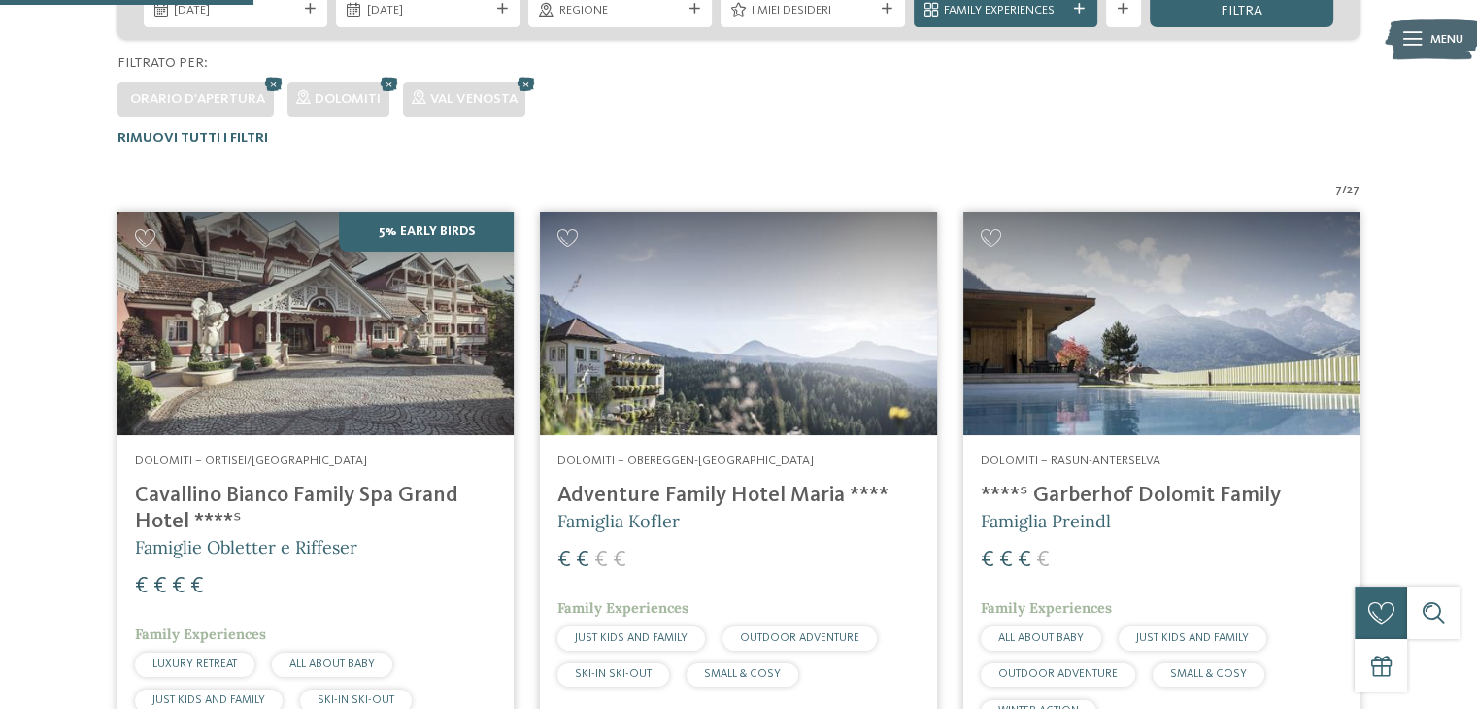
click at [358, 360] on img at bounding box center [316, 323] width 396 height 223
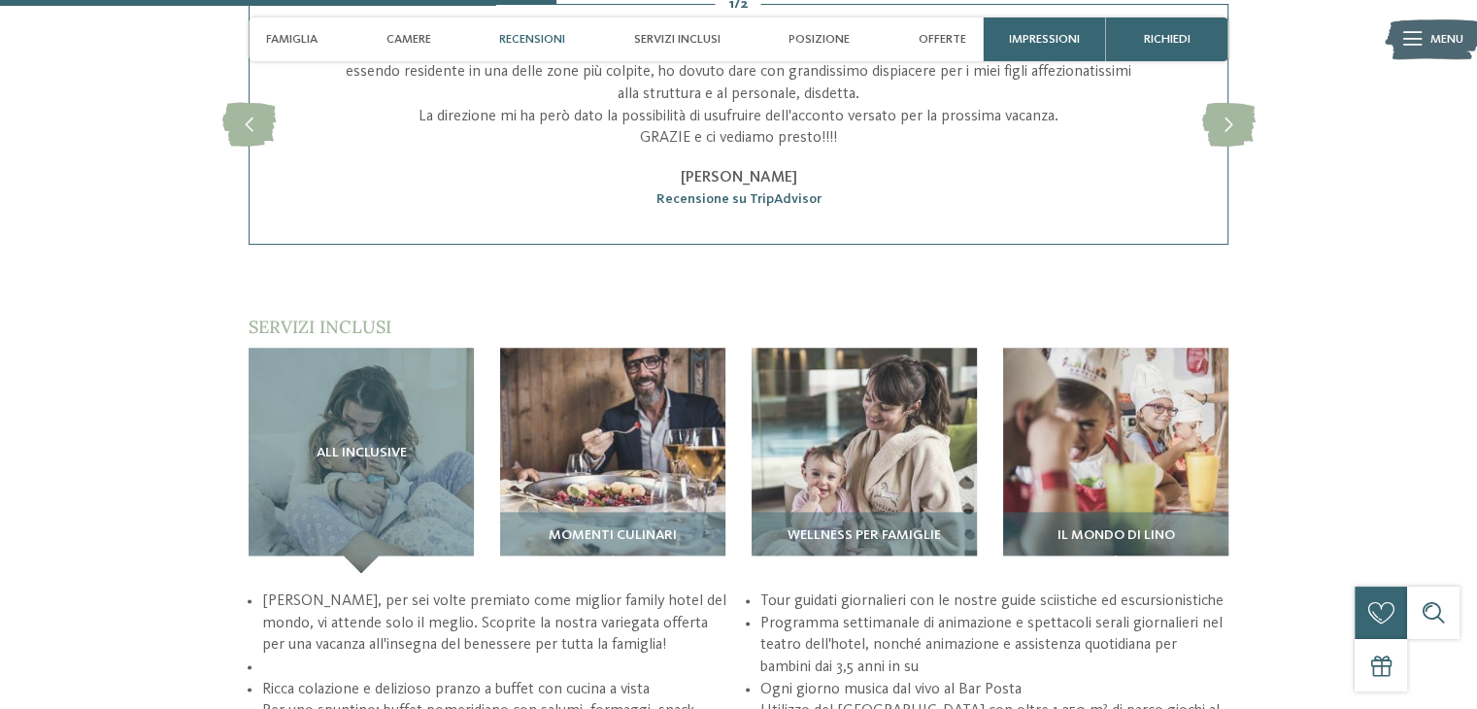
scroll to position [2412, 0]
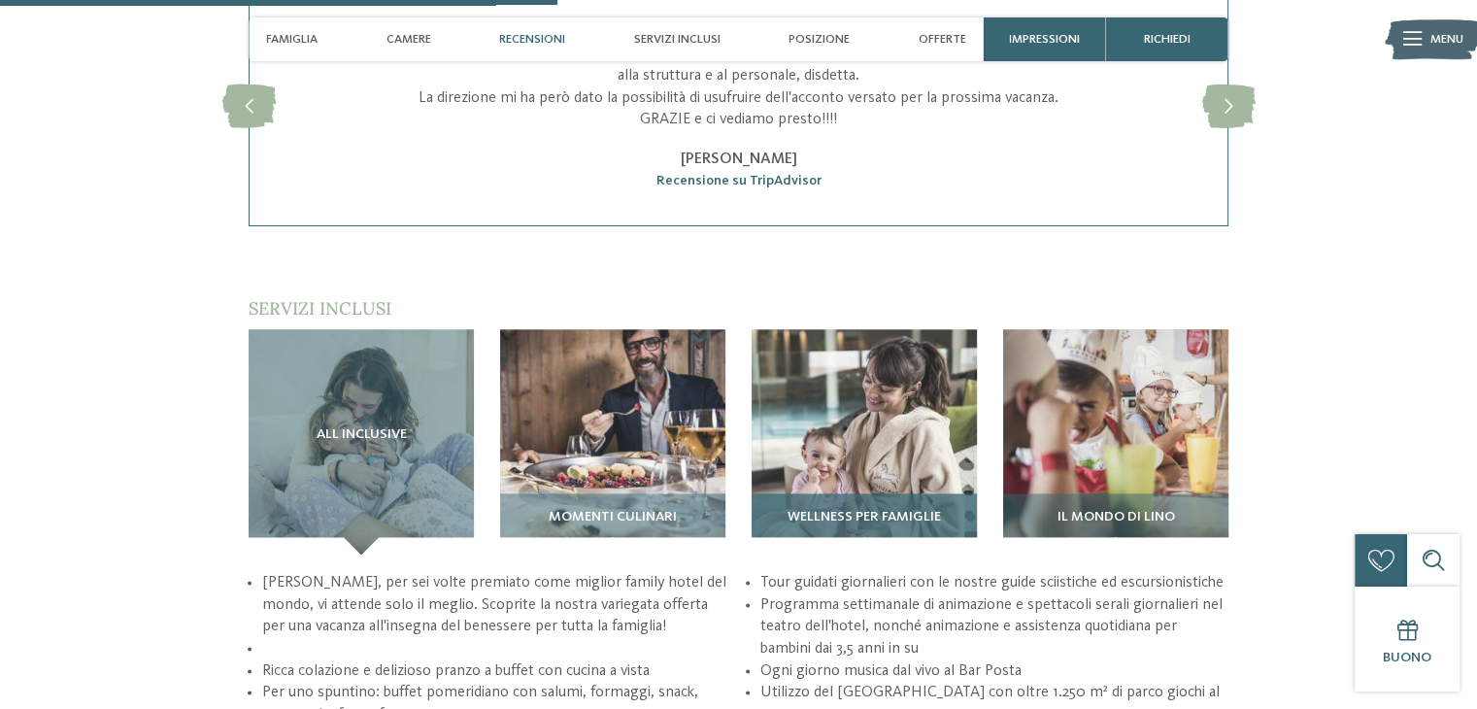
click at [899, 509] on div "Wellness per famiglie" at bounding box center [864, 523] width 225 height 61
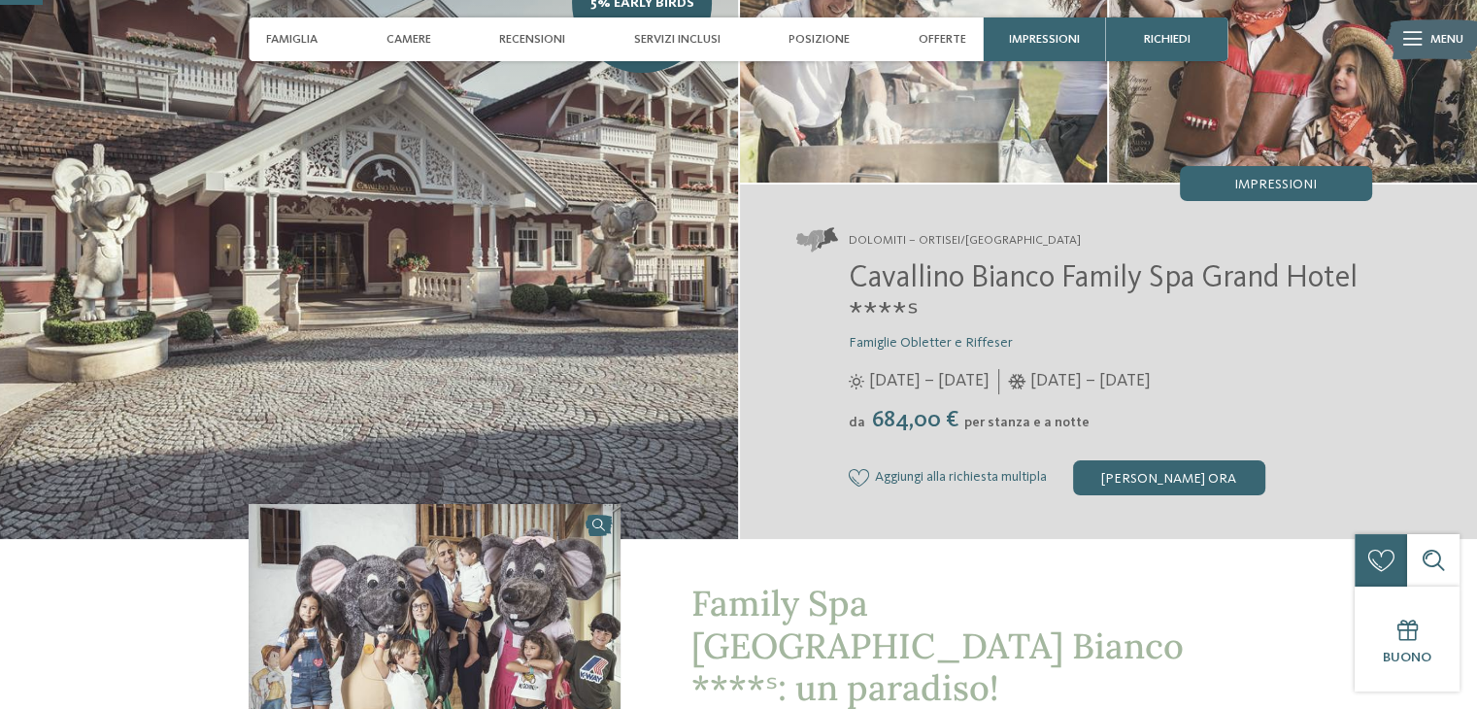
scroll to position [0, 0]
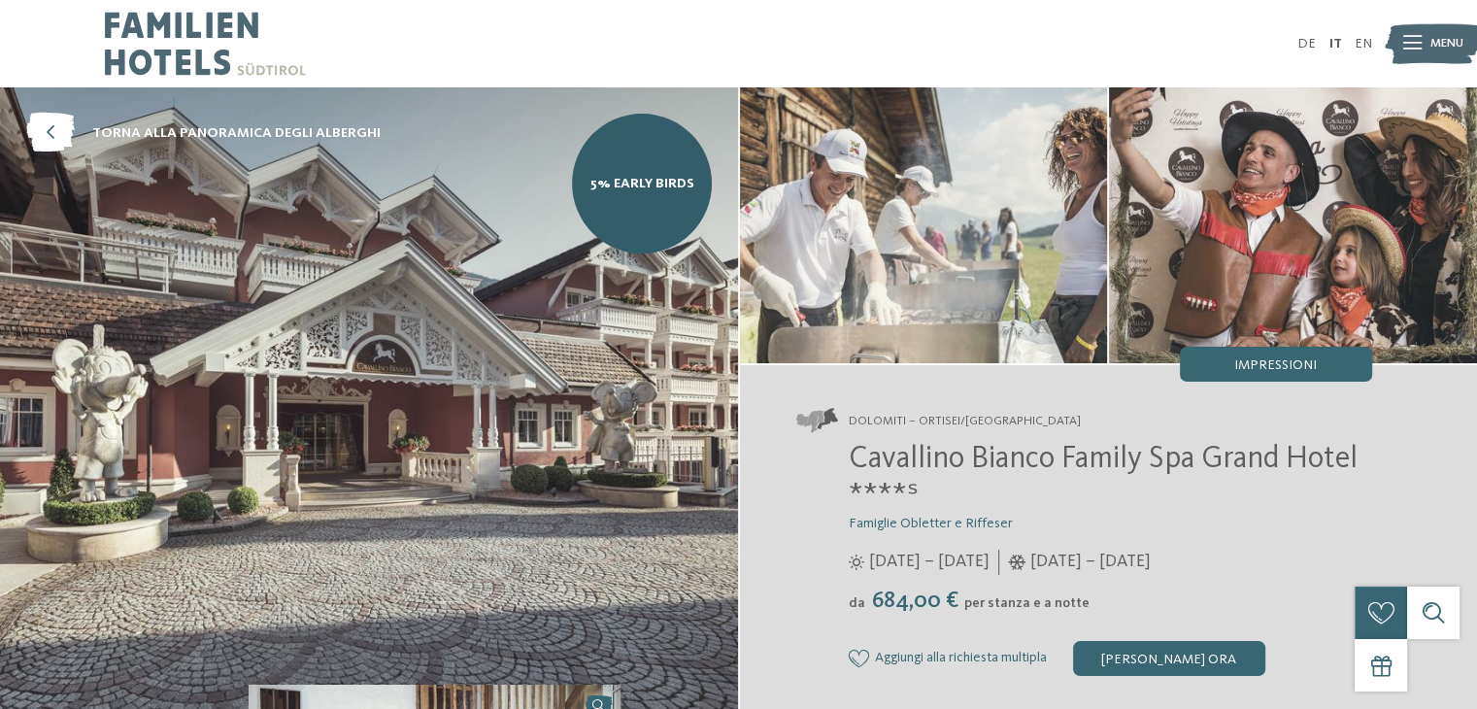
click at [1418, 38] on icon at bounding box center [1412, 44] width 18 height 14
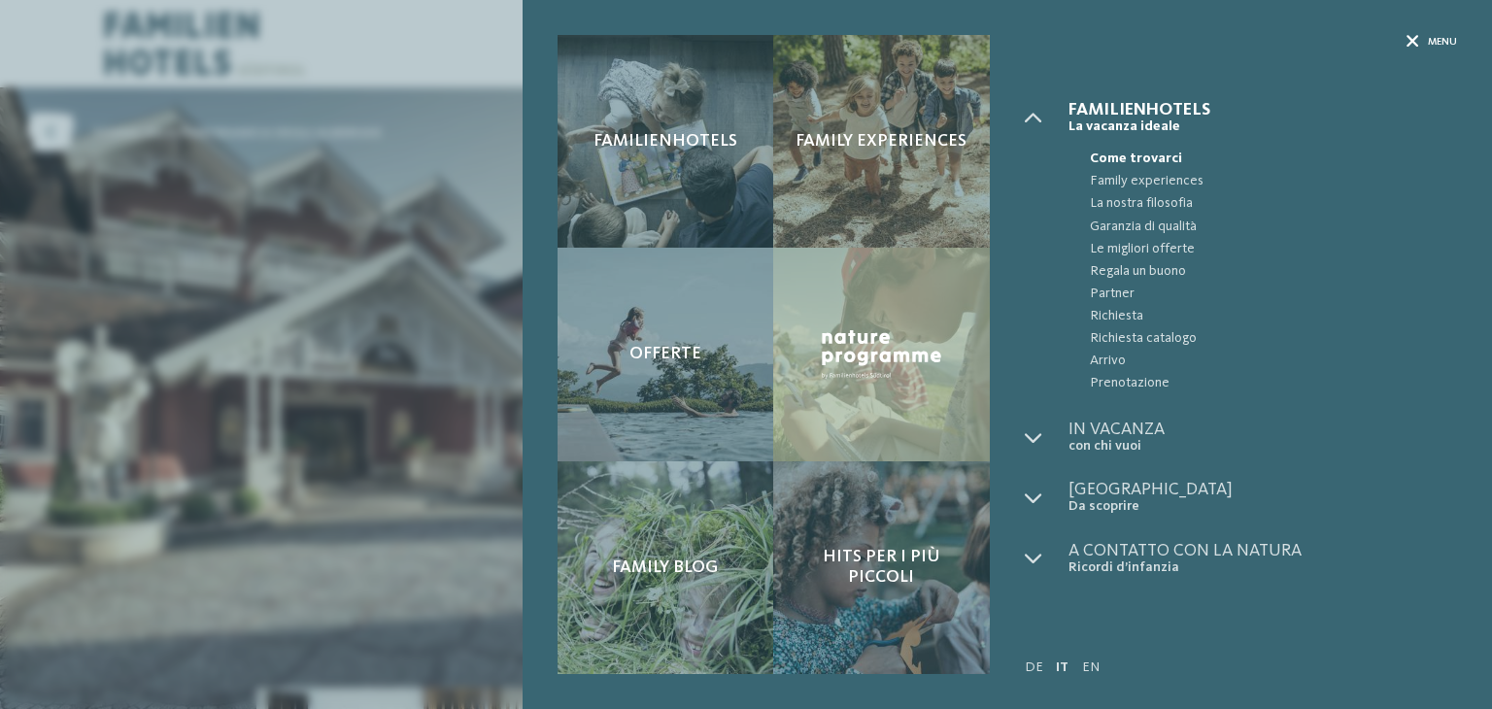
click at [1423, 46] on div "Menu" at bounding box center [1431, 42] width 51 height 15
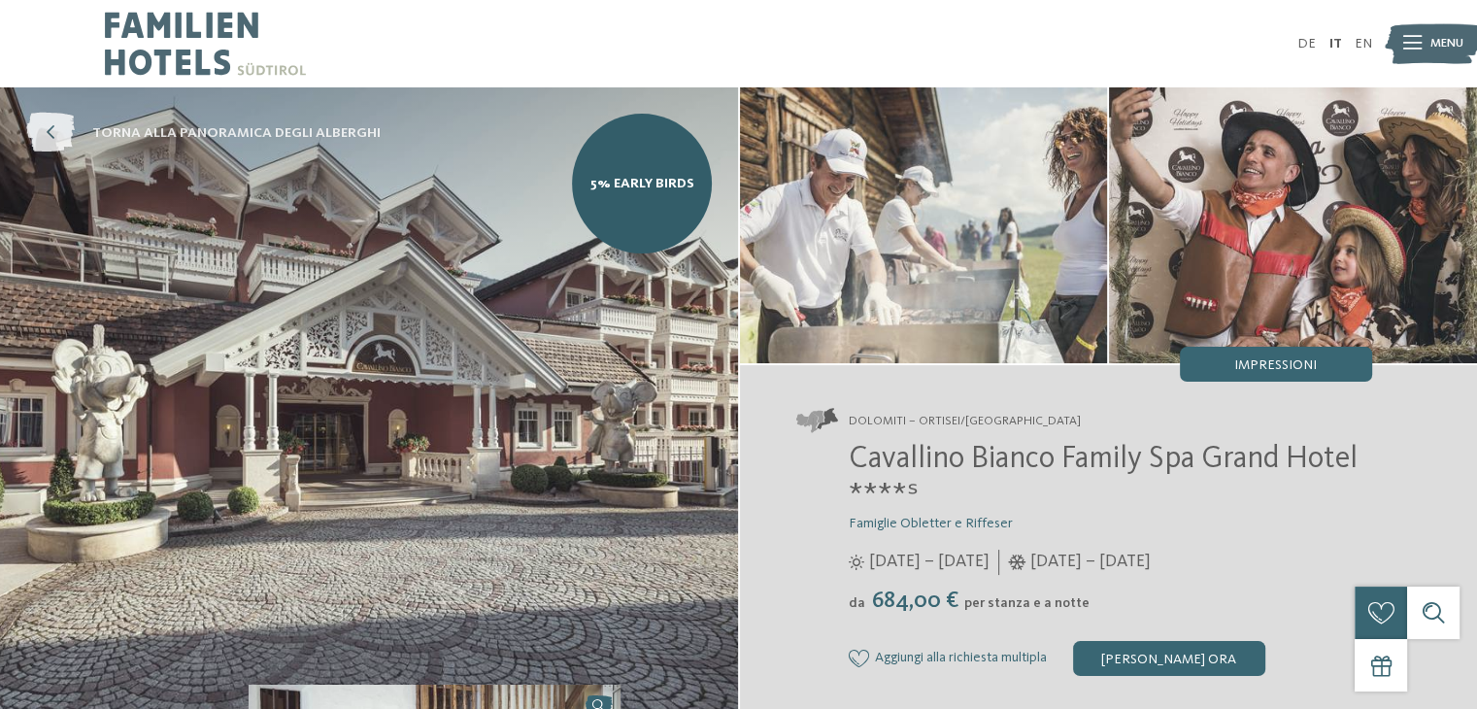
click at [47, 134] on icon at bounding box center [50, 134] width 49 height 40
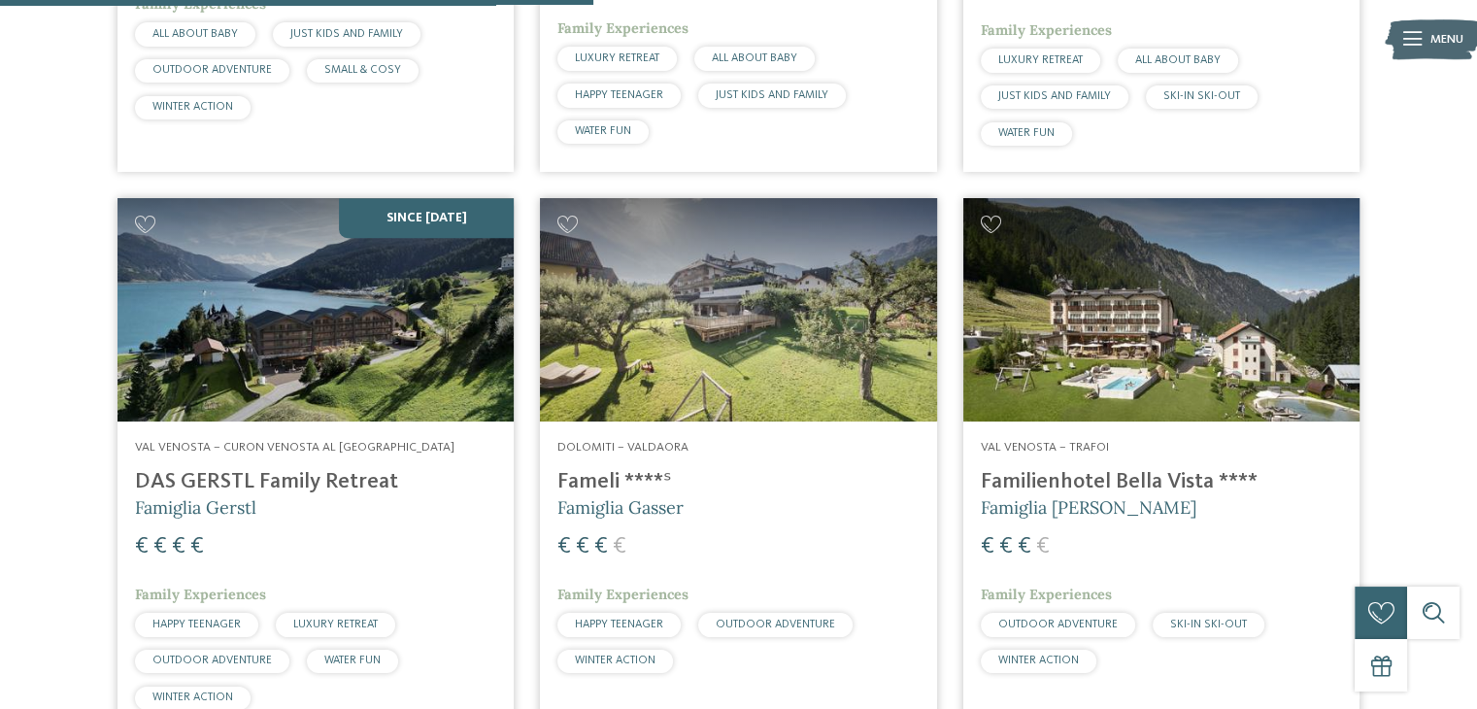
scroll to position [1078, 0]
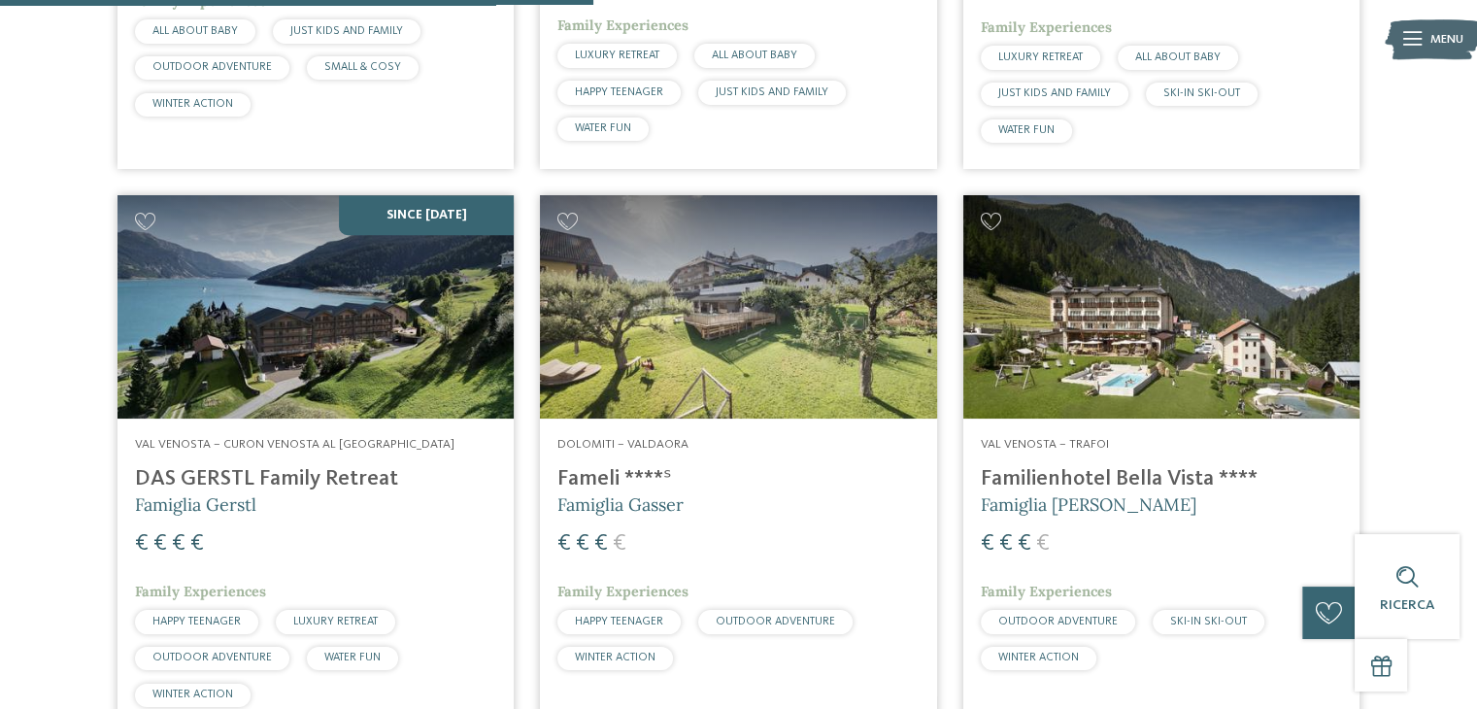
click at [147, 469] on h4 "DAS GERSTL Family Retreat" at bounding box center [315, 479] width 361 height 26
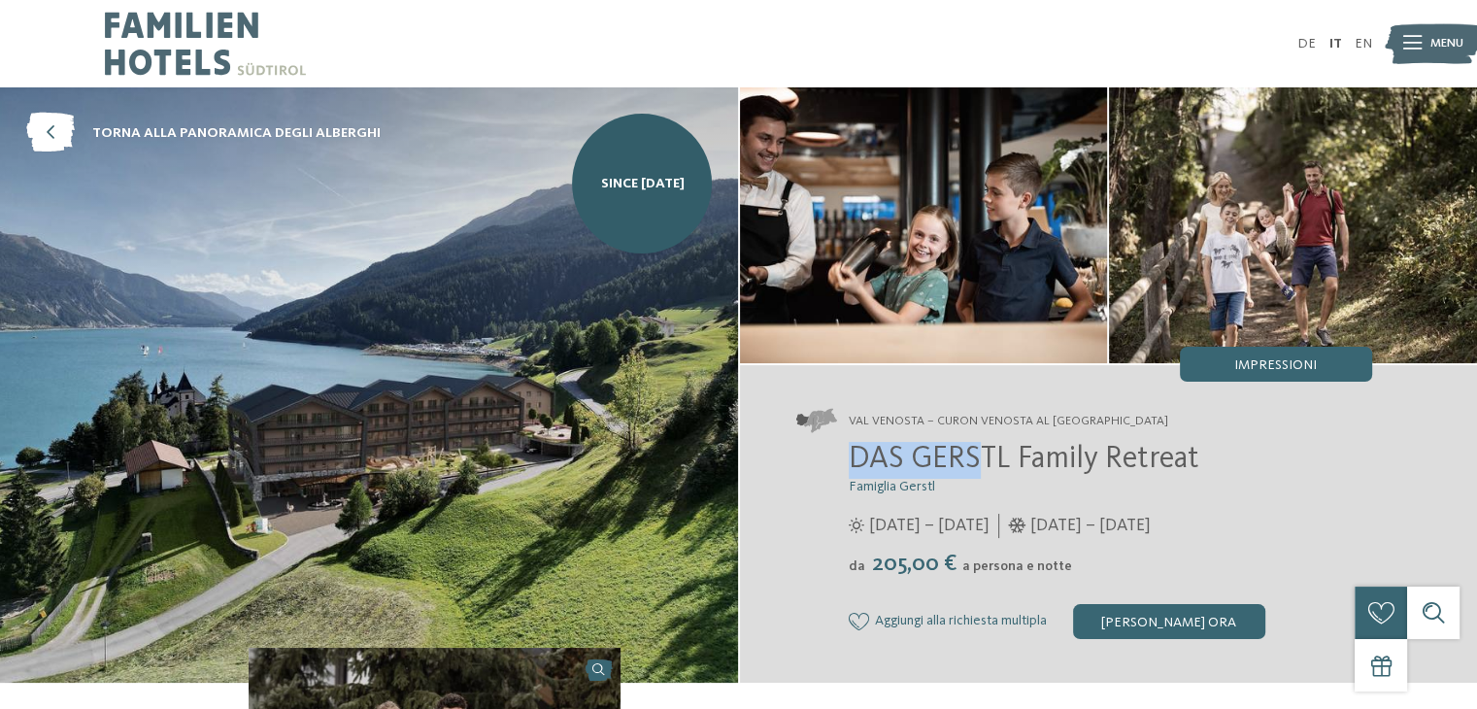
drag, startPoint x: 847, startPoint y: 456, endPoint x: 974, endPoint y: 458, distance: 127.2
click at [974, 458] on div "DAS GERSTL Family Retreat Famiglia Gerstl [DATE] – [DATE] da" at bounding box center [1084, 540] width 576 height 197
click at [849, 463] on span "DAS GERSTL Family Retreat" at bounding box center [1024, 459] width 351 height 31
drag, startPoint x: 849, startPoint y: 463, endPoint x: 1209, endPoint y: 456, distance: 360.4
click at [1209, 456] on h2 "DAS GERSTL Family Retreat" at bounding box center [1110, 460] width 523 height 37
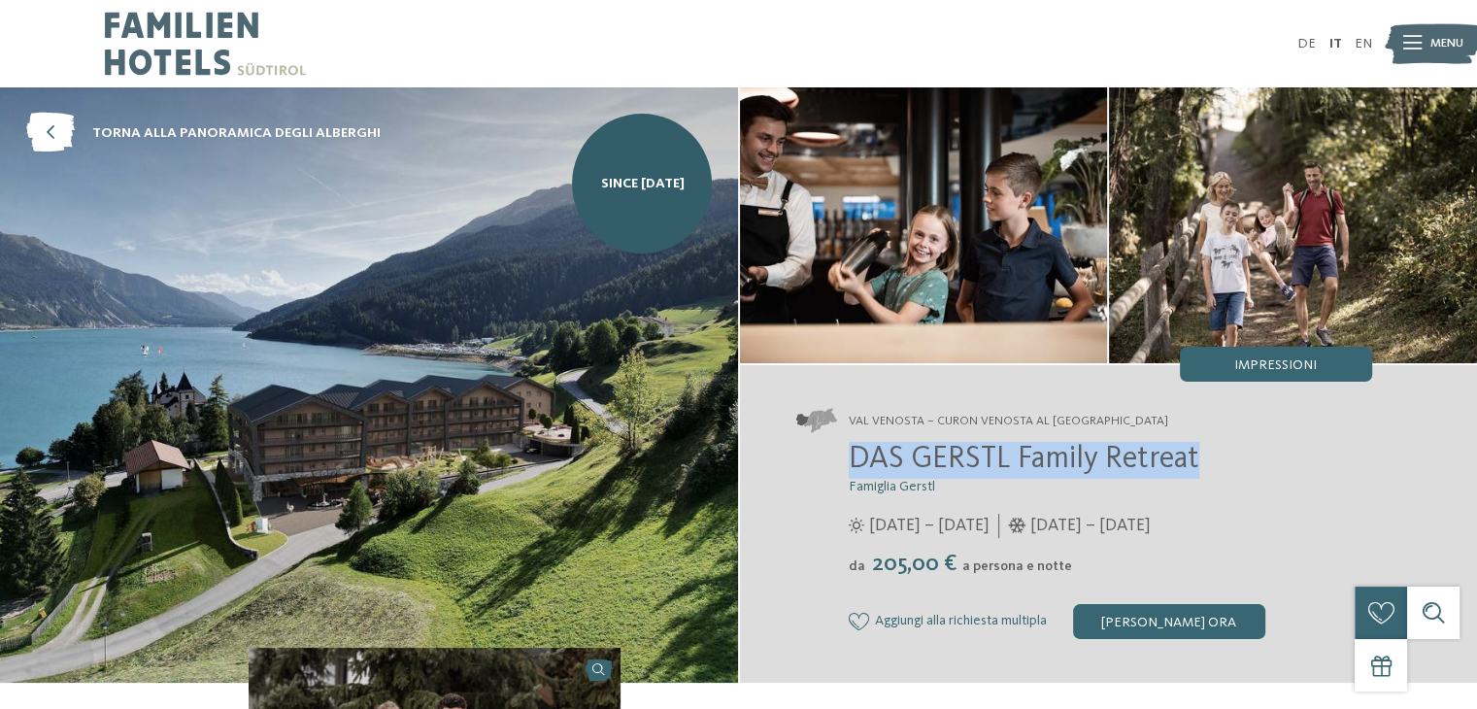
copy span "DAS GERSTL Family Retreat"
click at [53, 137] on icon at bounding box center [50, 134] width 49 height 40
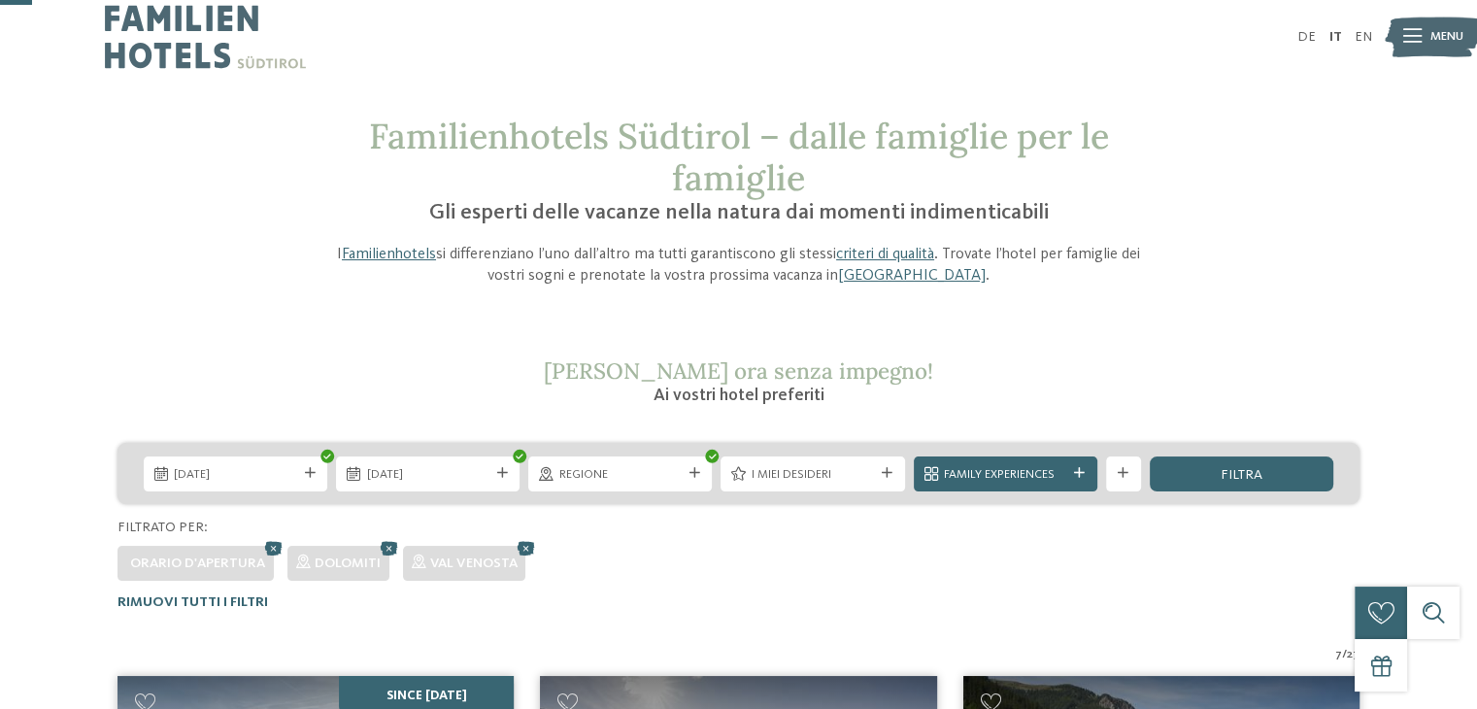
scroll to position [2, 0]
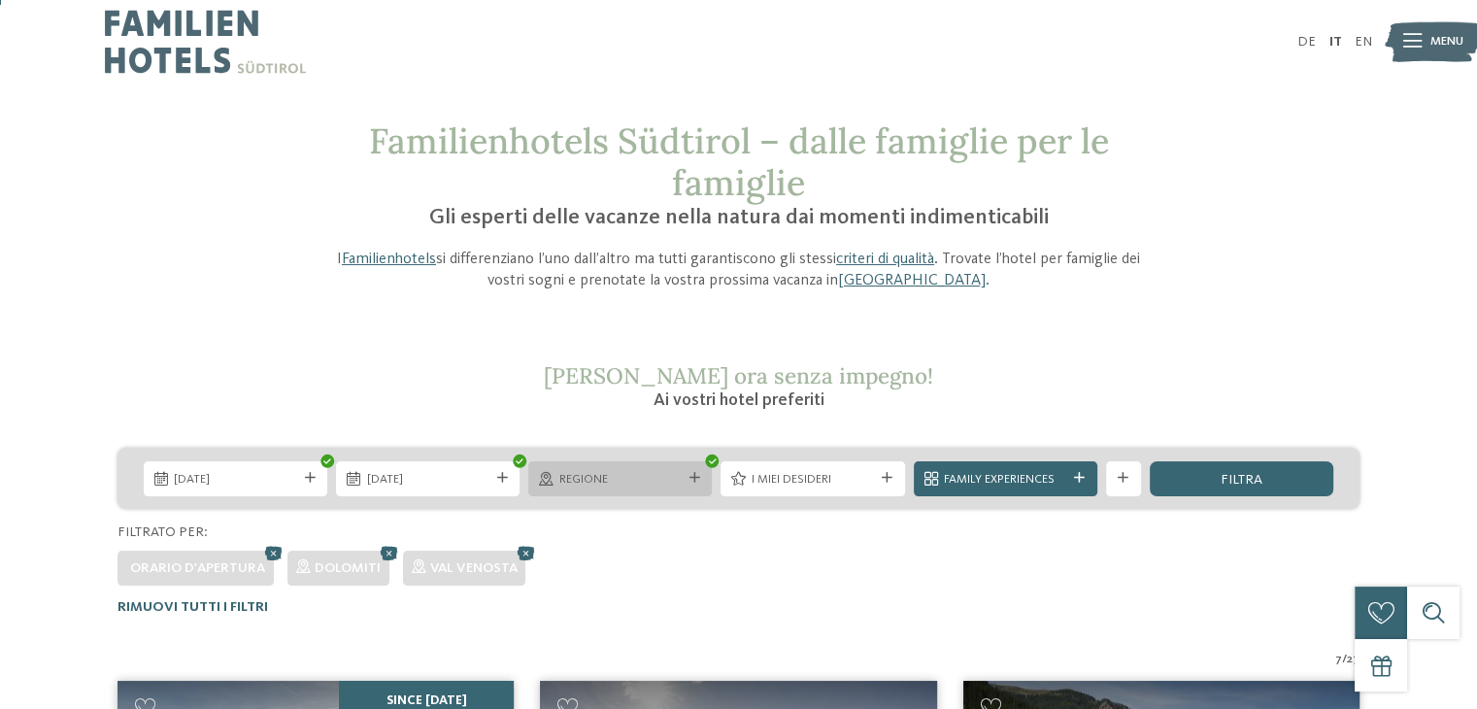
click at [622, 475] on span "Regione" at bounding box center [620, 479] width 122 height 17
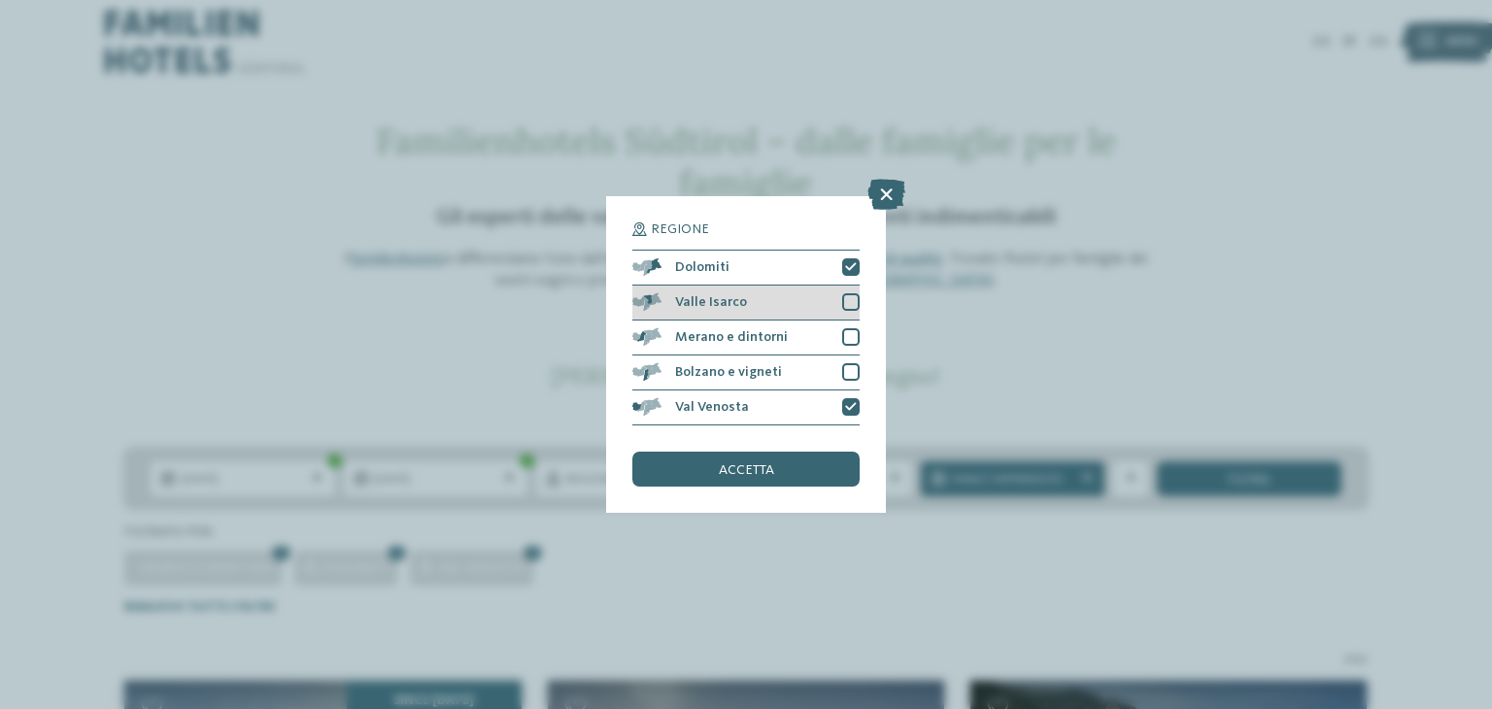
click at [851, 296] on div at bounding box center [850, 301] width 17 height 17
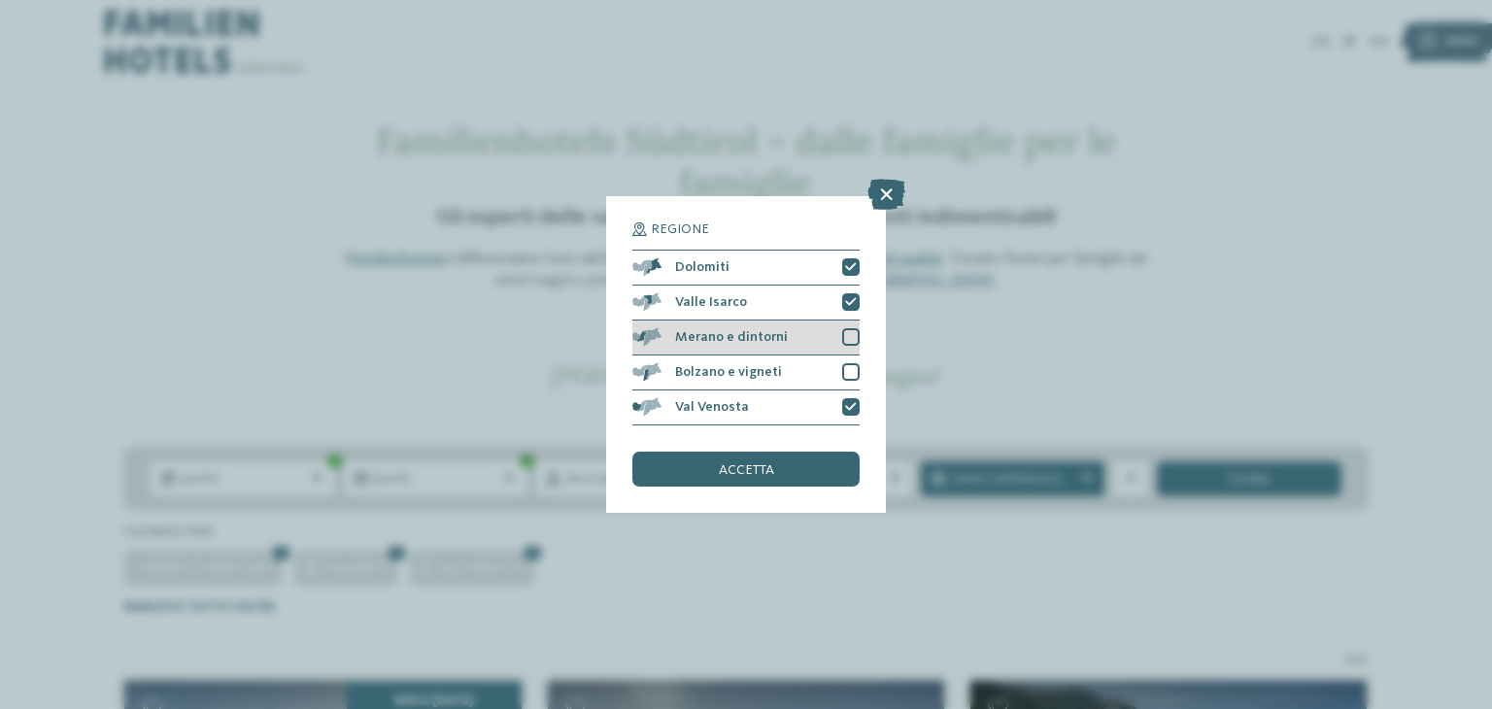
click at [851, 347] on div "Merano e dintorni" at bounding box center [745, 338] width 227 height 35
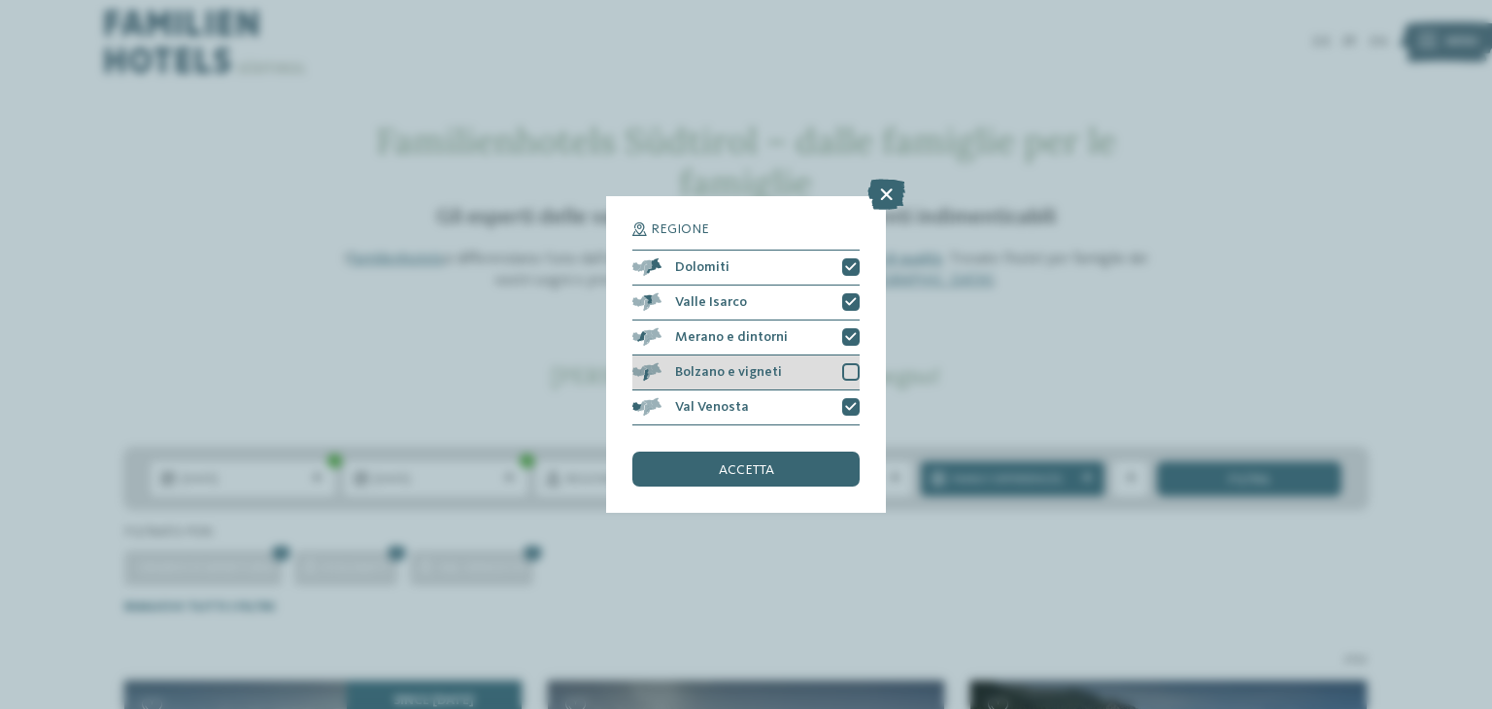
click at [855, 375] on div at bounding box center [850, 371] width 17 height 17
click at [835, 455] on div "accetta" at bounding box center [745, 469] width 227 height 35
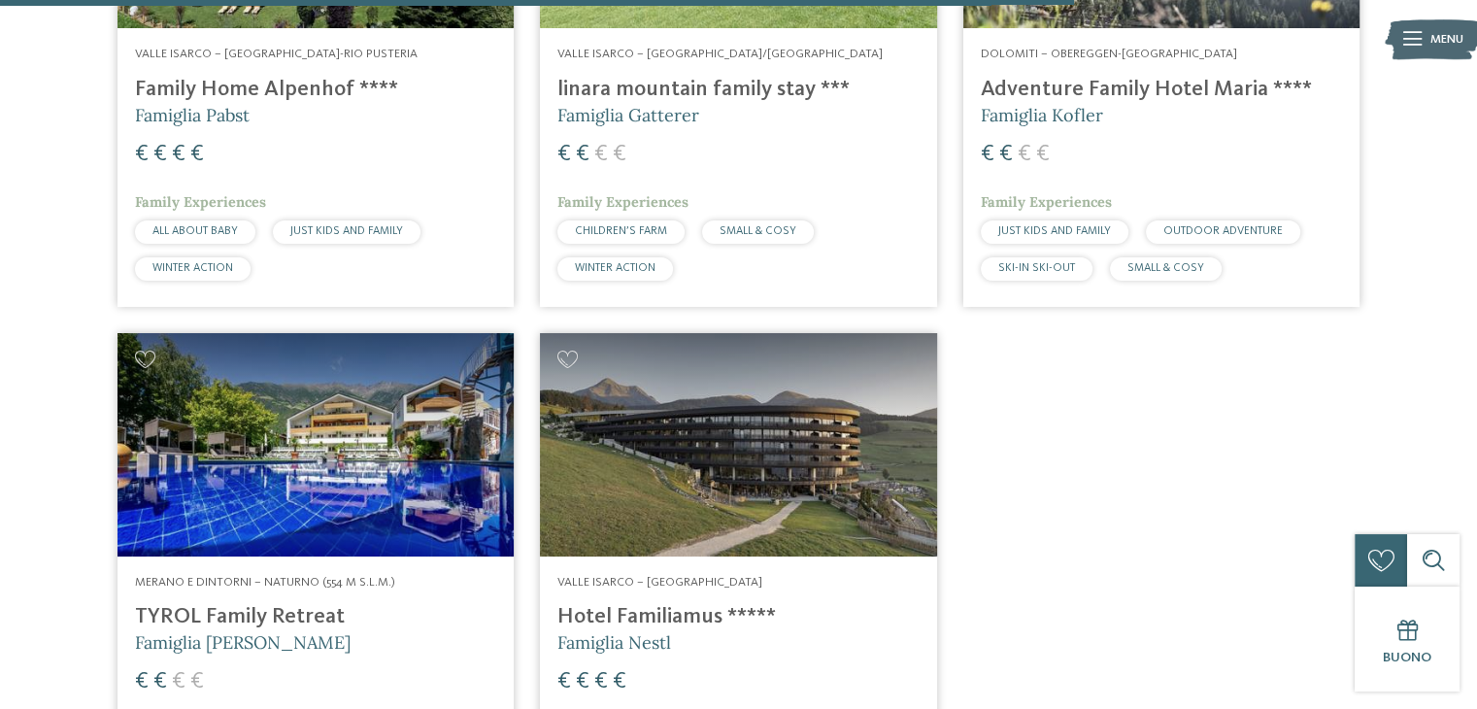
scroll to position [3201, 0]
